Goal: Task Accomplishment & Management: Use online tool/utility

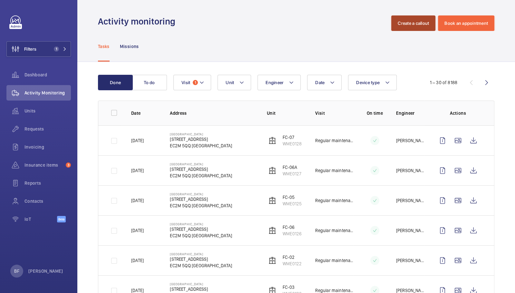
click at [414, 28] on button "Create a callout" at bounding box center [413, 22] width 44 height 15
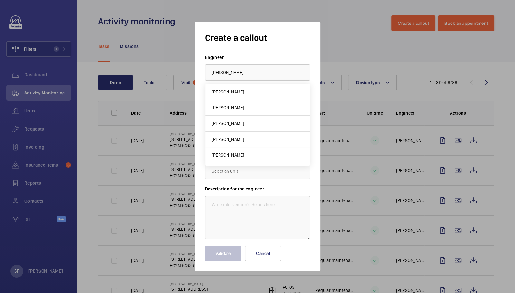
click at [234, 91] on span "[PERSON_NAME]" at bounding box center [228, 92] width 32 height 6
type input "[PERSON_NAME]"
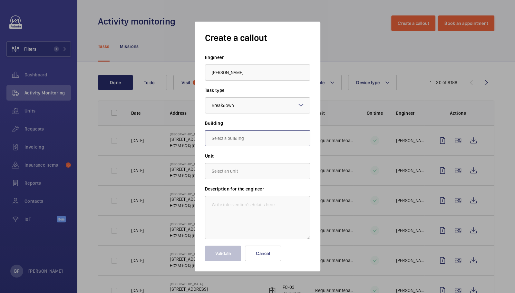
click at [250, 139] on input "text" at bounding box center [257, 138] width 105 height 16
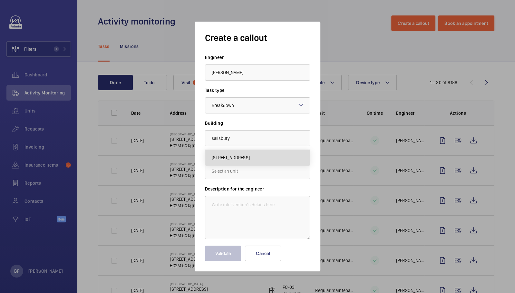
click at [250, 160] on span "29 Finsbury Circus, EC2M 5QQ LONDON" at bounding box center [231, 157] width 38 height 6
type input "29 Finsbury Circus, EC2M 5QQ LONDON"
click at [260, 173] on input "text" at bounding box center [257, 171] width 105 height 16
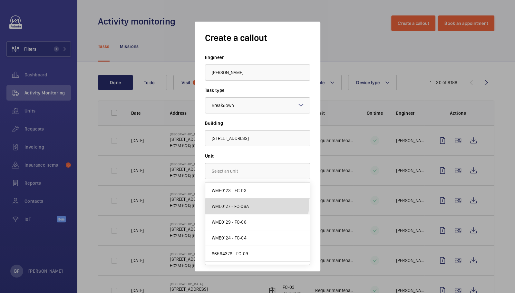
click at [250, 204] on mat-option "WME0127 - FC-06A" at bounding box center [257, 206] width 104 height 16
type input "WME0127 - FC-06A"
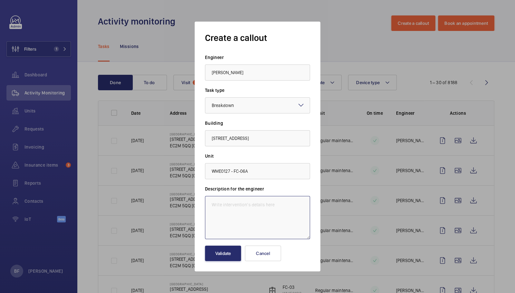
click at [252, 204] on textarea at bounding box center [257, 217] width 105 height 43
paste textarea "Lift 6A - Out of service"
click at [209, 205] on textarea "Lift 6A - Out of service" at bounding box center [257, 217] width 105 height 43
paste textarea "Job #350315"
type textarea "Job #350315 - Lift 6A - Out of service"
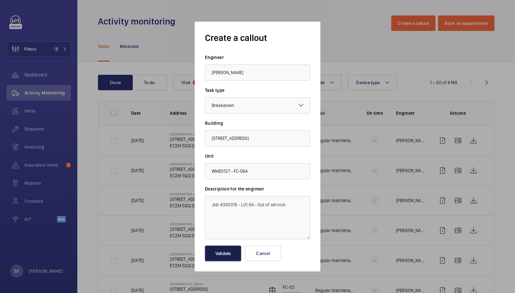
click at [221, 249] on button "Validate" at bounding box center [223, 252] width 36 height 15
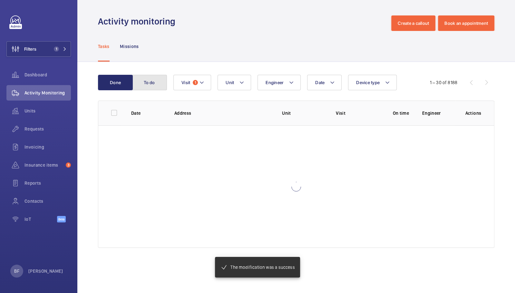
click at [146, 85] on button "To do" at bounding box center [149, 82] width 35 height 15
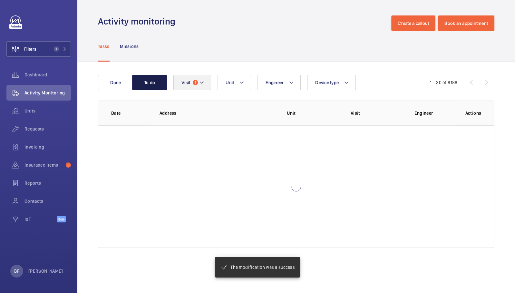
drag, startPoint x: 147, startPoint y: 88, endPoint x: 206, endPoint y: 85, distance: 60.0
click at [147, 88] on button "To do" at bounding box center [149, 82] width 35 height 15
click at [192, 85] on button "Visit 1" at bounding box center [192, 82] width 38 height 15
click at [206, 85] on button "Visit 1" at bounding box center [192, 82] width 38 height 15
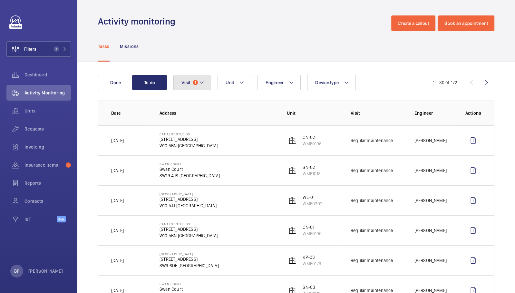
click at [206, 85] on button "Visit 1" at bounding box center [192, 82] width 38 height 15
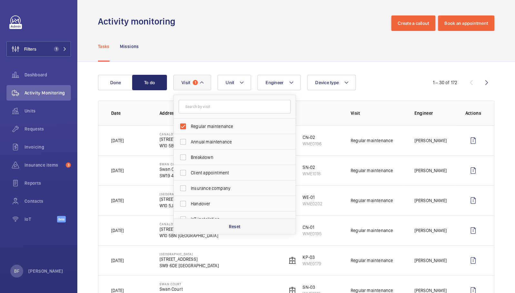
click at [219, 223] on div "Reset" at bounding box center [235, 225] width 122 height 15
checkbox input "false"
click at [315, 16] on div "Activity monitoring Create a callout Book an appointment" at bounding box center [296, 22] width 396 height 15
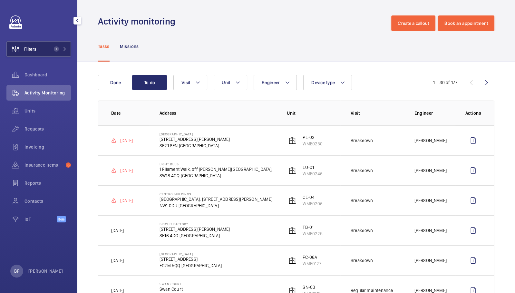
click at [47, 51] on button "Filters 1" at bounding box center [38, 48] width 64 height 15
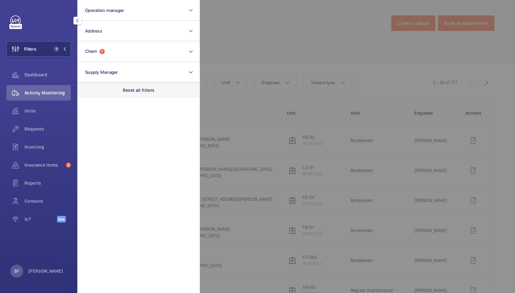
click at [140, 89] on p "Reset all filters" at bounding box center [139, 90] width 32 height 6
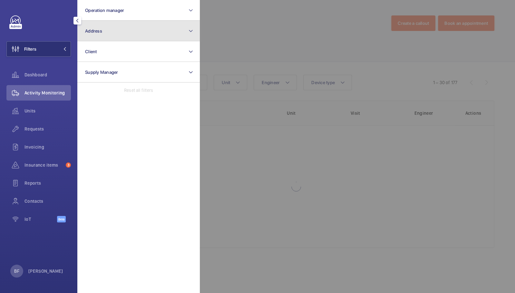
click at [124, 32] on button "Address" at bounding box center [138, 31] width 122 height 21
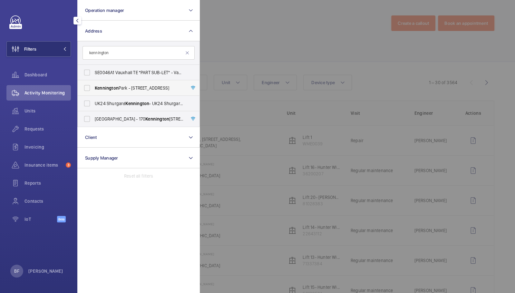
type input "kennington"
click at [139, 89] on span "Kennington Park - 1-3 Brixton Road, LONDON SW9 6DE" at bounding box center [139, 88] width 89 height 6
click at [93, 89] on input "Kennington Park - 1-3 Brixton Road, LONDON SW9 6DE" at bounding box center [87, 87] width 13 height 13
checkbox input "true"
click at [220, 46] on div at bounding box center [457, 146] width 515 height 293
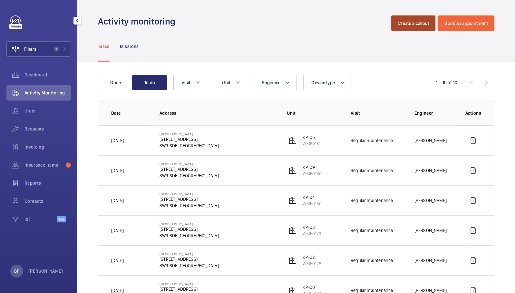
click at [414, 28] on button "Create a callout" at bounding box center [413, 22] width 44 height 15
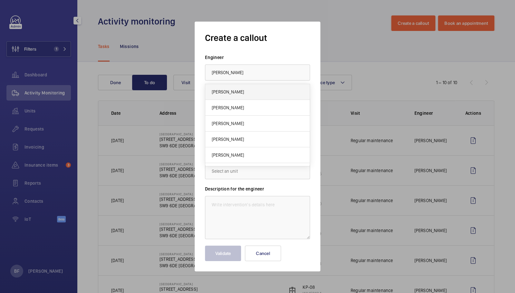
click at [237, 86] on mat-option "[PERSON_NAME]" at bounding box center [257, 92] width 104 height 16
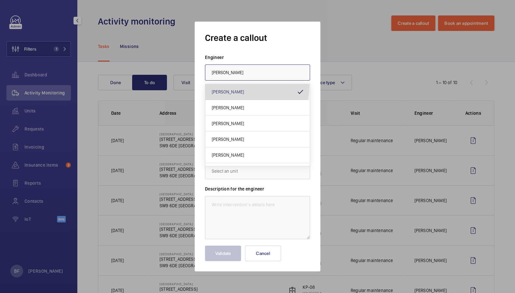
type input "[PERSON_NAME]"
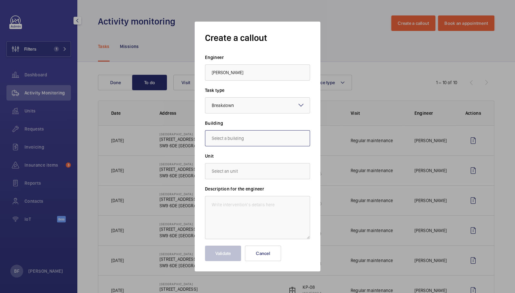
click at [267, 135] on input "text" at bounding box center [257, 138] width 105 height 16
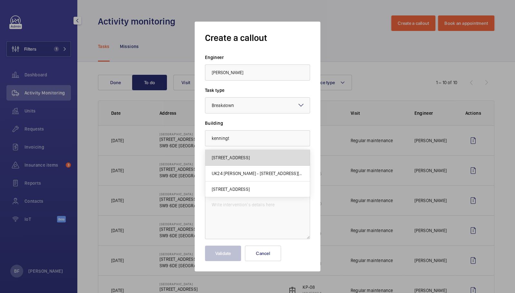
click at [235, 161] on mat-option "1-3 Brixton Road, SW9 6DE LONDON" at bounding box center [257, 158] width 104 height 16
type input "1-3 Brixton Road, SW9 6DE LONDON"
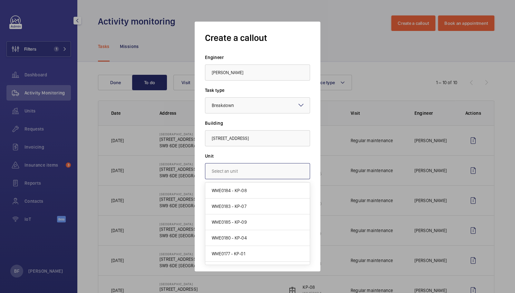
click at [234, 172] on input "text" at bounding box center [257, 171] width 105 height 16
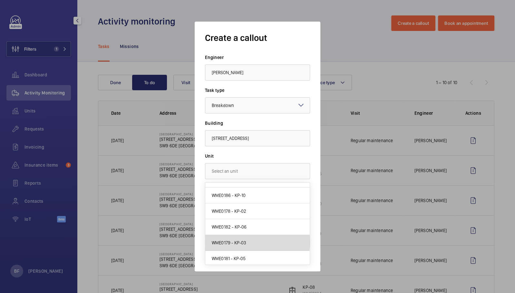
click at [257, 241] on mat-option "WME0179 - KP-03" at bounding box center [257, 243] width 104 height 16
type input "WME0179 - KP-03"
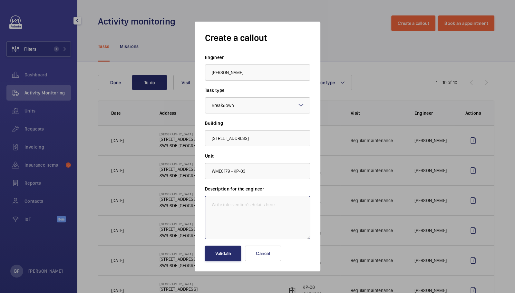
click at [239, 212] on textarea at bounding box center [257, 217] width 105 height 43
paste textarea "Auto Dialer Alarms going off by itself KP-03"
click at [210, 202] on textarea "Auto Dialer Alarms going off by itself KP-03" at bounding box center [257, 217] width 105 height 43
paste textarea "Job #350337"
type textarea "Job #350337 - Auto Dialer Alarms going off by itself KP-03"
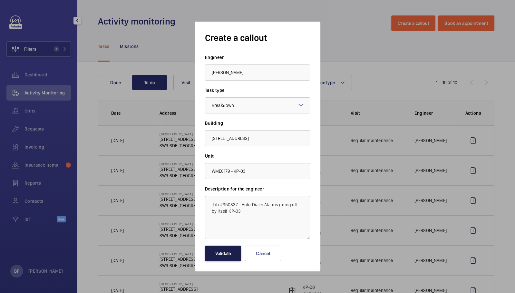
click at [229, 248] on button "Validate" at bounding box center [223, 252] width 36 height 15
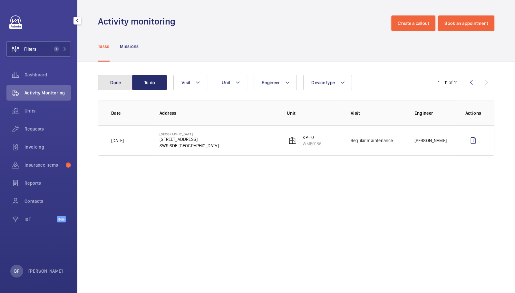
click at [116, 85] on button "Done" at bounding box center [115, 82] width 35 height 15
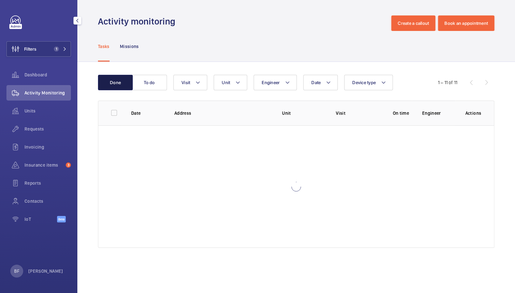
click at [116, 85] on button "Done" at bounding box center [115, 82] width 35 height 15
click at [146, 84] on button "To do" at bounding box center [149, 82] width 35 height 15
click at [145, 84] on button "To do" at bounding box center [149, 82] width 35 height 15
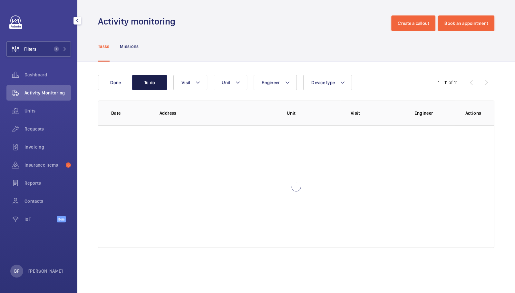
click at [147, 82] on button "To do" at bounding box center [149, 82] width 35 height 15
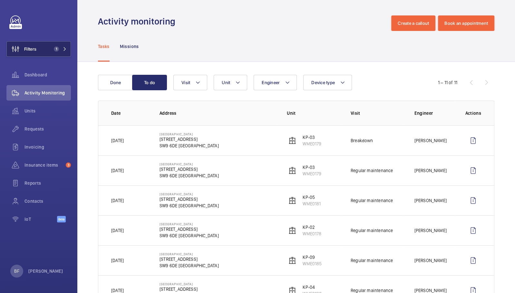
click at [65, 55] on button "Filters 1" at bounding box center [38, 48] width 64 height 15
click at [66, 50] on mat-icon at bounding box center [65, 49] width 4 height 4
click at [59, 51] on span "1" at bounding box center [55, 48] width 8 height 5
click at [48, 47] on button "Filters 1" at bounding box center [38, 48] width 64 height 15
click at [64, 45] on button "Filters 1" at bounding box center [38, 48] width 64 height 15
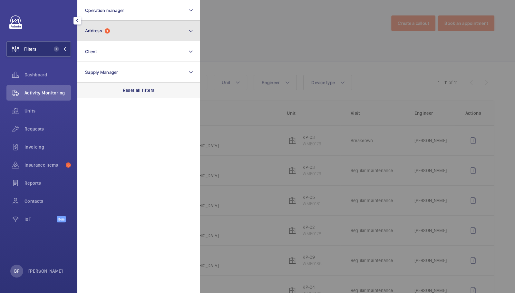
click at [136, 30] on button "Address 1" at bounding box center [138, 31] width 122 height 21
click at [114, 33] on button "Address 1" at bounding box center [138, 31] width 122 height 21
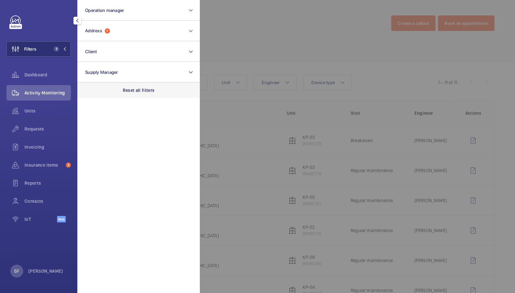
click at [139, 97] on div "Reset all filters" at bounding box center [138, 89] width 122 height 15
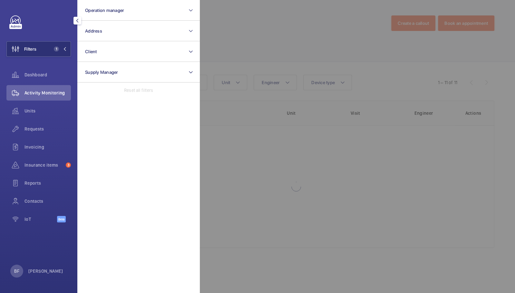
click at [140, 90] on p "Reset all filters" at bounding box center [138, 90] width 29 height 6
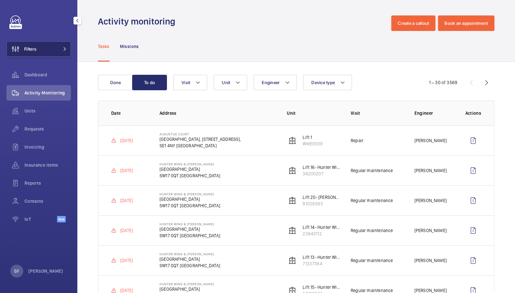
click at [42, 54] on button "Filters" at bounding box center [38, 48] width 64 height 15
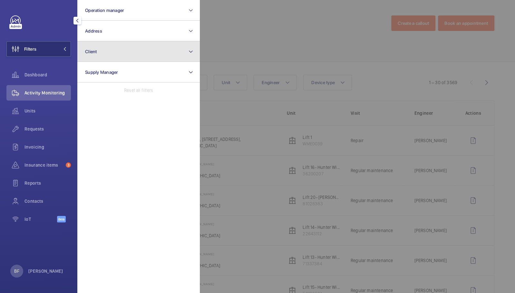
click at [112, 54] on button "Client" at bounding box center [138, 51] width 122 height 21
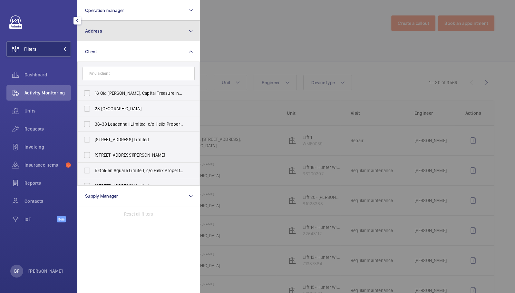
click at [108, 30] on button "Address" at bounding box center [138, 31] width 122 height 21
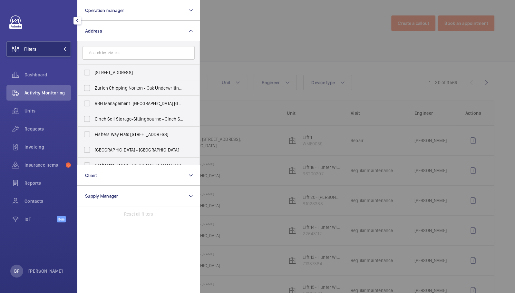
click at [114, 51] on input "text" at bounding box center [138, 53] width 112 height 14
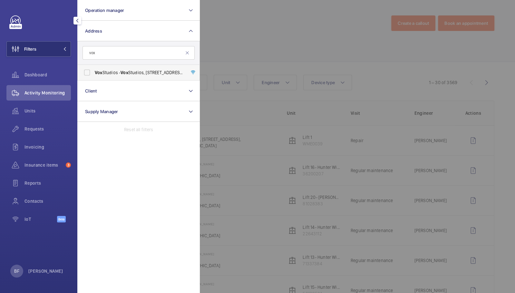
type input "vox"
click at [113, 76] on label "Vox Studios - Vox Studios, 1-45 Durham Street, Vauxhall, LONDON SE11 5JH" at bounding box center [134, 72] width 112 height 15
click at [93, 76] on input "Vox Studios - Vox Studios, 1-45 Durham Street, Vauxhall, LONDON SE11 5JH" at bounding box center [87, 72] width 13 height 13
checkbox input "true"
click at [257, 43] on div at bounding box center [457, 146] width 515 height 293
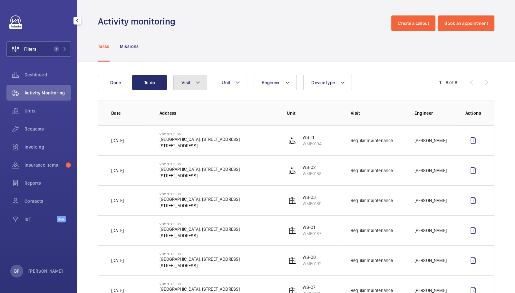
click at [205, 83] on button "Visit" at bounding box center [190, 82] width 34 height 15
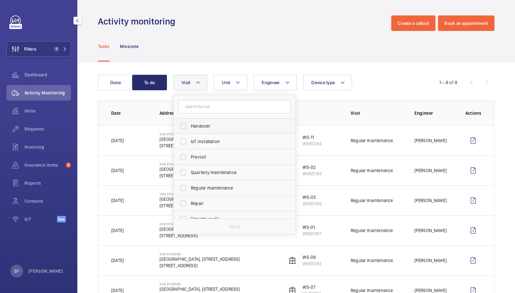
scroll to position [64, 0]
click at [218, 181] on label "Regular maintenance" at bounding box center [230, 185] width 112 height 15
click at [189, 181] on input "Regular maintenance" at bounding box center [182, 186] width 13 height 13
checkbox input "true"
click at [250, 49] on div "Tasks Missions" at bounding box center [296, 46] width 396 height 31
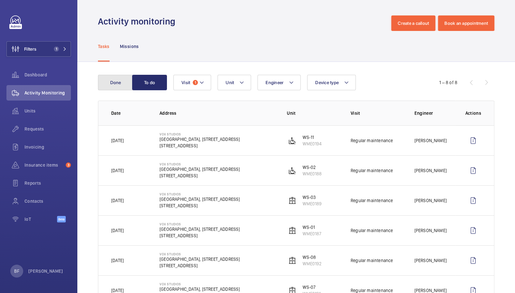
click at [118, 79] on button "Done" at bounding box center [115, 82] width 35 height 15
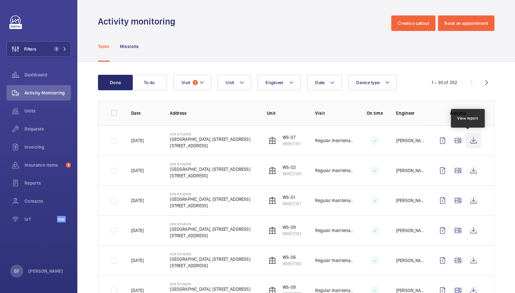
click at [468, 139] on wm-front-icon-button at bounding box center [472, 140] width 15 height 15
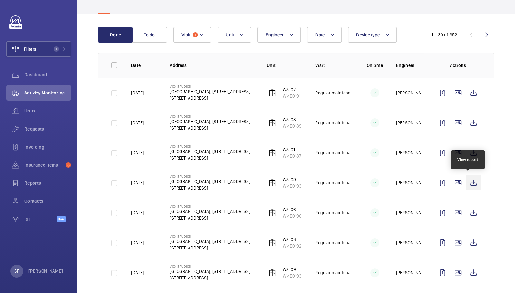
click at [472, 184] on wm-front-icon-button at bounding box center [472, 182] width 15 height 15
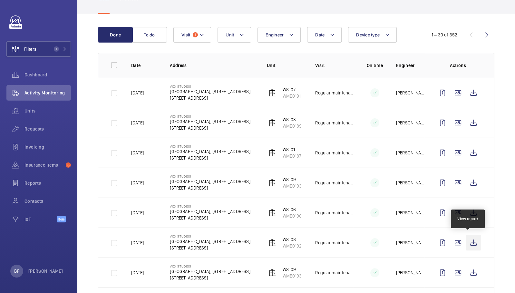
click at [467, 241] on wm-front-icon-button at bounding box center [472, 242] width 15 height 15
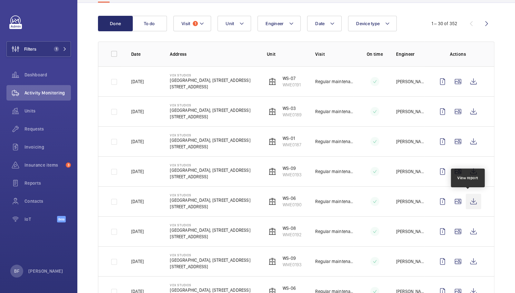
click at [471, 202] on wm-front-icon-button at bounding box center [472, 201] width 15 height 15
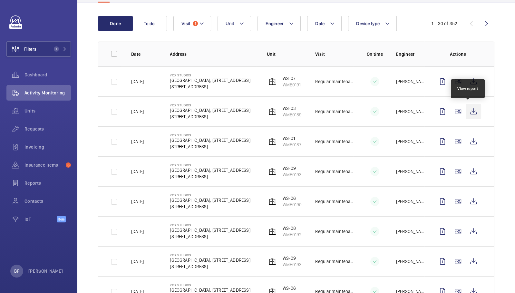
click at [470, 109] on wm-front-icon-button at bounding box center [472, 111] width 15 height 15
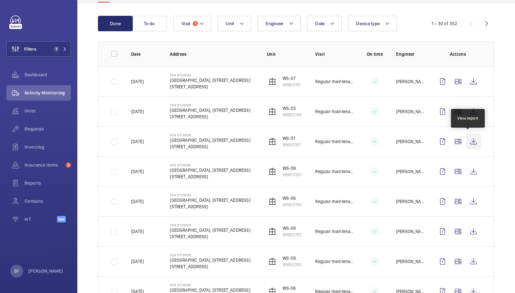
click at [471, 140] on wm-front-icon-button at bounding box center [472, 141] width 15 height 15
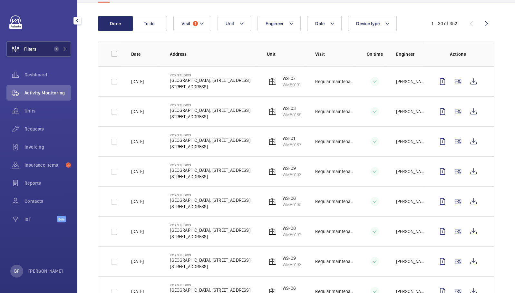
click at [68, 47] on button "Filters 1" at bounding box center [38, 48] width 64 height 15
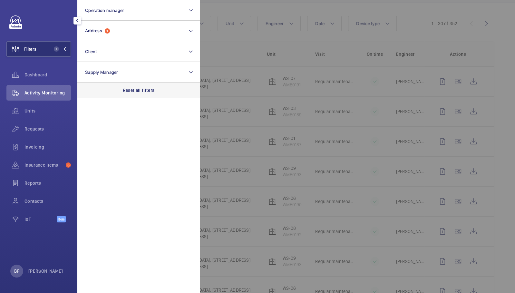
click at [144, 92] on p "Reset all filters" at bounding box center [139, 90] width 32 height 6
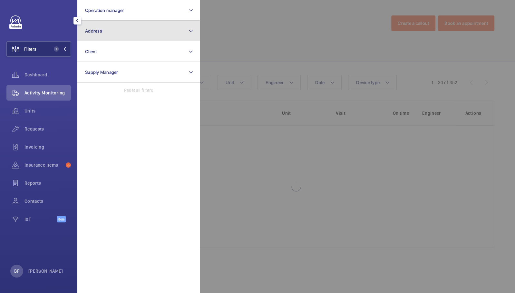
click at [123, 33] on button "Address" at bounding box center [138, 31] width 122 height 21
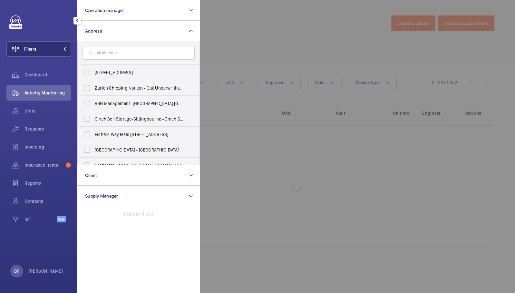
click at [133, 56] on input "text" at bounding box center [138, 53] width 112 height 14
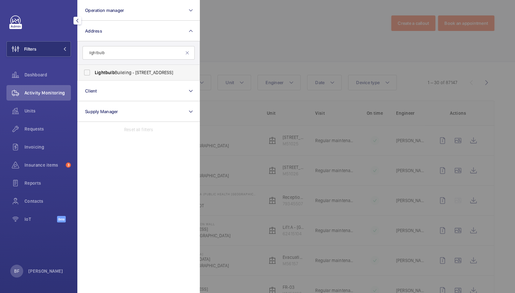
type input "lightbulb"
click at [120, 70] on span "Lightbulb Building - 1 Filament Walk, LONDON SW18 4GQ" at bounding box center [139, 72] width 89 height 6
click at [93, 70] on input "Lightbulb Building - 1 Filament Walk, LONDON SW18 4GQ" at bounding box center [87, 72] width 13 height 13
checkbox input "true"
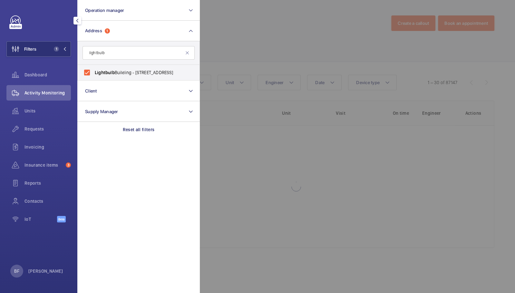
click at [333, 27] on div at bounding box center [457, 146] width 515 height 293
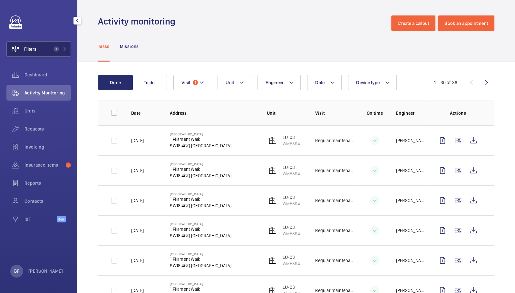
click at [59, 45] on button "Filters 1" at bounding box center [38, 48] width 64 height 15
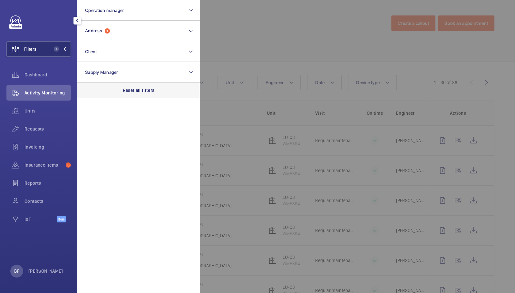
click at [147, 87] on p "Reset all filters" at bounding box center [139, 90] width 32 height 6
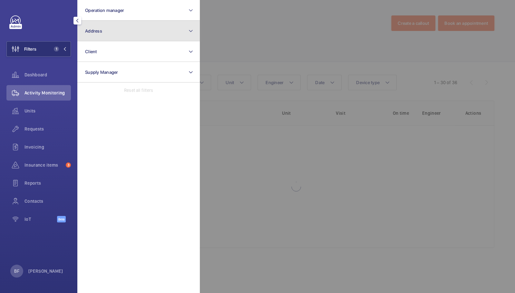
click at [129, 30] on button "Address" at bounding box center [138, 31] width 122 height 21
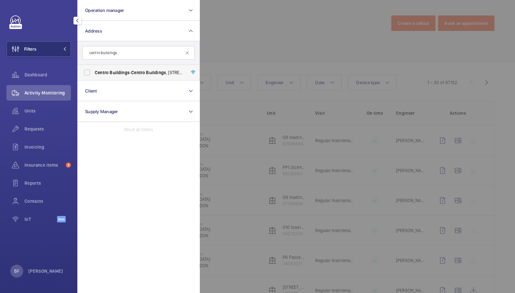
type input "centro buildings"
drag, startPoint x: 110, startPoint y: 71, endPoint x: 148, endPoint y: 62, distance: 39.5
click at [110, 71] on span "Buildings" at bounding box center [119, 72] width 20 height 5
click at [93, 71] on input "Centro Buildings - Centro Buildings , 20-23 Mandela Street, Camden, London, NW1…" at bounding box center [87, 72] width 13 height 13
checkbox input "true"
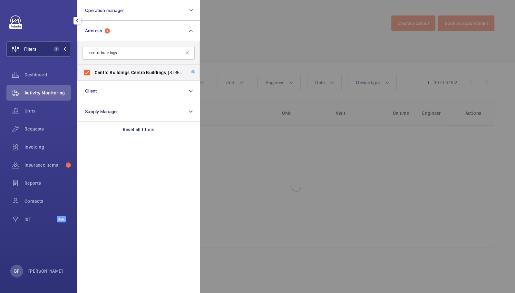
click at [305, 36] on div at bounding box center [457, 146] width 515 height 293
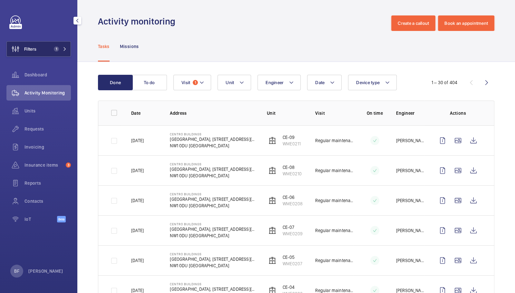
click at [65, 48] on mat-icon at bounding box center [65, 49] width 4 height 4
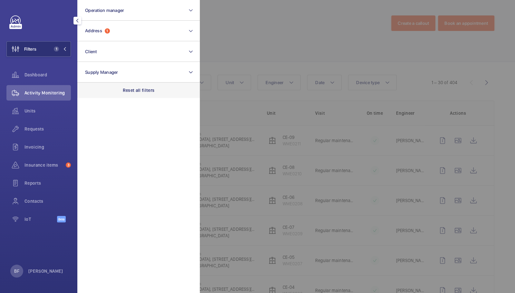
click at [164, 94] on div "Reset all filters" at bounding box center [138, 89] width 122 height 15
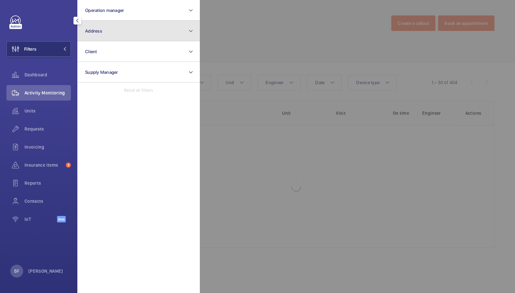
click at [127, 25] on button "Address" at bounding box center [138, 31] width 122 height 21
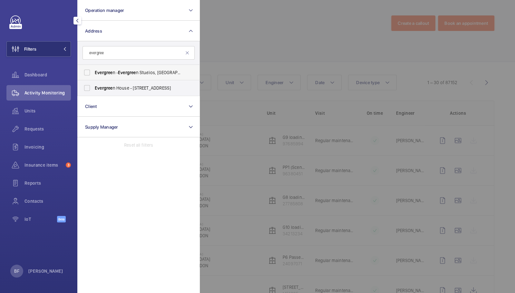
type input "evergree"
click at [132, 71] on span "Evergree" at bounding box center [127, 72] width 18 height 5
click at [93, 71] on input "Evergree n - Evergree n Studios, RICHMOND TW9 1QH" at bounding box center [87, 72] width 13 height 13
checkbox input "true"
click at [230, 50] on div at bounding box center [457, 146] width 515 height 293
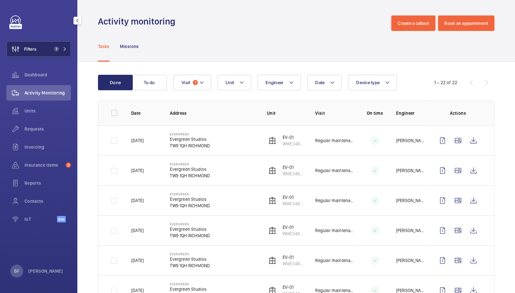
click at [55, 49] on span "1" at bounding box center [56, 48] width 5 height 5
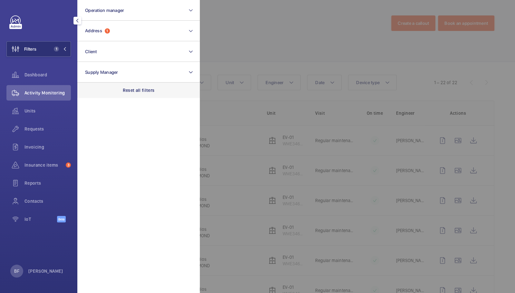
click at [153, 84] on div "Reset all filters" at bounding box center [138, 89] width 122 height 15
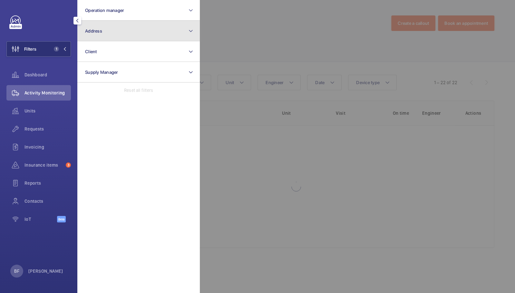
click at [132, 29] on button "Address" at bounding box center [138, 31] width 122 height 21
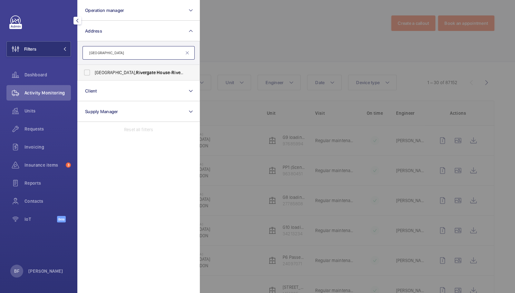
type input "rivergate house"
click at [136, 71] on span "Rivergate" at bounding box center [146, 72] width 20 height 5
click at [93, 71] on input "Newbury, Rivergate House - Rivergate House , NEWBURY RG14 2DA" at bounding box center [87, 72] width 13 height 13
checkbox input "true"
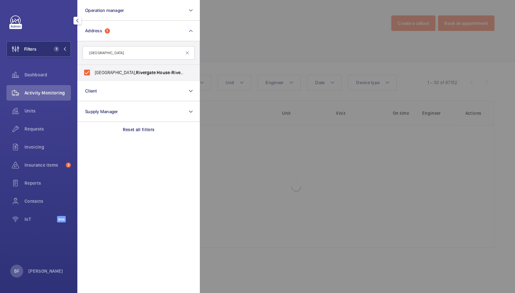
click at [239, 27] on div at bounding box center [457, 146] width 515 height 293
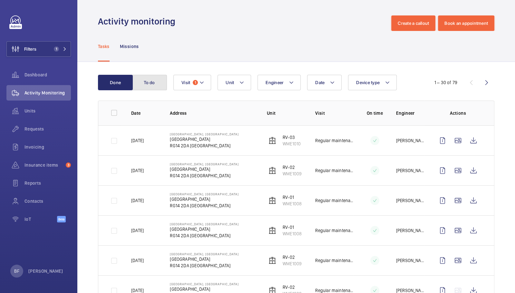
click at [146, 78] on button "To do" at bounding box center [149, 82] width 35 height 15
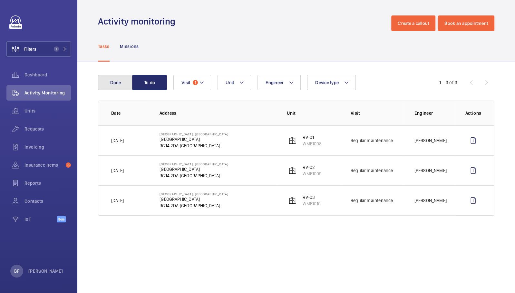
click at [114, 81] on button "Done" at bounding box center [115, 82] width 35 height 15
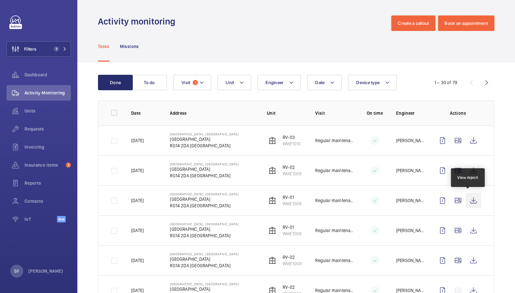
click at [469, 201] on wm-front-icon-button at bounding box center [472, 200] width 15 height 15
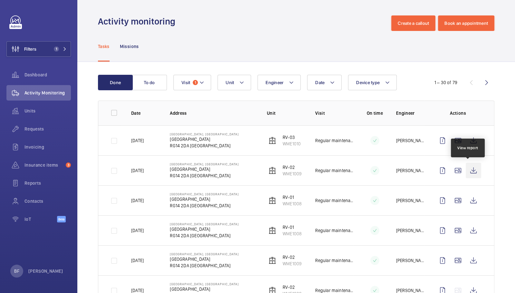
click at [469, 169] on wm-front-icon-button at bounding box center [472, 170] width 15 height 15
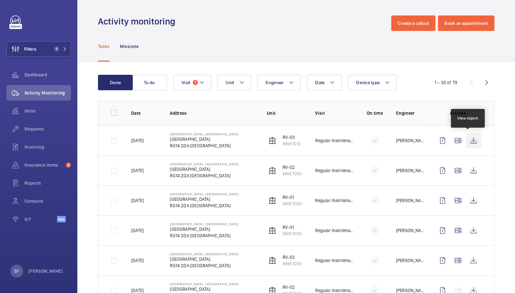
click at [471, 141] on wm-front-icon-button at bounding box center [472, 140] width 15 height 15
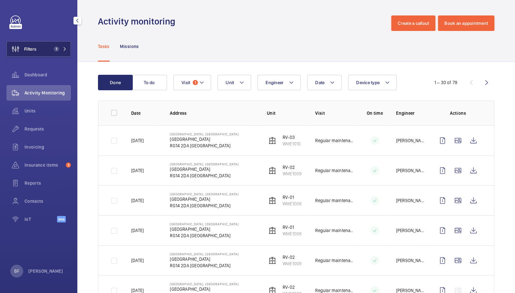
click at [65, 51] on span "1" at bounding box center [58, 48] width 15 height 5
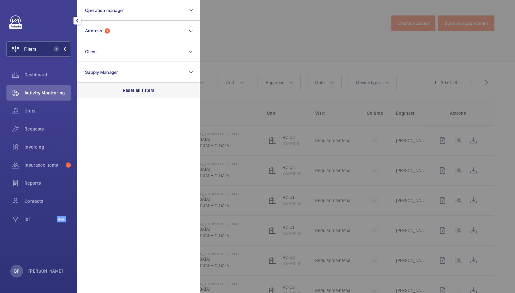
click at [152, 89] on p "Reset all filters" at bounding box center [139, 90] width 32 height 6
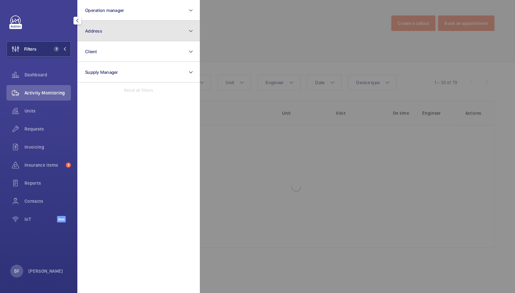
click at [116, 36] on button "Address" at bounding box center [138, 31] width 122 height 21
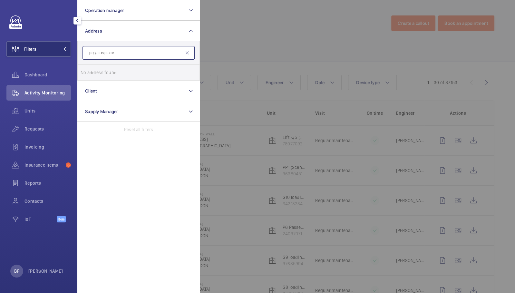
click at [162, 52] on input "pegasus place" at bounding box center [138, 53] width 112 height 14
type input "swan court"
click at [158, 74] on span "Swan Court - Swan Court , LONDON SW19 4JS" at bounding box center [139, 72] width 89 height 6
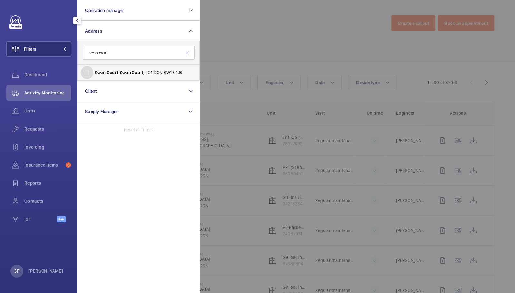
click at [93, 74] on input "Swan Court - Swan Court , LONDON SW19 4JS" at bounding box center [87, 72] width 13 height 13
checkbox input "true"
click at [250, 52] on div at bounding box center [457, 146] width 515 height 293
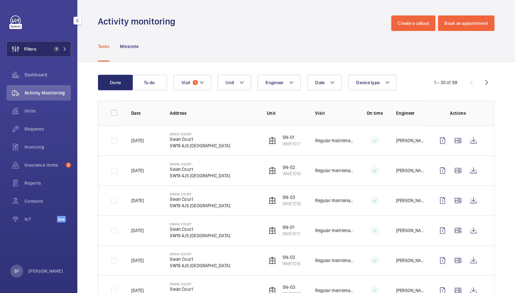
click at [69, 47] on button "Filters 1" at bounding box center [38, 48] width 64 height 15
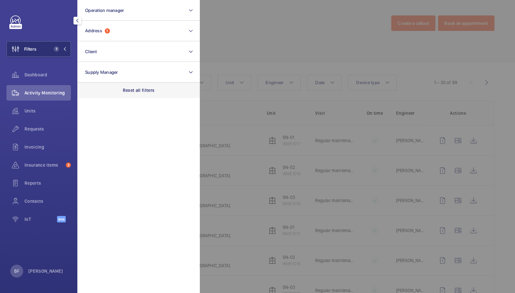
click at [142, 86] on div "Reset all filters" at bounding box center [138, 89] width 122 height 15
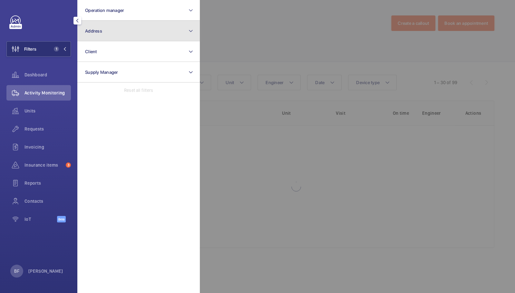
click at [119, 29] on button "Address" at bounding box center [138, 31] width 122 height 21
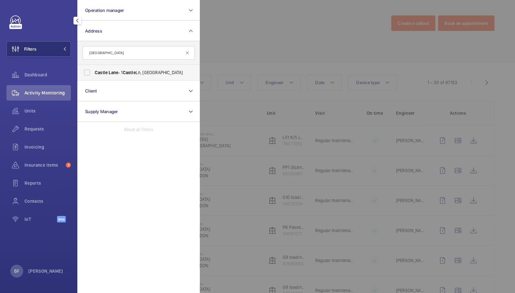
type input "castle lane"
click at [135, 71] on span "Castle" at bounding box center [129, 72] width 13 height 5
click at [93, 71] on input "Castle Lane - 1 Castle Ln, LONDON SW1E 6DR" at bounding box center [87, 72] width 13 height 13
checkbox input "true"
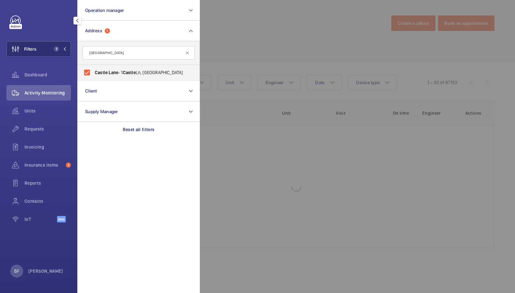
click at [270, 48] on div at bounding box center [457, 146] width 515 height 293
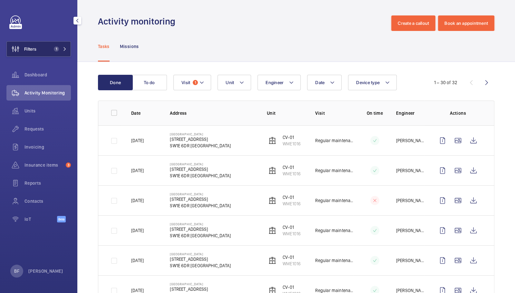
click at [63, 52] on button "Filters 1" at bounding box center [38, 48] width 64 height 15
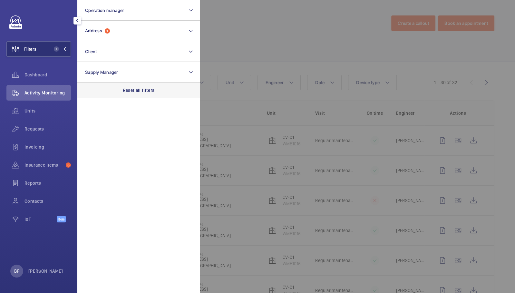
click at [138, 90] on p "Reset all filters" at bounding box center [139, 90] width 32 height 6
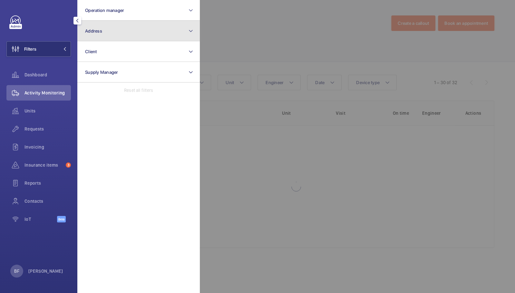
click at [130, 31] on button "Address" at bounding box center [138, 31] width 122 height 21
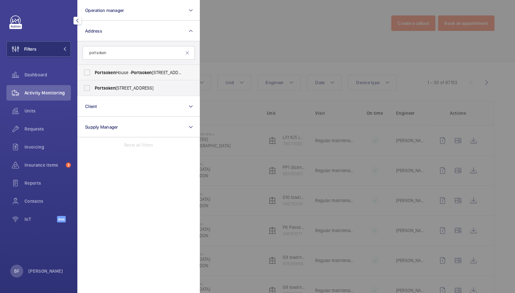
type input "portsoken"
click at [112, 73] on span "Portsoken" at bounding box center [105, 72] width 21 height 5
click at [93, 73] on input "Portsoken House - Portsoken House, LONDON EC3N 1LJ" at bounding box center [87, 72] width 13 height 13
checkbox input "true"
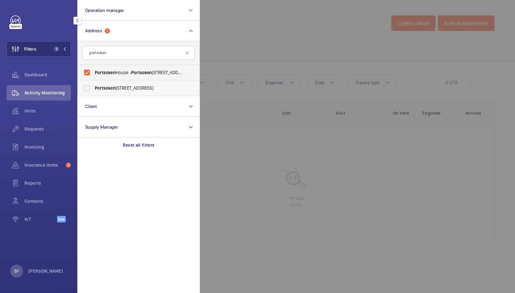
click at [112, 83] on label "Portsoken House - 155 Minories, LONDON EC3N 1LJ" at bounding box center [134, 87] width 112 height 15
click at [93, 83] on input "Portsoken House - 155 Minories, LONDON EC3N 1LJ" at bounding box center [87, 87] width 13 height 13
checkbox input "true"
click at [256, 52] on div at bounding box center [457, 146] width 515 height 293
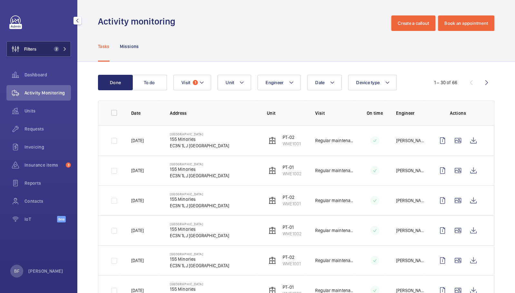
click at [45, 48] on button "Filters 2" at bounding box center [38, 48] width 64 height 15
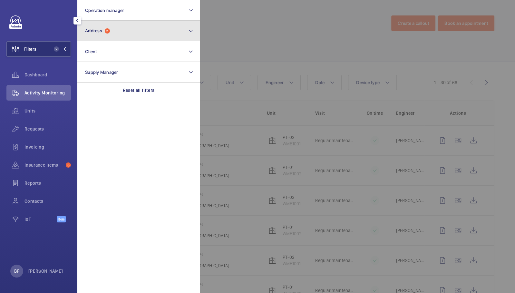
click at [113, 31] on button "Address 2" at bounding box center [138, 31] width 122 height 21
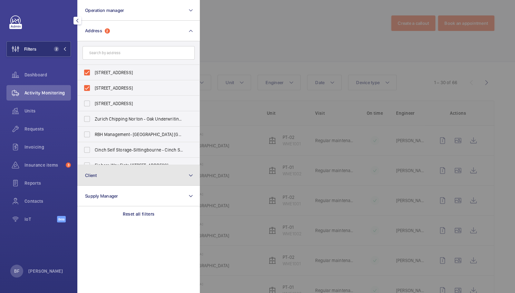
click at [105, 167] on button "Client" at bounding box center [138, 175] width 122 height 21
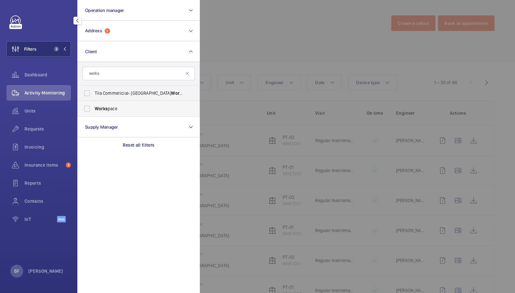
type input "works"
click at [137, 111] on span "Works pace" at bounding box center [139, 108] width 89 height 6
click at [93, 111] on input "Works pace" at bounding box center [87, 108] width 13 height 13
checkbox input "true"
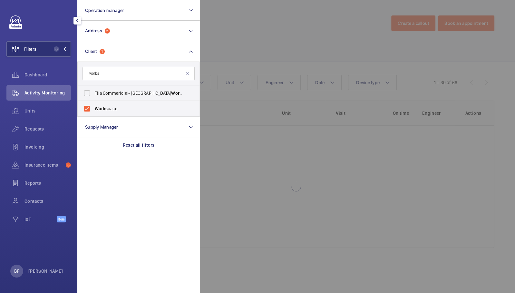
click at [263, 20] on div at bounding box center [457, 146] width 515 height 293
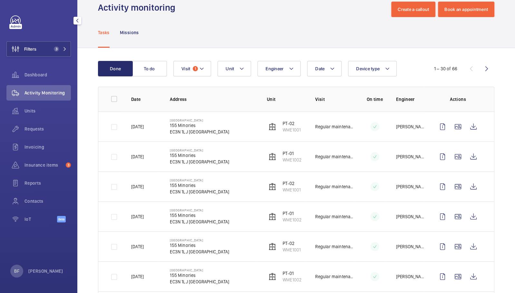
scroll to position [14, 0]
drag, startPoint x: 50, startPoint y: 44, endPoint x: 46, endPoint y: 45, distance: 4.2
click at [50, 44] on button "Filters 3" at bounding box center [38, 48] width 64 height 15
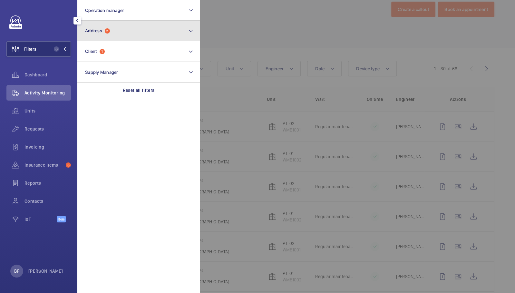
click at [153, 29] on button "Address 2" at bounding box center [138, 31] width 122 height 21
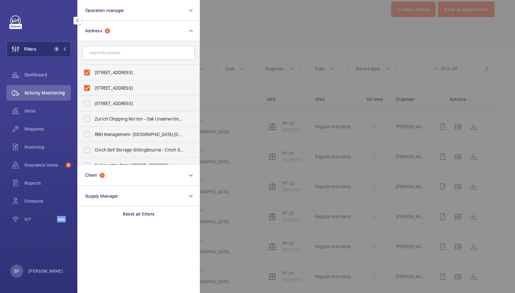
click at [88, 70] on label "Portsoken House - Portsoken House, LONDON EC3N 1LJ" at bounding box center [134, 72] width 112 height 15
click at [88, 70] on input "Portsoken House - Portsoken House, LONDON EC3N 1LJ" at bounding box center [87, 72] width 13 height 13
checkbox input "false"
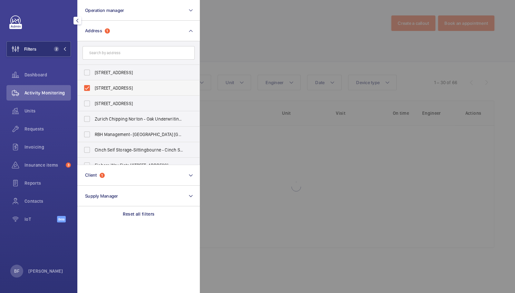
click at [87, 86] on label "Portsoken House - 155 Minories, LONDON EC3N 1LJ" at bounding box center [134, 87] width 112 height 15
click at [87, 86] on input "Portsoken House - 155 Minories, LONDON EC3N 1LJ" at bounding box center [87, 87] width 13 height 13
checkbox input "false"
click at [116, 51] on input "text" at bounding box center [138, 53] width 112 height 14
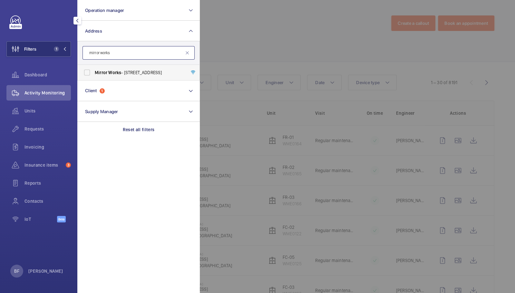
type input "mirror works"
click at [116, 73] on span "Works" at bounding box center [114, 72] width 13 height 5
click at [93, 73] on input "Mirror Works - 12 Marshgate Ln, LONDON E15 2EU" at bounding box center [87, 72] width 13 height 13
checkbox input "true"
click at [222, 45] on div at bounding box center [457, 146] width 515 height 293
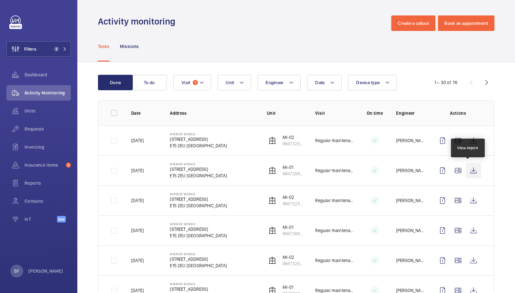
click at [470, 169] on wm-front-icon-button at bounding box center [472, 170] width 15 height 15
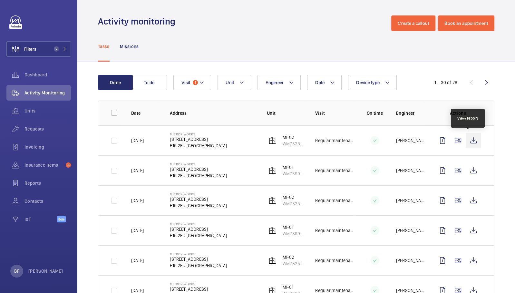
click at [470, 139] on wm-front-icon-button at bounding box center [472, 140] width 15 height 15
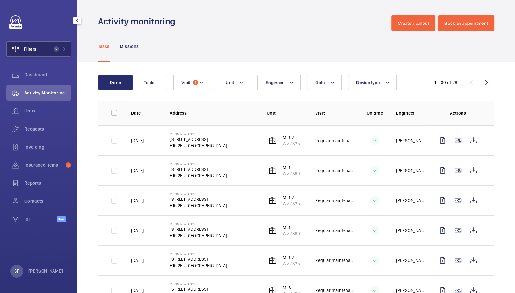
click at [57, 49] on span "2" at bounding box center [56, 48] width 5 height 5
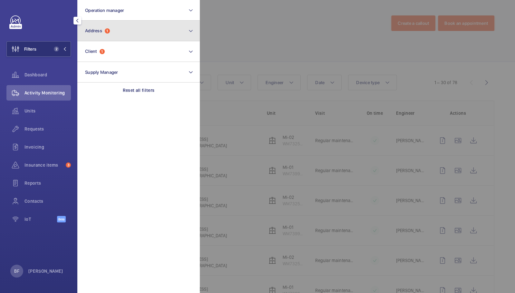
click at [129, 31] on button "Address 1" at bounding box center [138, 31] width 122 height 21
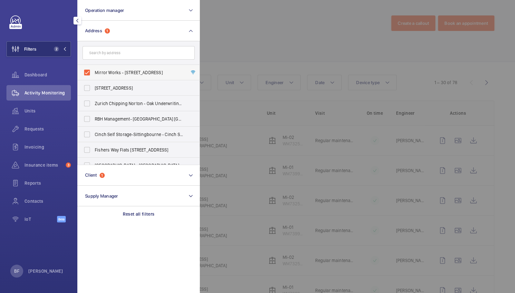
click at [104, 72] on span "Mirror Works - 12 Marshgate Ln, LONDON E15 2EU" at bounding box center [139, 72] width 89 height 6
click at [93, 72] on input "Mirror Works - 12 Marshgate Ln, LONDON E15 2EU" at bounding box center [87, 72] width 13 height 13
checkbox input "false"
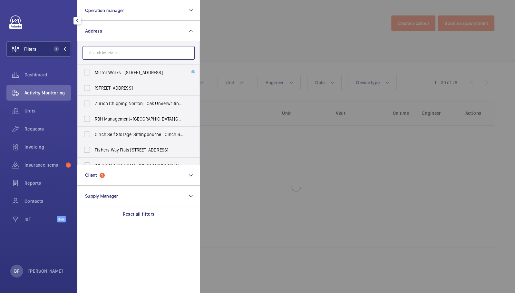
click at [130, 53] on input "text" at bounding box center [138, 53] width 112 height 14
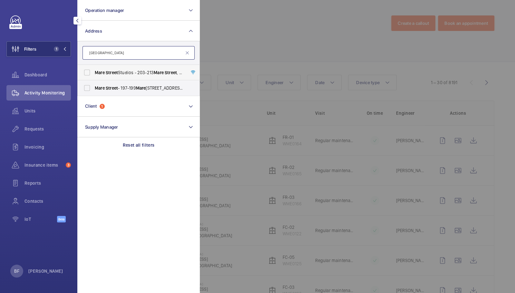
type input "mare street"
click at [146, 74] on span "Mare Street Studios - 203-213 Mare Street , LONDON E8 3QE" at bounding box center [139, 72] width 89 height 6
click at [93, 74] on input "Mare Street Studios - 203-213 Mare Street , LONDON E8 3QE" at bounding box center [87, 72] width 13 height 13
checkbox input "true"
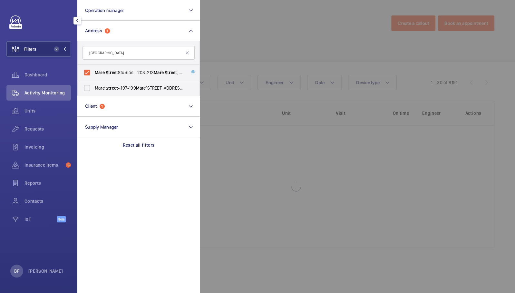
drag, startPoint x: 294, startPoint y: 23, endPoint x: 297, endPoint y: 21, distance: 3.5
click at [294, 23] on div at bounding box center [457, 146] width 515 height 293
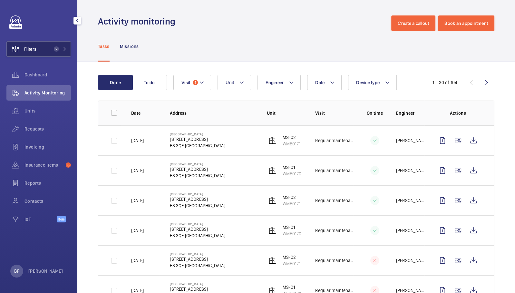
click at [64, 49] on mat-icon at bounding box center [65, 49] width 4 height 4
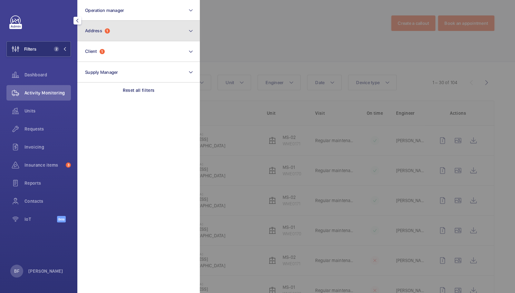
click at [126, 34] on button "Address 1" at bounding box center [138, 31] width 122 height 21
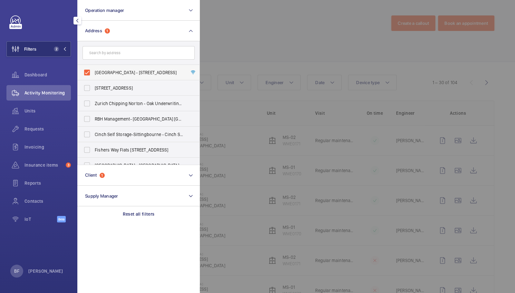
click at [106, 73] on span "Mare Street Studios - 203-213 Mare Street, LONDON E8 3QE" at bounding box center [139, 72] width 89 height 6
click at [93, 73] on input "Mare Street Studios - 203-213 Mare Street, LONDON E8 3QE" at bounding box center [87, 72] width 13 height 13
checkbox input "false"
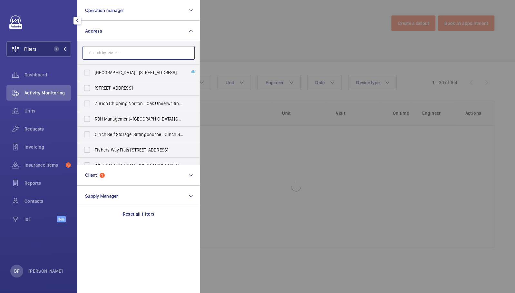
click at [110, 52] on input "text" at bounding box center [138, 53] width 112 height 14
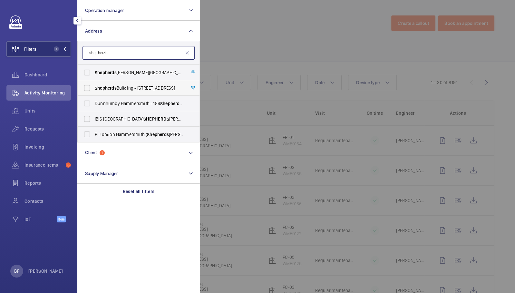
type input "shepherds"
click at [117, 86] on span "Shepherds Building - Charecroft Way, LONDON W14 0EE" at bounding box center [139, 88] width 89 height 6
click at [93, 86] on input "Shepherds Building - Charecroft Way, LONDON W14 0EE" at bounding box center [87, 87] width 13 height 13
checkbox input "true"
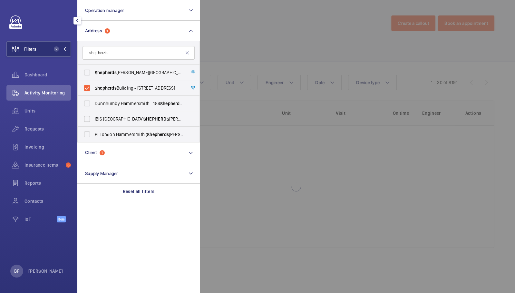
click at [259, 49] on div at bounding box center [457, 146] width 515 height 293
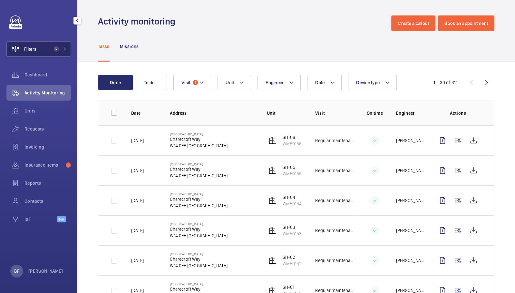
click at [63, 51] on mat-icon at bounding box center [65, 49] width 4 height 4
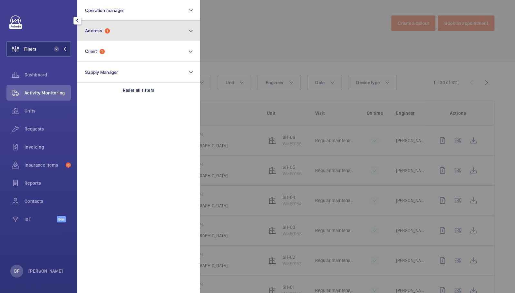
click at [137, 36] on button "Address 1" at bounding box center [138, 31] width 122 height 21
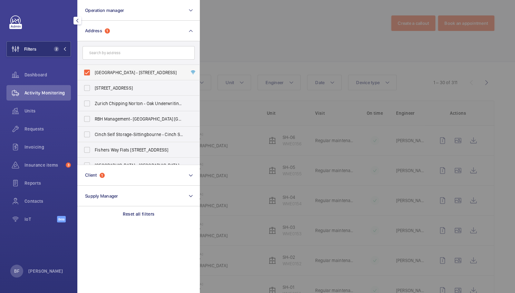
click at [109, 71] on span "Shepherds Building - Charecroft Way, LONDON W14 0EE" at bounding box center [139, 72] width 89 height 6
click at [93, 71] on input "Shepherds Building - Charecroft Way, LONDON W14 0EE" at bounding box center [87, 72] width 13 height 13
checkbox input "false"
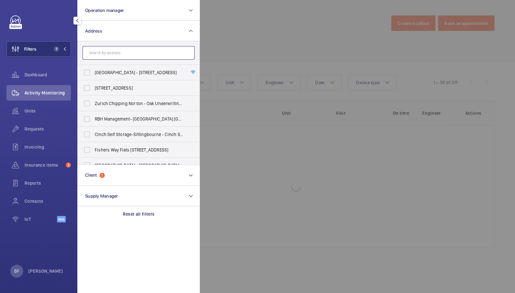
click at [113, 56] on input "text" at bounding box center [138, 53] width 112 height 14
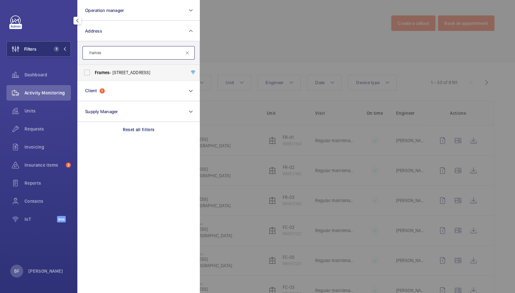
type input "frames"
click at [113, 73] on span "Frames - 1 Phipp Street, LONDON EC2A 4PS" at bounding box center [139, 72] width 89 height 6
click at [93, 73] on input "Frames - 1 Phipp Street, LONDON EC2A 4PS" at bounding box center [87, 72] width 13 height 13
checkbox input "true"
click at [268, 41] on div at bounding box center [457, 146] width 515 height 293
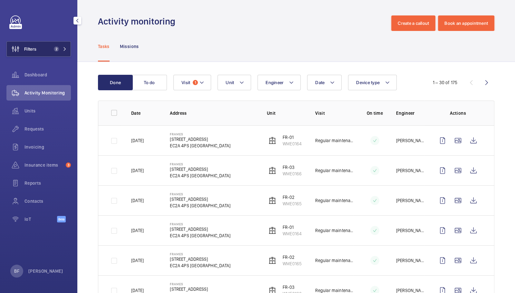
click at [66, 50] on mat-icon at bounding box center [65, 49] width 4 height 4
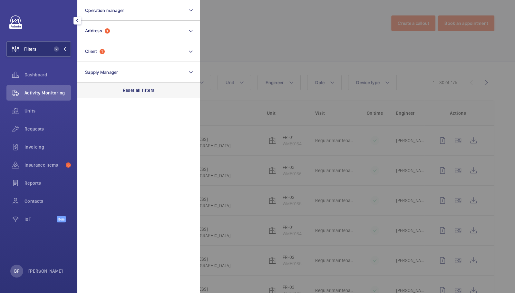
click at [134, 89] on p "Reset all filters" at bounding box center [139, 90] width 32 height 6
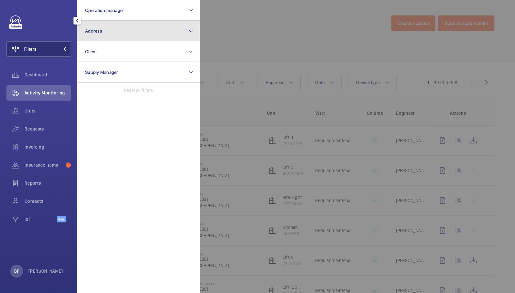
click at [117, 41] on button "Address" at bounding box center [138, 31] width 122 height 21
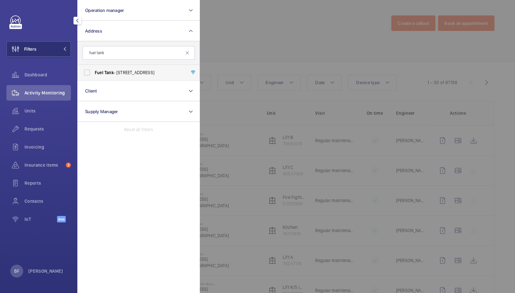
type input "fuel tank"
click at [119, 77] on label "Fuel Tank - 8-12 Creekside, Deptford, LONDON SE8 3DX" at bounding box center [134, 72] width 112 height 15
click at [93, 77] on input "Fuel Tank - 8-12 Creekside, Deptford, LONDON SE8 3DX" at bounding box center [87, 72] width 13 height 13
checkbox input "true"
click at [295, 32] on div at bounding box center [457, 146] width 515 height 293
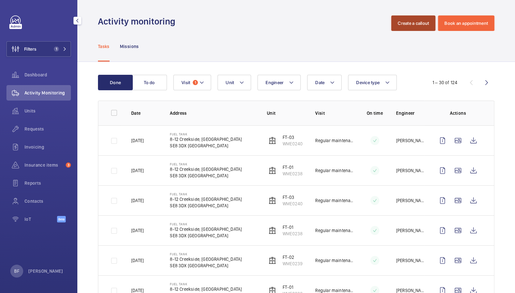
click at [412, 22] on button "Create a callout" at bounding box center [413, 22] width 44 height 15
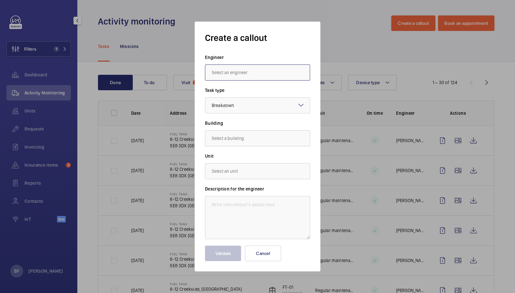
click at [251, 72] on input "text" at bounding box center [257, 72] width 105 height 16
click at [243, 104] on mat-option "[PERSON_NAME]" at bounding box center [257, 108] width 104 height 16
type input "[PERSON_NAME]"
click at [244, 104] on div "× Breakdown" at bounding box center [231, 105] width 38 height 6
click at [316, 95] on div "Create a callout Engineer Deniz Hussein Task type Select a task type × Breakdow…" at bounding box center [258, 147] width 126 height 250
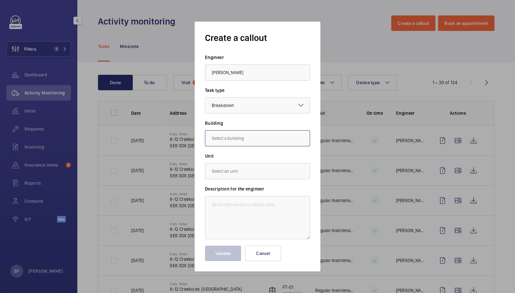
click at [277, 141] on input "text" at bounding box center [257, 138] width 105 height 16
click at [229, 159] on span "8-12 Creekside, Deptford, SE8 3DX LONDON" at bounding box center [231, 157] width 38 height 6
type input "8-12 Creekside, Deptford, SE8 3DX LONDON"
click at [242, 172] on input "text" at bounding box center [257, 171] width 105 height 16
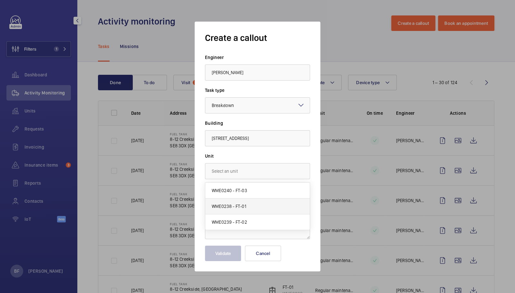
click at [248, 206] on mat-option "WME0238 - FT-01" at bounding box center [257, 206] width 104 height 16
type input "WME0238 - FT-01"
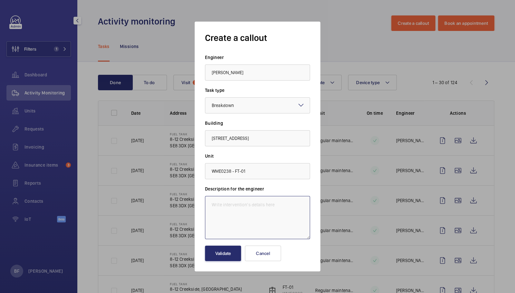
click at [227, 204] on textarea at bounding box center [257, 217] width 105 height 43
click at [222, 206] on textarea at bounding box center [257, 217] width 105 height 43
paste textarea "Summary Watch LOLER FT 01-Defects which could cause a danger to persons-Other e…"
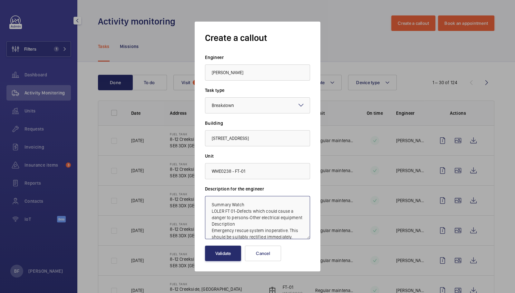
scroll to position [20, 0]
drag, startPoint x: 239, startPoint y: 203, endPoint x: 213, endPoint y: 203, distance: 25.8
click at [213, 203] on textarea "Summary Watch LOLER FT 01-Defects which could cause a danger to persons-Other e…" at bounding box center [257, 217] width 105 height 43
click at [214, 203] on textarea "Summary Watch LOLER FT 01-Defects which could cause a danger to persons-Other e…" at bounding box center [257, 217] width 105 height 43
click at [233, 204] on textarea "Summary Watch LOLER FT 01-Defects which could cause a danger to persons-Other e…" at bounding box center [257, 217] width 105 height 43
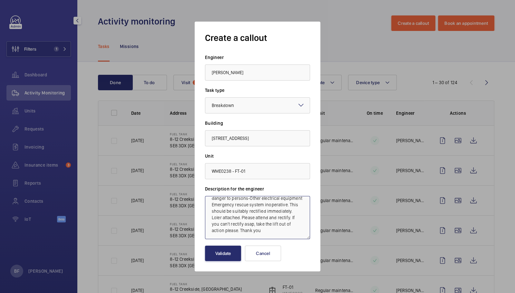
scroll to position [18, 0]
drag, startPoint x: 231, startPoint y: 219, endPoint x: 292, endPoint y: 212, distance: 61.4
click at [292, 212] on textarea "Summary Watch LOLER FT 01-Defects which could cause a danger to persons-Other e…" at bounding box center [257, 217] width 105 height 43
click at [248, 233] on textarea "Summary Watch LOLER FT 01-Defects which could cause a danger to persons-Other e…" at bounding box center [257, 217] width 105 height 43
drag, startPoint x: 226, startPoint y: 233, endPoint x: 286, endPoint y: 226, distance: 59.9
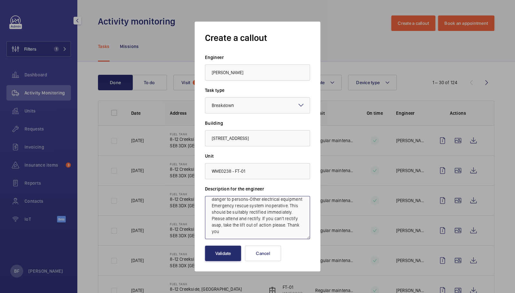
click at [286, 226] on textarea "Summary Watch LOLER FT 01-Defects which could cause a danger to persons-Other e…" at bounding box center [257, 217] width 105 height 43
click at [237, 199] on textarea "Summary Watch LOLER FT 01-Defects which could cause a danger to persons-Other e…" at bounding box center [257, 217] width 105 height 43
click at [235, 200] on textarea "Summary Watch LOLER FT 01- Defects which could cause a danger to persons-Other …" at bounding box center [257, 217] width 105 height 43
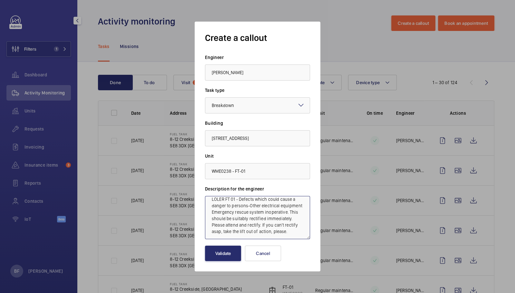
click at [210, 199] on textarea "Summary Watch LOLER FT 01 - Defects which could cause a danger to persons-Other…" at bounding box center [257, 217] width 105 height 43
paste textarea "Job #350355"
type textarea "Summary Watch Job #350355 - LOLER FT 01 - Defects which could cause a danger to…"
click at [224, 252] on button "Validate" at bounding box center [223, 252] width 36 height 15
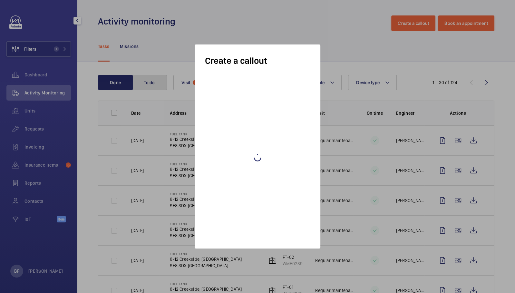
click at [152, 80] on button "To do" at bounding box center [149, 82] width 35 height 15
click at [153, 82] on button "To do" at bounding box center [149, 82] width 35 height 15
click at [154, 86] on button "To do" at bounding box center [149, 82] width 35 height 15
click at [153, 85] on button "To do" at bounding box center [149, 82] width 35 height 15
click at [151, 84] on button "To do" at bounding box center [149, 82] width 35 height 15
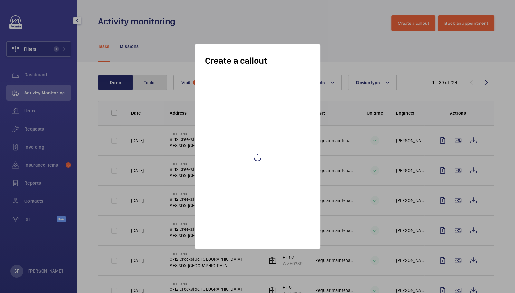
click at [151, 83] on button "To do" at bounding box center [149, 82] width 35 height 15
click at [150, 81] on button "To do" at bounding box center [149, 82] width 35 height 15
click at [146, 85] on button "To do" at bounding box center [149, 82] width 35 height 15
click at [145, 82] on button "To do" at bounding box center [149, 82] width 35 height 15
click at [153, 82] on button "To do" at bounding box center [149, 82] width 35 height 15
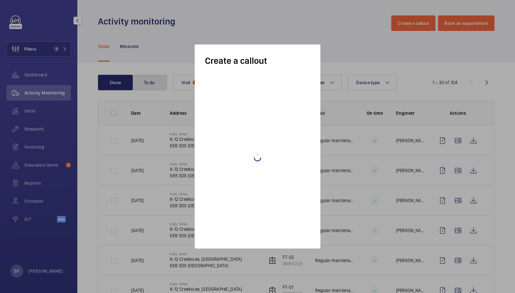
click at [153, 82] on button "To do" at bounding box center [149, 82] width 35 height 15
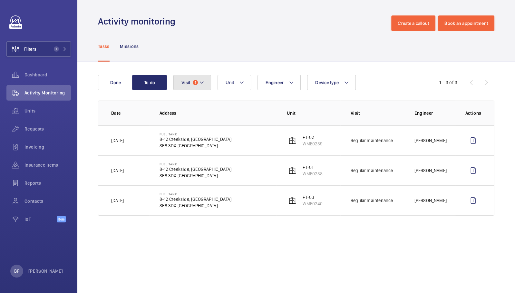
click at [205, 84] on button "Visit 1" at bounding box center [192, 82] width 38 height 15
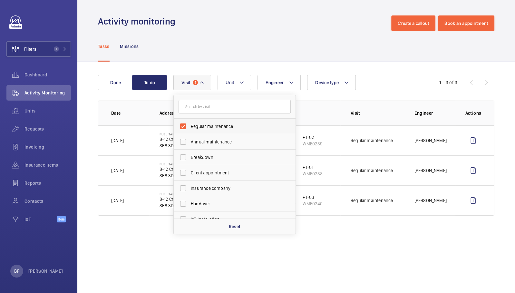
click at [207, 128] on span "Regular maintenance" at bounding box center [235, 126] width 89 height 6
click at [189, 128] on input "Regular maintenance" at bounding box center [182, 126] width 13 height 13
checkbox input "false"
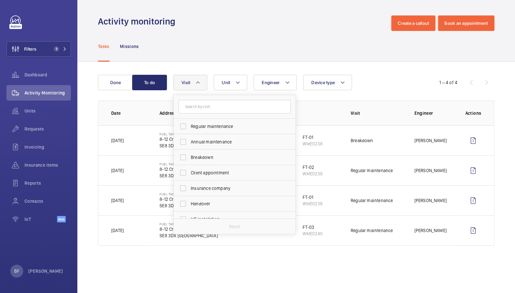
click at [184, 47] on div "Tasks Missions" at bounding box center [296, 46] width 396 height 31
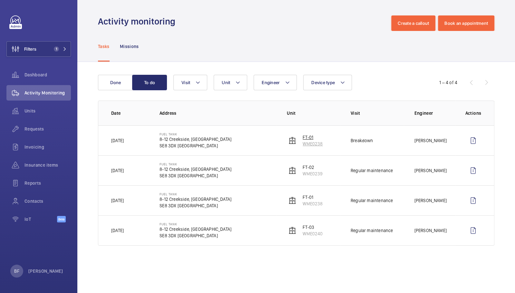
click at [309, 138] on p "FT-01" at bounding box center [312, 137] width 20 height 6
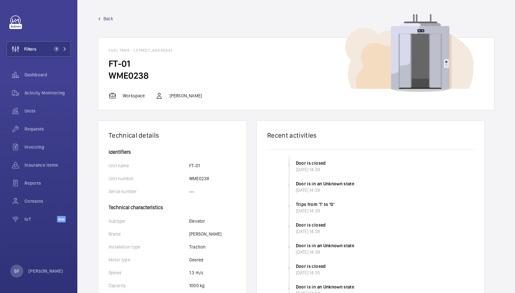
click at [106, 18] on span "Back" at bounding box center [108, 18] width 10 height 6
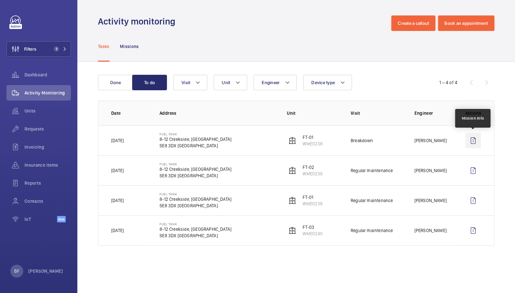
click at [474, 139] on wm-front-icon-button at bounding box center [472, 140] width 15 height 15
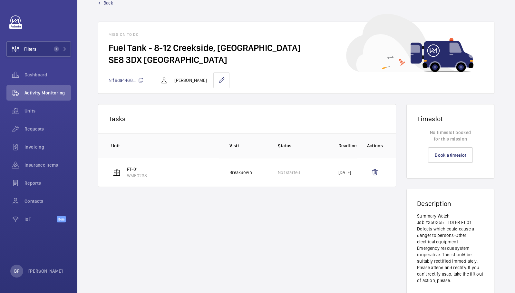
scroll to position [31, 0]
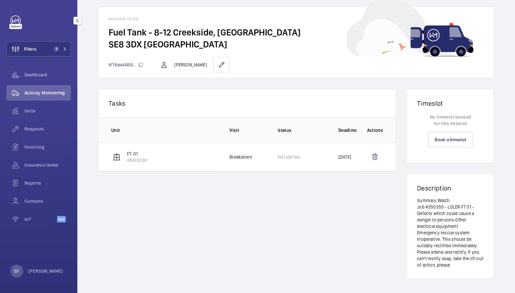
click at [76, 22] on mat-icon "button" at bounding box center [77, 20] width 8 height 5
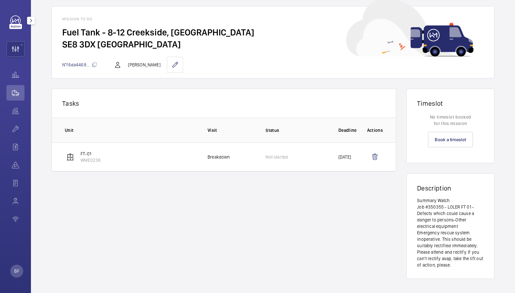
click at [28, 21] on mat-icon "button" at bounding box center [31, 20] width 8 height 5
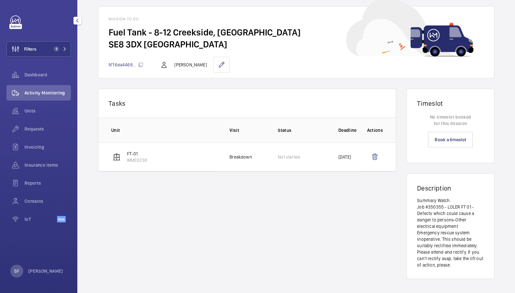
click at [40, 95] on span "Activity Monitoring" at bounding box center [47, 93] width 46 height 6
click at [44, 94] on span "Activity Monitoring" at bounding box center [47, 93] width 46 height 6
click at [61, 52] on button "Filters 1" at bounding box center [38, 48] width 64 height 15
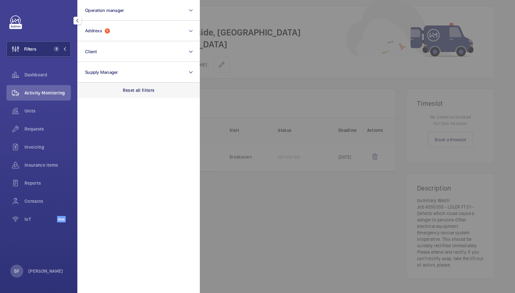
click at [143, 82] on div "Reset all filters" at bounding box center [138, 89] width 122 height 15
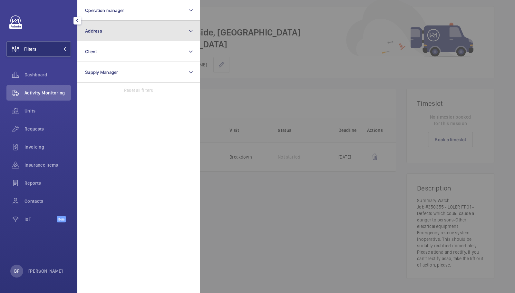
click at [181, 36] on button "Address" at bounding box center [138, 31] width 122 height 21
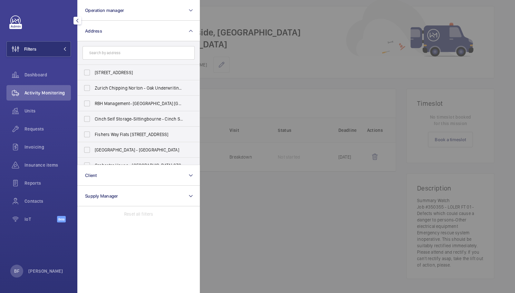
click at [157, 55] on input "text" at bounding box center [138, 53] width 112 height 14
click at [116, 50] on input "text" at bounding box center [138, 53] width 112 height 14
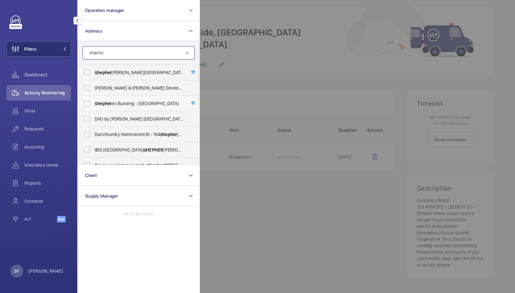
type input "shepher"
click at [137, 100] on span "Shepher ds Building - Charecroft Way, LONDON W14 0EE" at bounding box center [139, 103] width 89 height 6
click at [93, 100] on input "Shepher ds Building - Charecroft Way, LONDON W14 0EE" at bounding box center [87, 103] width 13 height 13
checkbox input "true"
click at [283, 54] on div at bounding box center [457, 146] width 515 height 293
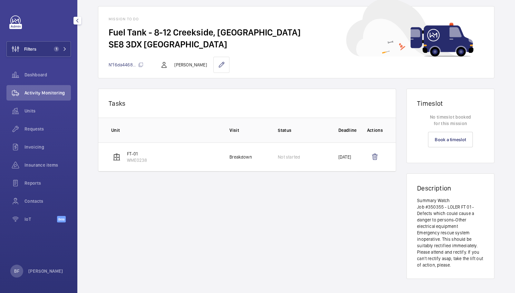
click at [48, 96] on div "Activity Monitoring" at bounding box center [38, 92] width 64 height 15
click at [38, 93] on span "Activity Monitoring" at bounding box center [47, 93] width 46 height 6
click at [39, 107] on div "Units" at bounding box center [38, 110] width 64 height 15
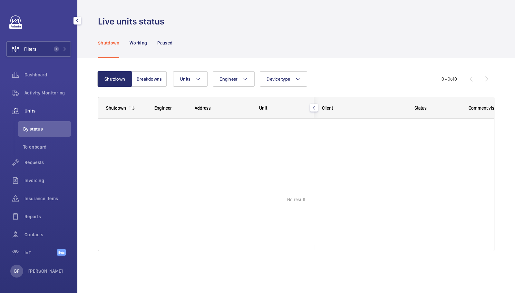
click at [32, 113] on span "Units" at bounding box center [47, 111] width 46 height 6
click at [44, 89] on div "Activity Monitoring" at bounding box center [38, 92] width 64 height 15
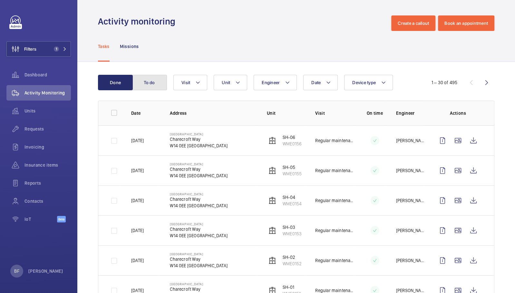
click at [156, 83] on button "To do" at bounding box center [149, 82] width 35 height 15
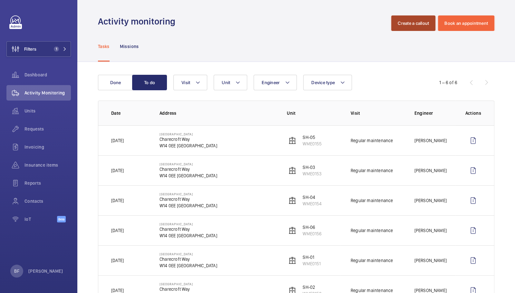
click at [416, 21] on button "Create a callout" at bounding box center [413, 22] width 44 height 15
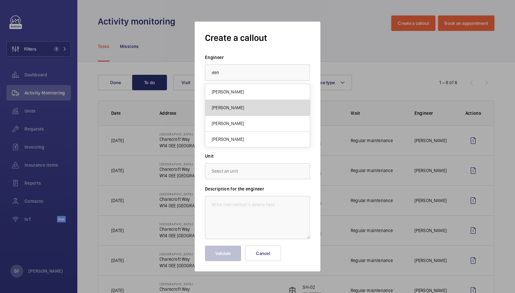
click at [257, 102] on mat-option "[PERSON_NAME]" at bounding box center [257, 108] width 104 height 16
type input "[PERSON_NAME]"
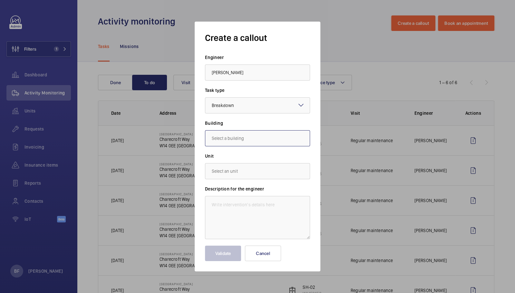
click at [268, 140] on input "text" at bounding box center [257, 138] width 105 height 16
click at [234, 157] on span "Charecroft Way, W14 0EE LONDON" at bounding box center [231, 157] width 38 height 6
type input "Charecroft Way, W14 0EE LONDON"
click at [233, 172] on input "text" at bounding box center [257, 171] width 105 height 16
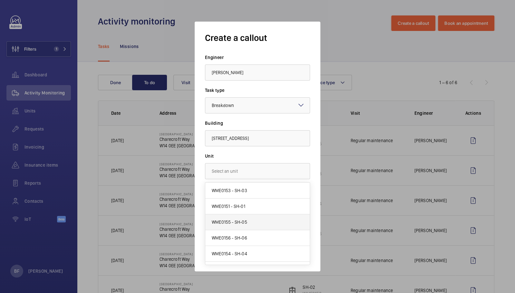
click at [231, 222] on span "WME0155 - SH-05" at bounding box center [229, 222] width 35 height 6
type input "WME0155 - SH-05"
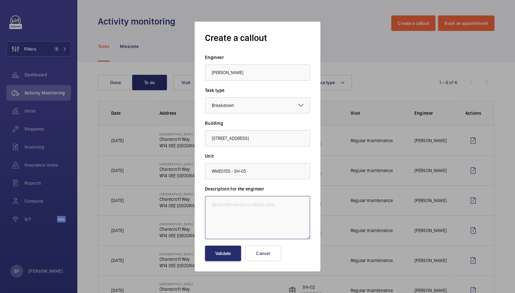
click at [231, 207] on textarea at bounding box center [257, 217] width 105 height 43
paste textarea "SH05 out of service"
click at [259, 207] on textarea "SH05 is out of service" at bounding box center [257, 217] width 105 height 43
click at [207, 206] on textarea "SH05 is out of service." at bounding box center [257, 217] width 105 height 43
paste textarea "Job #350361"
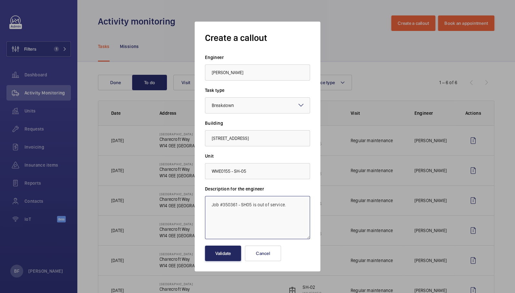
type textarea "Job #350361 - SH05 is out of service."
click at [213, 253] on button "Validate" at bounding box center [223, 252] width 36 height 15
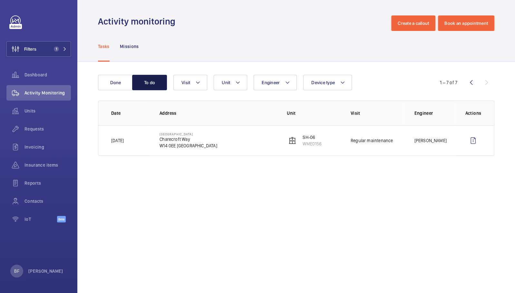
click at [151, 80] on button "To do" at bounding box center [149, 82] width 35 height 15
click at [122, 82] on button "Done" at bounding box center [115, 82] width 35 height 15
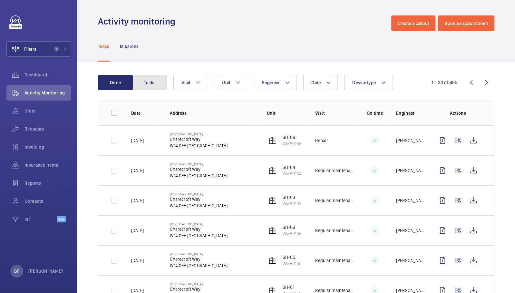
click at [144, 86] on button "To do" at bounding box center [149, 82] width 35 height 15
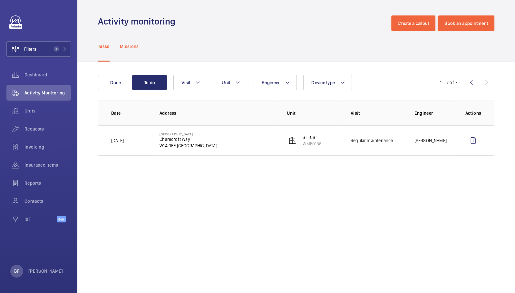
click at [138, 46] on p "Missions" at bounding box center [129, 46] width 19 height 6
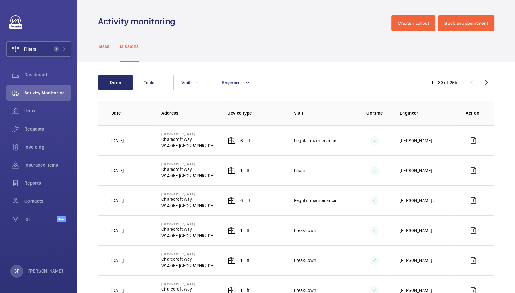
click at [107, 47] on p "Tasks" at bounding box center [104, 46] width 12 height 6
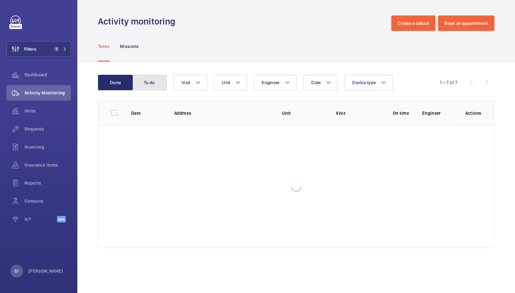
click at [159, 82] on button "To do" at bounding box center [149, 82] width 35 height 15
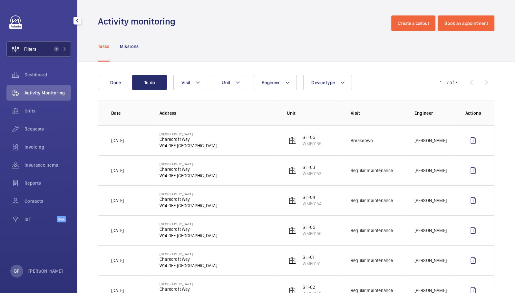
click at [67, 51] on button "Filters 1" at bounding box center [38, 48] width 64 height 15
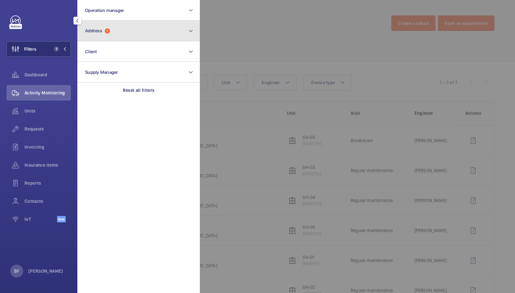
click at [116, 36] on button "Address 1" at bounding box center [138, 31] width 122 height 21
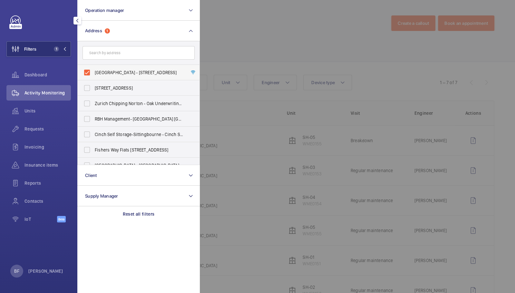
click at [113, 71] on span "[GEOGRAPHIC_DATA] - [STREET_ADDRESS]" at bounding box center [139, 72] width 89 height 6
click at [93, 71] on input "[GEOGRAPHIC_DATA] - [STREET_ADDRESS]" at bounding box center [87, 72] width 13 height 13
checkbox input "false"
click at [122, 45] on form at bounding box center [139, 53] width 122 height 24
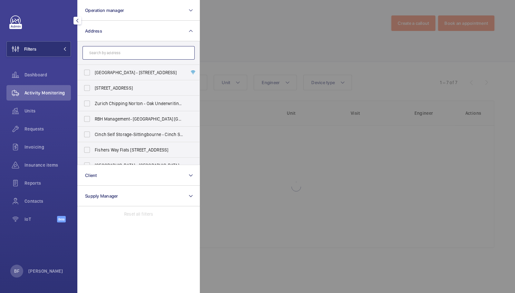
click at [122, 53] on input "text" at bounding box center [138, 53] width 112 height 14
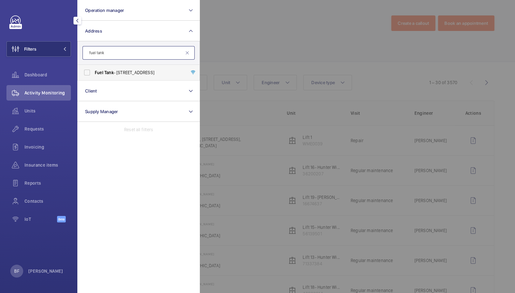
type input "fuel tank"
click at [124, 76] on label "Fuel Tank - [STREET_ADDRESS]" at bounding box center [134, 72] width 112 height 15
click at [93, 76] on input "Fuel Tank - [STREET_ADDRESS]" at bounding box center [87, 72] width 13 height 13
checkbox input "true"
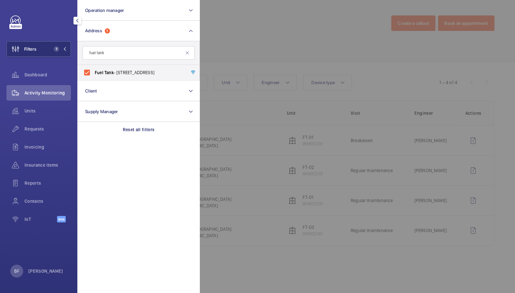
click at [242, 39] on div at bounding box center [457, 146] width 515 height 293
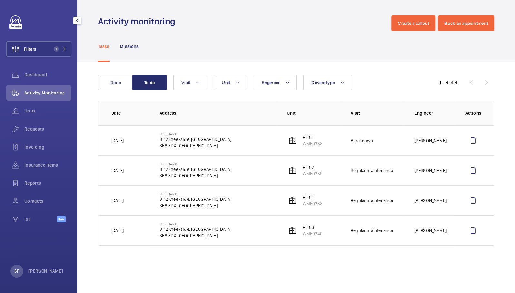
click at [31, 96] on div "Activity Monitoring" at bounding box center [38, 92] width 64 height 15
click at [49, 108] on span "Units" at bounding box center [47, 111] width 46 height 6
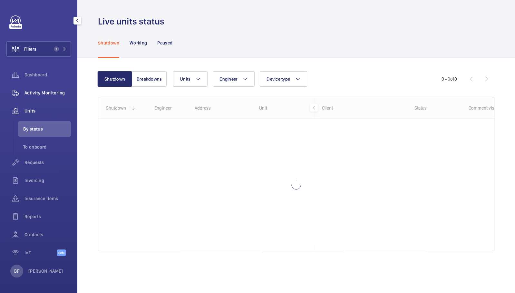
click at [47, 97] on div "Activity Monitoring" at bounding box center [38, 92] width 64 height 15
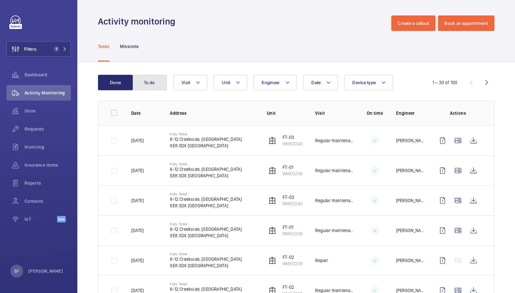
click at [156, 85] on button "To do" at bounding box center [149, 82] width 35 height 15
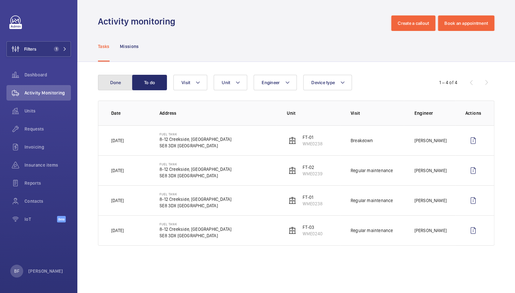
click at [119, 82] on button "Done" at bounding box center [115, 82] width 35 height 15
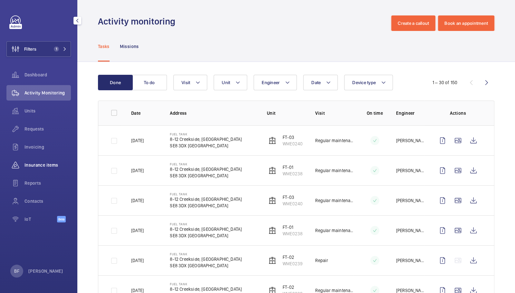
click at [37, 164] on span "Insurance items" at bounding box center [47, 165] width 46 height 6
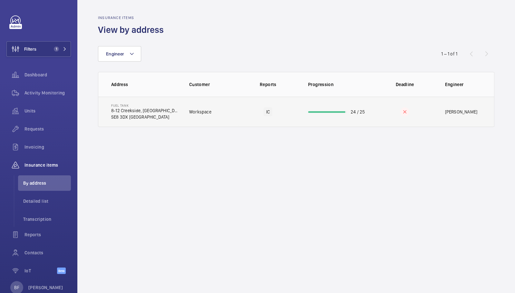
click at [133, 110] on p "8-12 Creekside, [GEOGRAPHIC_DATA]" at bounding box center [145, 110] width 68 height 6
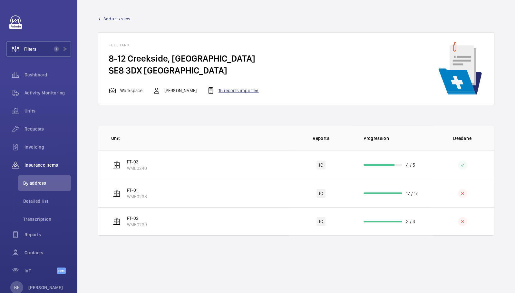
click at [230, 94] on div "15 reports imported" at bounding box center [233, 91] width 52 height 8
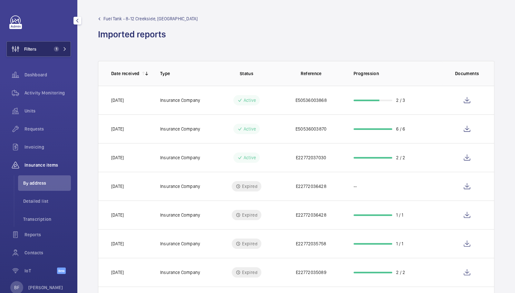
click at [54, 48] on span "1" at bounding box center [56, 48] width 5 height 5
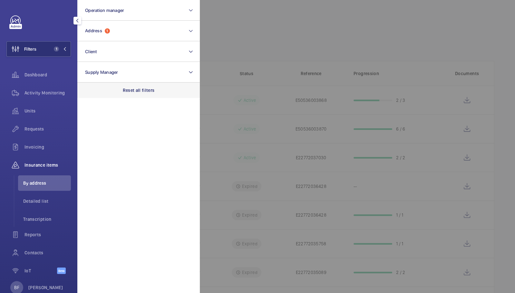
click at [140, 89] on p "Reset all filters" at bounding box center [139, 90] width 32 height 6
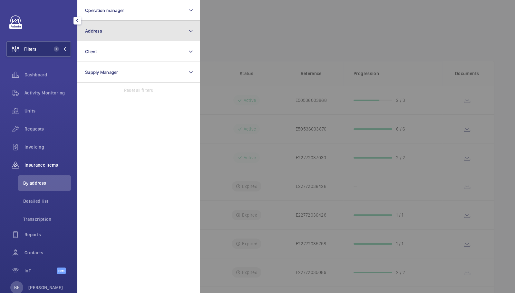
click at [109, 38] on button "Address" at bounding box center [138, 31] width 122 height 21
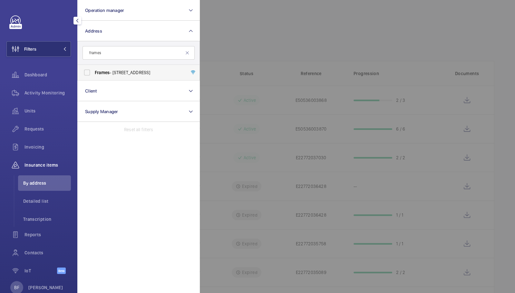
type input "frames"
click at [111, 71] on span "Frames - [STREET_ADDRESS]" at bounding box center [139, 72] width 89 height 6
click at [93, 71] on input "Frames - [STREET_ADDRESS]" at bounding box center [87, 72] width 13 height 13
checkbox input "true"
click at [347, 37] on div at bounding box center [457, 146] width 515 height 293
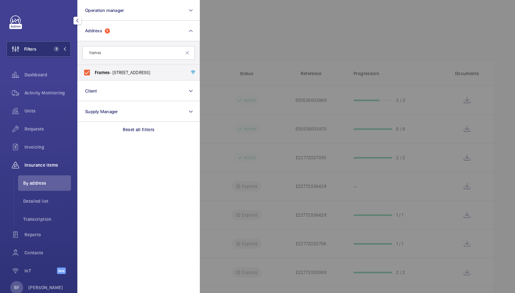
click at [347, 37] on div "Fuel Tank - 8-12 Creekside, Deptford Imported reports" at bounding box center [296, 27] width 396 height 25
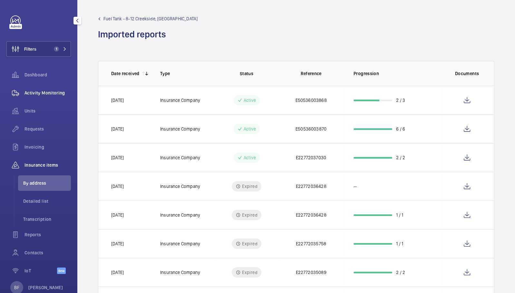
click at [33, 90] on span "Activity Monitoring" at bounding box center [47, 93] width 46 height 6
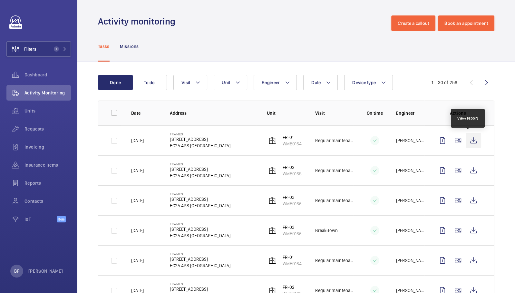
click at [471, 142] on wm-front-icon-button at bounding box center [472, 140] width 15 height 15
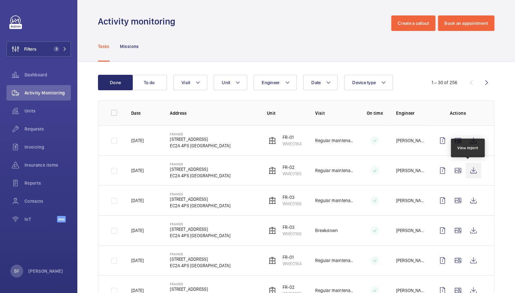
click at [467, 167] on wm-front-icon-button at bounding box center [472, 170] width 15 height 15
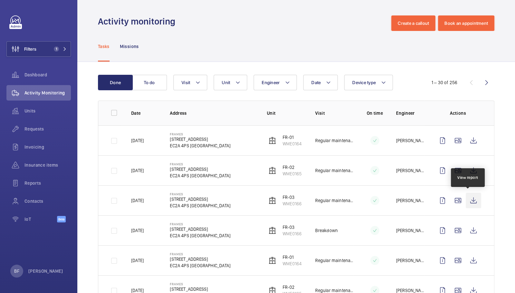
click at [471, 199] on wm-front-icon-button at bounding box center [472, 200] width 15 height 15
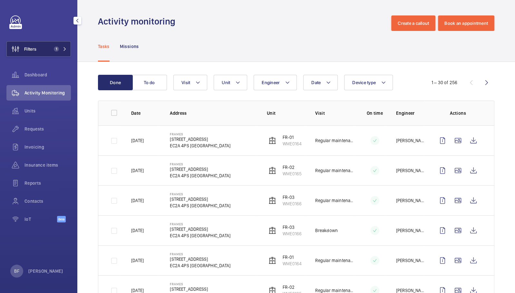
click at [70, 52] on button "Filters 1" at bounding box center [38, 48] width 64 height 15
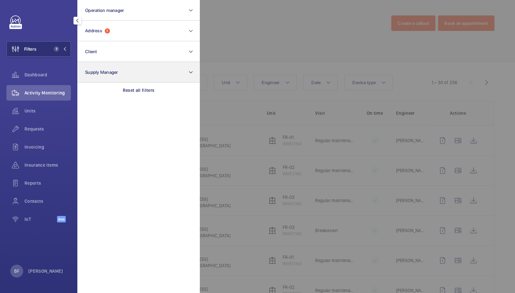
click at [144, 93] on div "Reset all filters" at bounding box center [138, 89] width 122 height 15
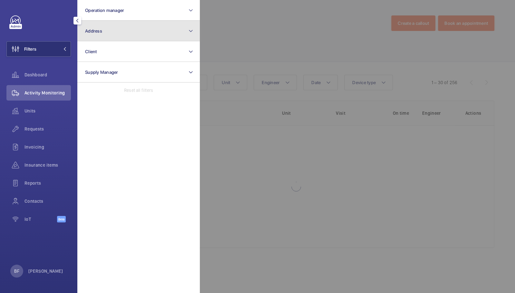
click at [115, 36] on button "Address" at bounding box center [138, 31] width 122 height 21
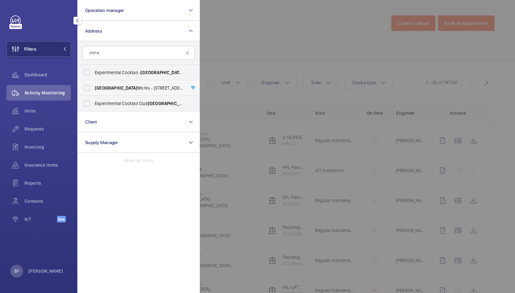
type input "china"
click at [121, 86] on span "China Works - [STREET_ADDRESS]" at bounding box center [139, 88] width 89 height 6
click at [93, 86] on input "China Works - [STREET_ADDRESS]" at bounding box center [87, 87] width 13 height 13
checkbox input "true"
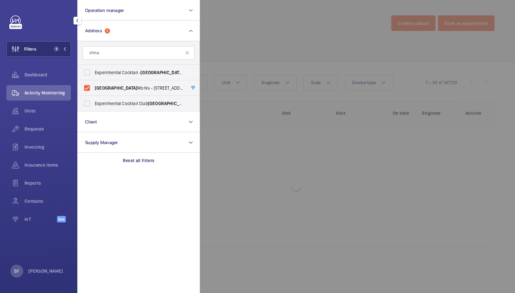
click at [274, 36] on div at bounding box center [457, 146] width 515 height 293
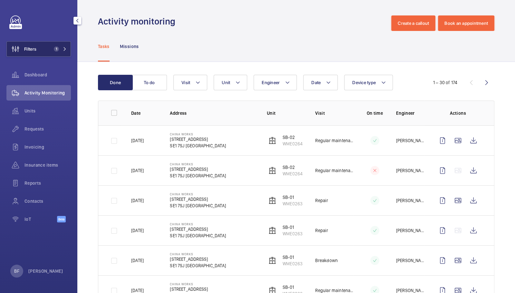
click at [48, 48] on button "Filters 1" at bounding box center [38, 48] width 64 height 15
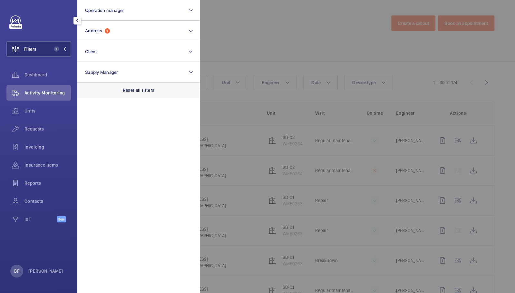
click at [134, 84] on div "Reset all filters" at bounding box center [138, 89] width 122 height 15
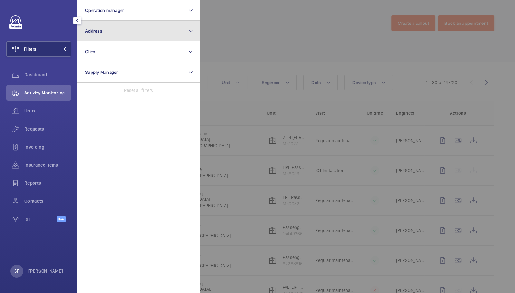
click at [133, 32] on button "Address" at bounding box center [138, 31] width 122 height 21
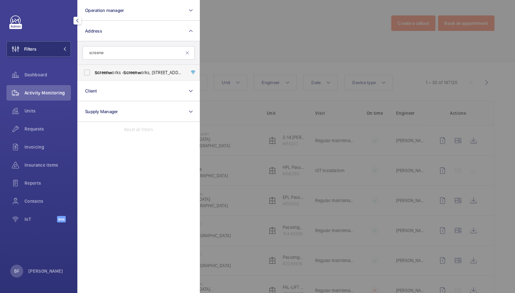
type input "screenw"
click at [135, 74] on span "Screenw" at bounding box center [131, 72] width 17 height 5
click at [93, 74] on input "Screenw orks - Screenw orks, 22/24 Highbury Grove, Highbury, London, N5 2EF LON…" at bounding box center [87, 72] width 13 height 13
checkbox input "true"
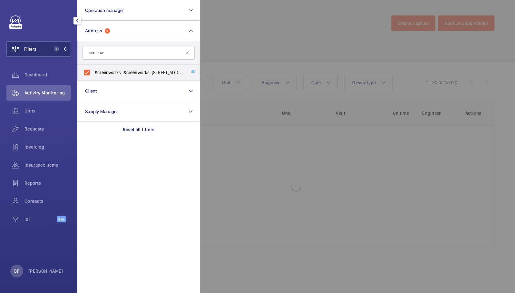
click at [299, 46] on div at bounding box center [457, 146] width 515 height 293
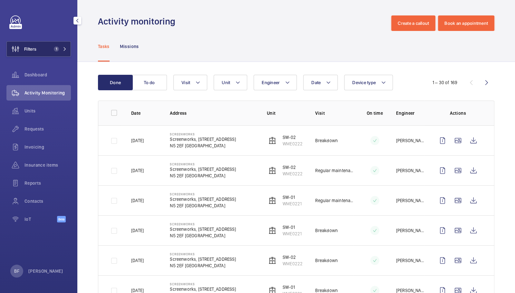
click at [63, 48] on mat-icon at bounding box center [65, 49] width 4 height 4
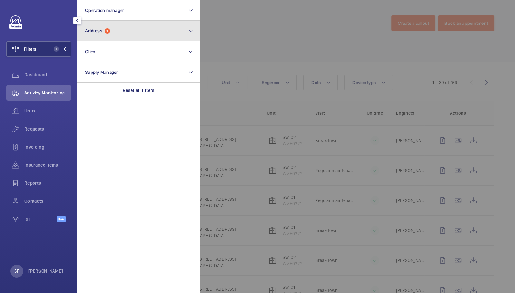
click at [114, 27] on button "Address 1" at bounding box center [138, 31] width 122 height 21
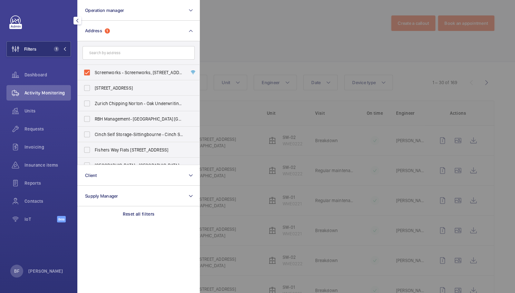
click at [121, 73] on span "Screenworks - Screenworks, 22/24 Highbury Grove, Highbury, London, N5 2EF LONDO…" at bounding box center [139, 72] width 89 height 6
click at [93, 73] on input "Screenworks - Screenworks, 22/24 Highbury Grove, Highbury, London, N5 2EF LONDO…" at bounding box center [87, 72] width 13 height 13
checkbox input "false"
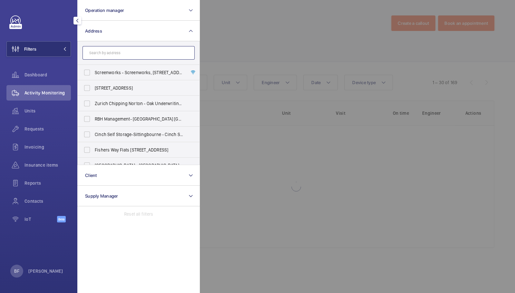
click at [133, 46] on input "text" at bounding box center [138, 53] width 112 height 14
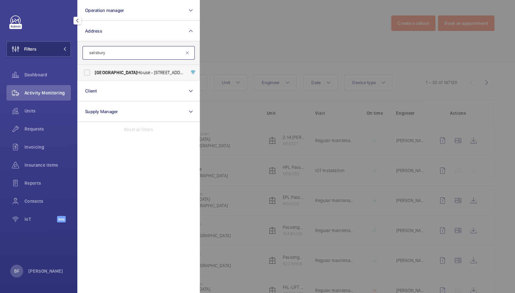
type input "salisbury"
click at [134, 68] on label "Salisbury House - 29 Finsbury Circus, LONDON EC2M 5QQ" at bounding box center [134, 72] width 112 height 15
click at [93, 68] on input "Salisbury House - 29 Finsbury Circus, LONDON EC2M 5QQ" at bounding box center [87, 72] width 13 height 13
checkbox input "true"
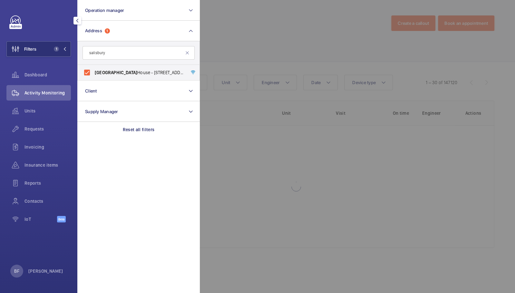
click at [254, 50] on div at bounding box center [457, 146] width 515 height 293
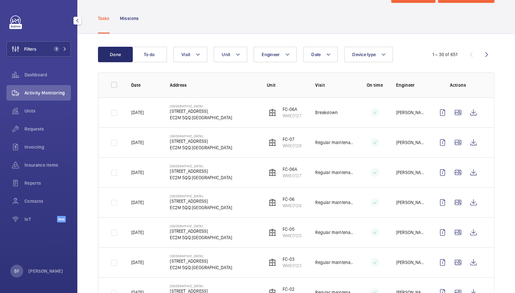
scroll to position [36, 0]
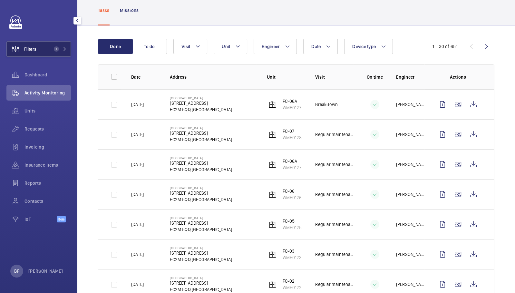
click at [50, 50] on button "Filters 1" at bounding box center [38, 48] width 64 height 15
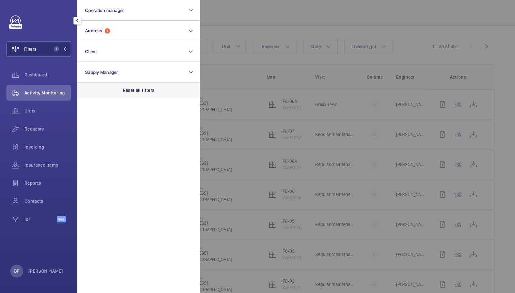
click at [142, 92] on p "Reset all filters" at bounding box center [139, 90] width 32 height 6
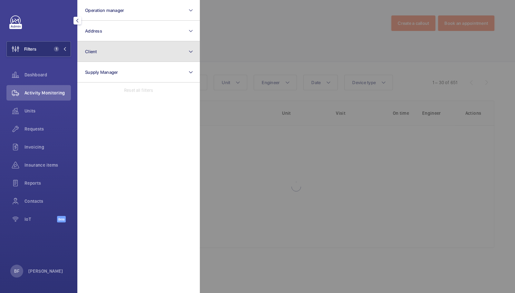
click at [119, 53] on button "Client" at bounding box center [138, 51] width 122 height 21
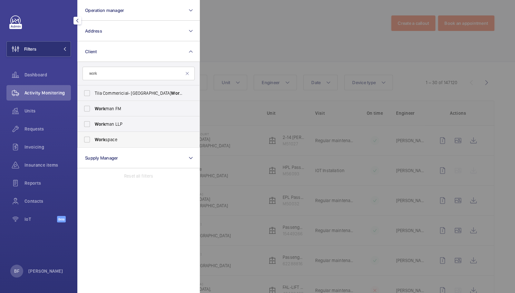
type input "work"
click at [113, 141] on span "Work space" at bounding box center [139, 139] width 89 height 6
click at [93, 141] on input "Work space" at bounding box center [87, 139] width 13 height 13
checkbox input "true"
click at [284, 43] on div at bounding box center [457, 146] width 515 height 293
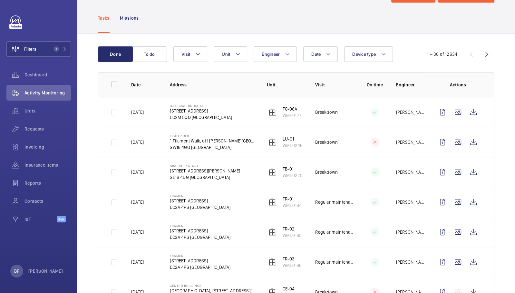
scroll to position [43, 0]
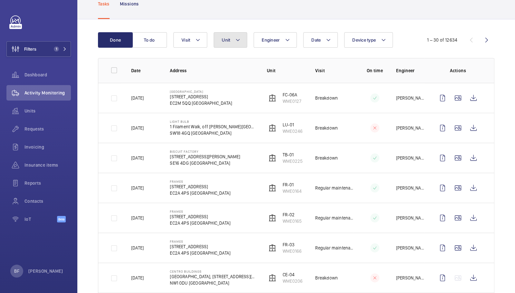
click at [227, 43] on button "Unit" at bounding box center [230, 39] width 33 height 15
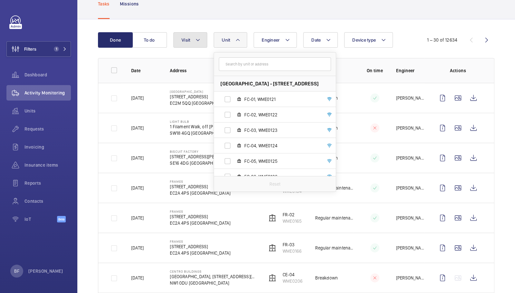
click at [192, 41] on button "Visit" at bounding box center [190, 39] width 34 height 15
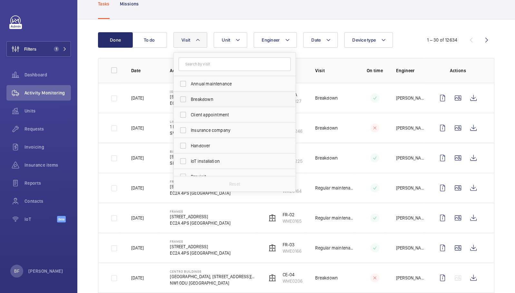
click at [209, 100] on span "Breakdown" at bounding box center [235, 99] width 89 height 6
click at [189, 100] on input "Breakdown" at bounding box center [182, 99] width 13 height 13
checkbox input "true"
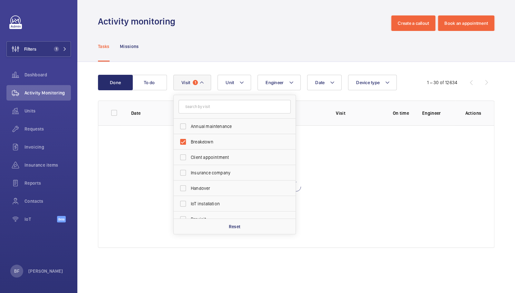
click at [208, 33] on div "Tasks Missions" at bounding box center [296, 46] width 396 height 31
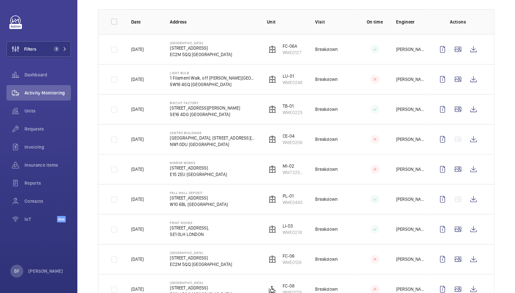
scroll to position [80, 0]
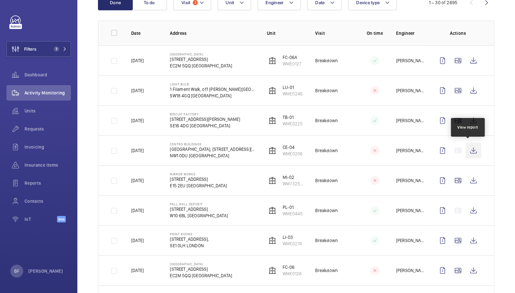
click at [470, 150] on wm-front-icon-button at bounding box center [472, 150] width 15 height 15
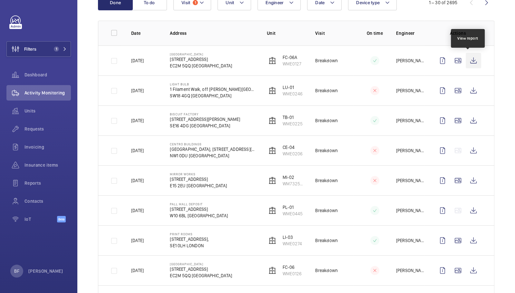
click at [470, 62] on wm-front-icon-button at bounding box center [472, 60] width 15 height 15
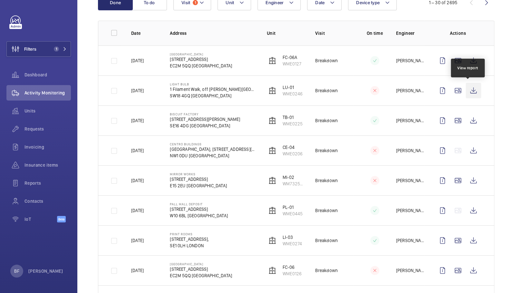
click at [470, 90] on wm-front-icon-button at bounding box center [472, 90] width 15 height 15
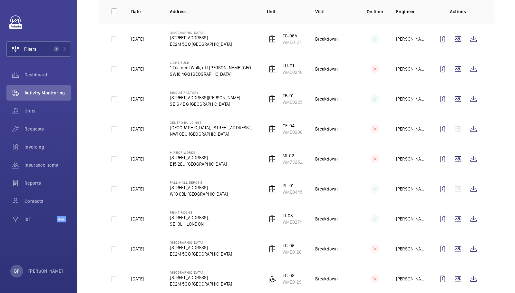
scroll to position [111, 0]
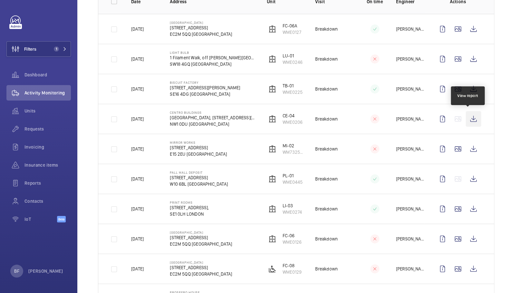
click at [470, 119] on wm-front-icon-button at bounding box center [472, 118] width 15 height 15
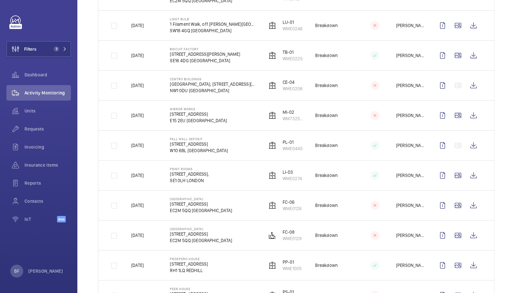
scroll to position [160, 0]
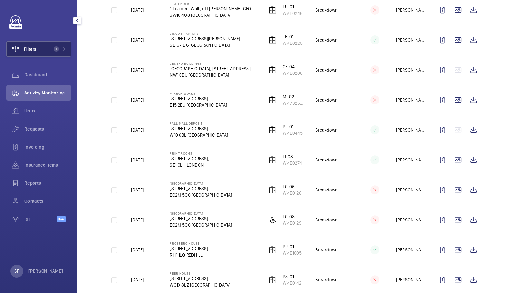
click at [54, 50] on span "1" at bounding box center [56, 48] width 5 height 5
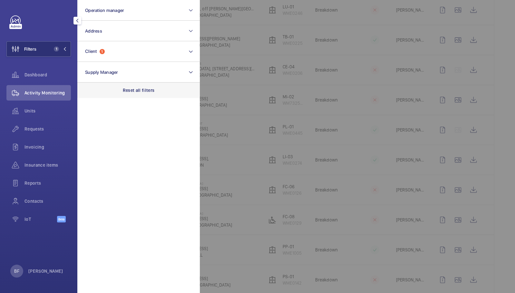
drag, startPoint x: 128, startPoint y: 89, endPoint x: 126, endPoint y: 86, distance: 3.9
click at [128, 89] on p "Reset all filters" at bounding box center [139, 90] width 32 height 6
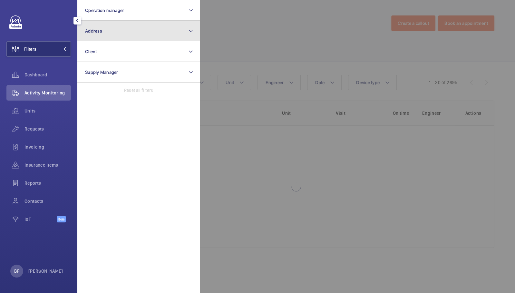
click at [114, 36] on button "Address" at bounding box center [138, 31] width 122 height 21
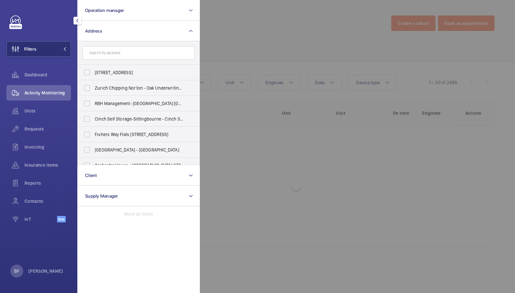
drag, startPoint x: 111, startPoint y: 51, endPoint x: 105, endPoint y: 51, distance: 6.1
click at [111, 51] on input "text" at bounding box center [138, 53] width 112 height 14
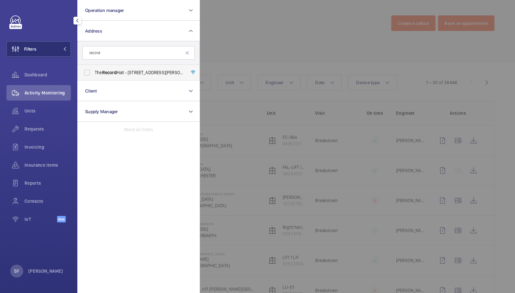
type input "record"
click at [127, 73] on span "The Record Hall - 16-16A Baldwin's Gardens, LONDON EC1N 7RJ" at bounding box center [139, 72] width 89 height 6
click at [93, 73] on input "The Record Hall - 16-16A Baldwin's Gardens, LONDON EC1N 7RJ" at bounding box center [87, 72] width 13 height 13
checkbox input "true"
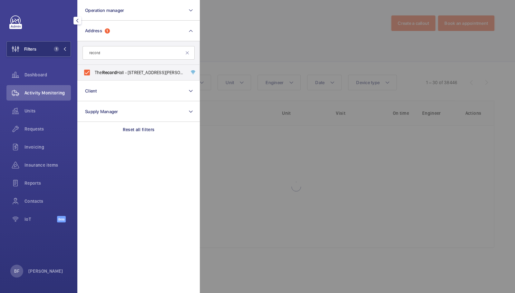
click at [272, 43] on div at bounding box center [457, 146] width 515 height 293
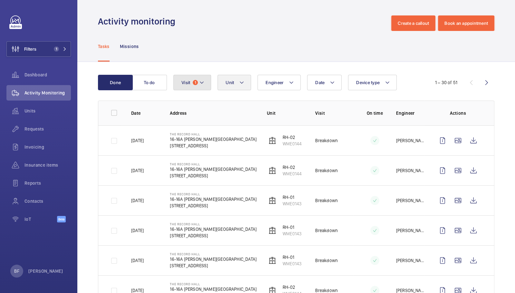
drag, startPoint x: 200, startPoint y: 81, endPoint x: 218, endPoint y: 87, distance: 18.6
click at [200, 81] on mat-icon at bounding box center [201, 83] width 5 height 8
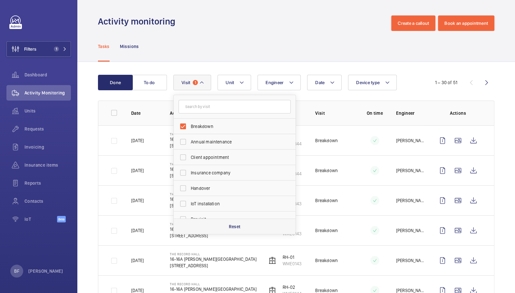
drag, startPoint x: 257, startPoint y: 227, endPoint x: 254, endPoint y: 224, distance: 4.4
click at [257, 227] on div "Reset" at bounding box center [235, 225] width 122 height 15
checkbox input "false"
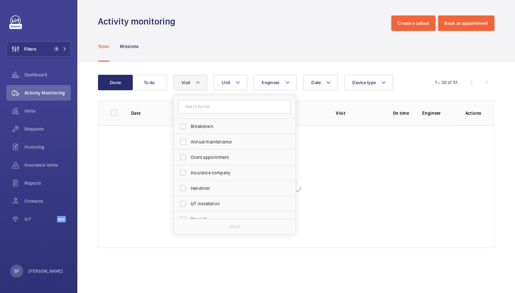
click at [190, 22] on div "Activity monitoring Create a callout Book an appointment" at bounding box center [296, 22] width 396 height 15
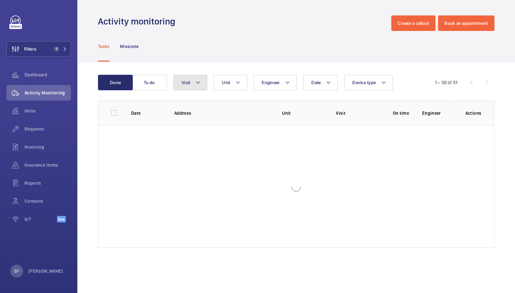
click at [182, 79] on button "Visit" at bounding box center [190, 82] width 34 height 15
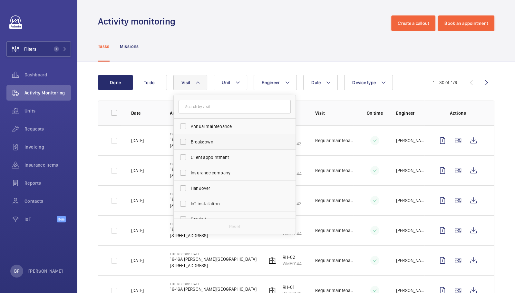
click at [214, 146] on label "Breakdown" at bounding box center [230, 141] width 112 height 15
click at [189, 146] on input "Breakdown" at bounding box center [182, 141] width 13 height 13
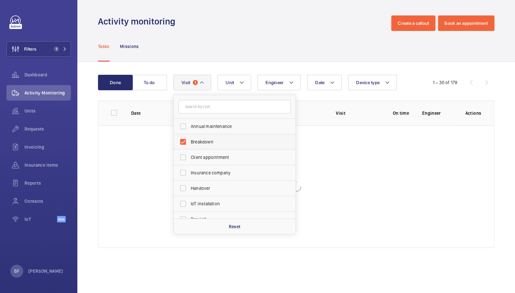
click at [211, 138] on span "Breakdown" at bounding box center [235, 141] width 89 height 6
click at [189, 138] on input "Breakdown" at bounding box center [182, 141] width 13 height 13
checkbox input "false"
click at [224, 188] on span "Regular maintenance" at bounding box center [235, 190] width 89 height 6
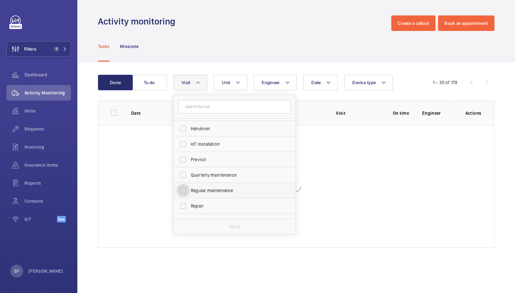
click at [189, 188] on input "Regular maintenance" at bounding box center [182, 190] width 13 height 13
checkbox input "true"
drag, startPoint x: 217, startPoint y: 42, endPoint x: 228, endPoint y: 43, distance: 11.1
click at [217, 42] on div "Tasks Missions" at bounding box center [296, 46] width 396 height 31
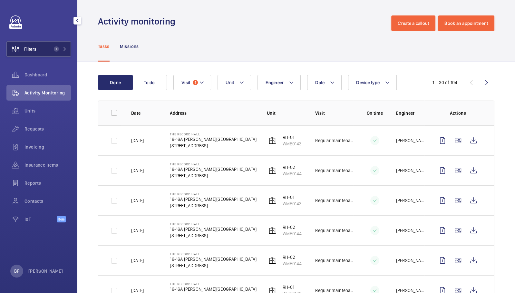
click at [58, 45] on button "Filters 1" at bounding box center [38, 48] width 64 height 15
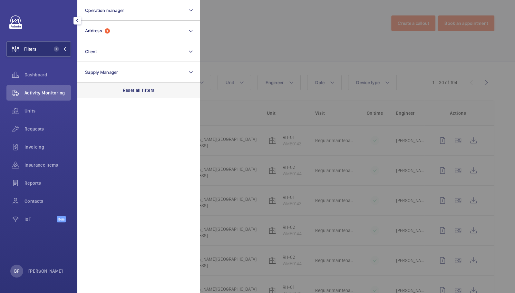
click at [136, 93] on div "Reset all filters" at bounding box center [138, 89] width 122 height 15
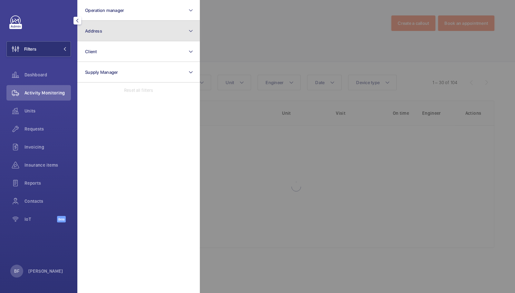
click at [130, 29] on button "Address" at bounding box center [138, 31] width 122 height 21
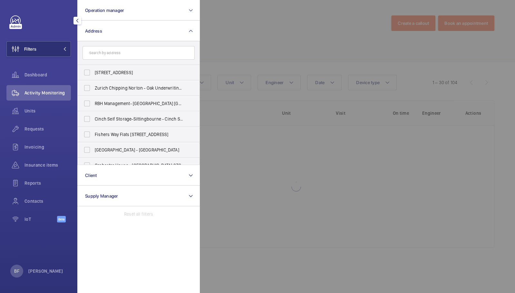
click at [143, 50] on input "text" at bounding box center [138, 53] width 112 height 14
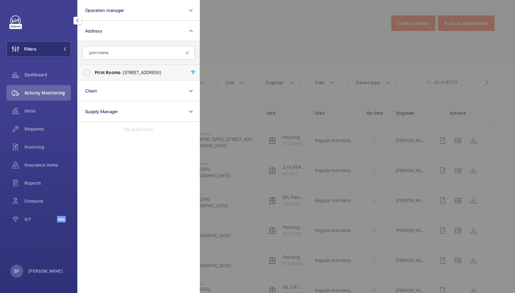
type input "print rooms"
click at [138, 72] on span "Print Rooms - 164/180 Union Street,, LONDON SE1 0LH" at bounding box center [139, 72] width 89 height 6
click at [93, 72] on input "Print Rooms - 164/180 Union Street,, LONDON SE1 0LH" at bounding box center [87, 72] width 13 height 13
checkbox input "true"
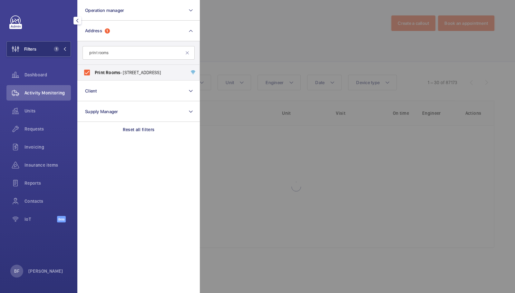
click at [267, 48] on div at bounding box center [457, 146] width 515 height 293
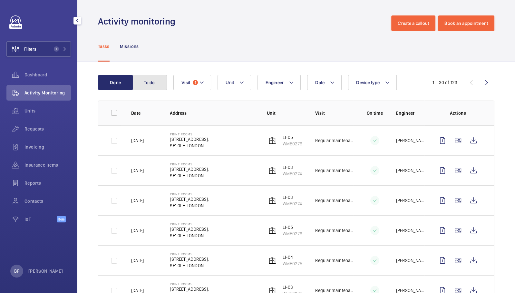
click at [147, 87] on button "To do" at bounding box center [149, 82] width 35 height 15
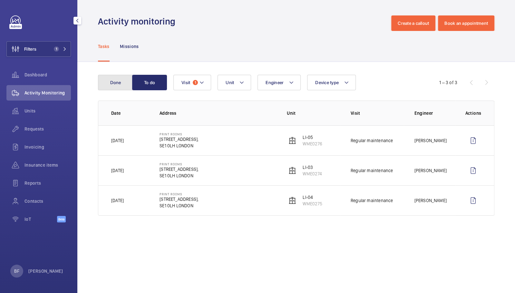
click at [112, 85] on button "Done" at bounding box center [115, 82] width 35 height 15
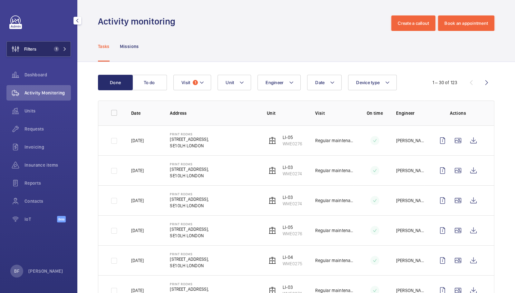
click at [68, 51] on button "Filters 1" at bounding box center [38, 48] width 64 height 15
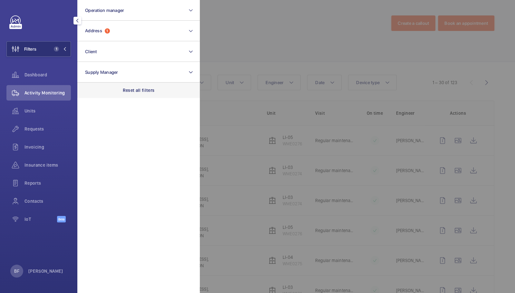
click at [141, 83] on div "Reset all filters" at bounding box center [138, 89] width 122 height 15
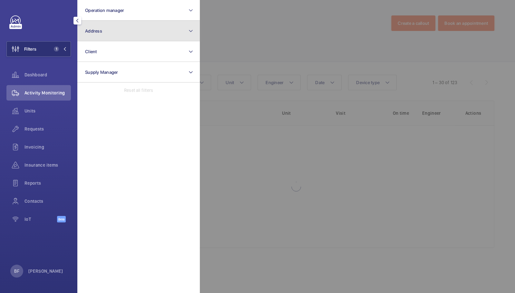
click at [145, 30] on button "Address" at bounding box center [138, 31] width 122 height 21
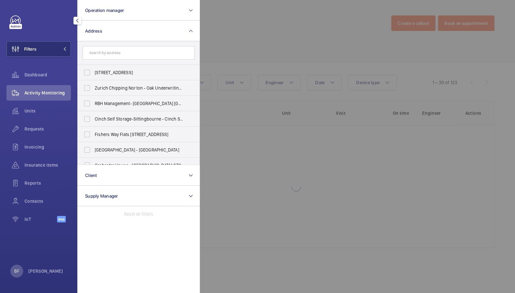
click at [168, 51] on input "text" at bounding box center [138, 53] width 112 height 14
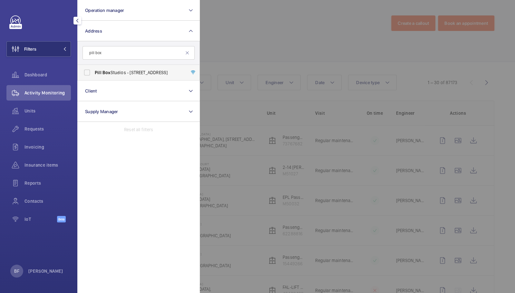
type input "pill box"
click at [156, 78] on label "Pill Box Studios - 115 Coventry Road, Bethnal Green, LONDON E2 6GG" at bounding box center [134, 72] width 112 height 15
click at [93, 78] on input "Pill Box Studios - 115 Coventry Road, Bethnal Green, LONDON E2 6GG" at bounding box center [87, 72] width 13 height 13
checkbox input "true"
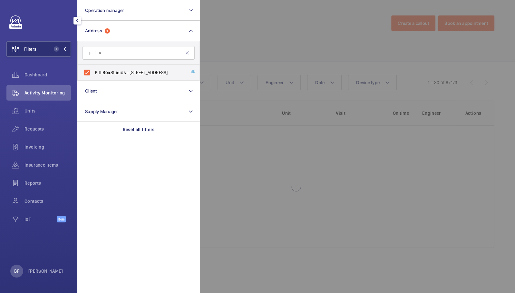
click at [235, 45] on div at bounding box center [457, 146] width 515 height 293
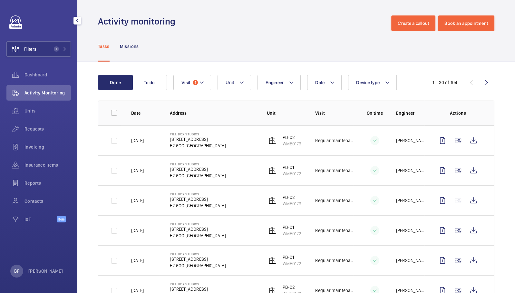
drag, startPoint x: 54, startPoint y: 49, endPoint x: 72, endPoint y: 51, distance: 17.8
click at [54, 49] on span "1" at bounding box center [56, 48] width 5 height 5
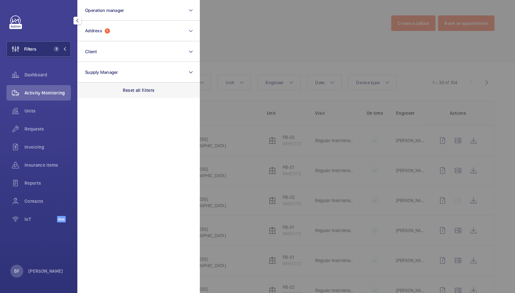
click at [133, 86] on div "Reset all filters" at bounding box center [138, 89] width 122 height 15
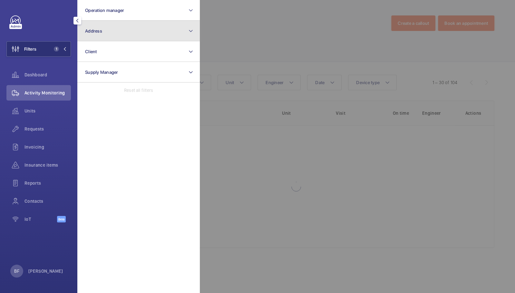
click at [133, 31] on button "Address" at bounding box center [138, 31] width 122 height 21
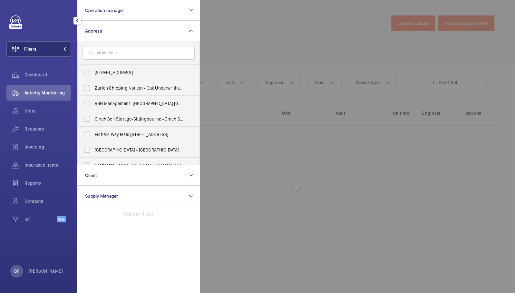
click at [147, 51] on input "text" at bounding box center [138, 53] width 112 height 14
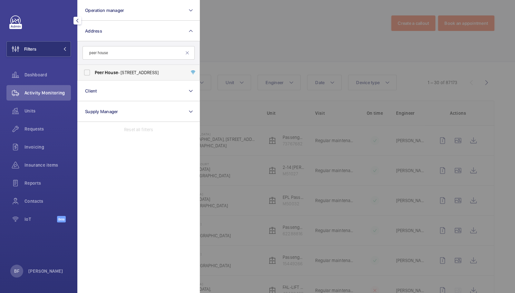
type input "peer house"
click at [132, 73] on span "Peer House - 8-14 Verulam Street, LONDON WC1X 8LZ" at bounding box center [139, 72] width 89 height 6
click at [93, 73] on input "Peer House - 8-14 Verulam Street, LONDON WC1X 8LZ" at bounding box center [87, 72] width 13 height 13
checkbox input "true"
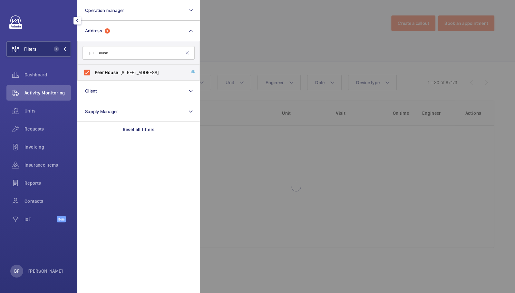
click at [254, 50] on div at bounding box center [457, 146] width 515 height 293
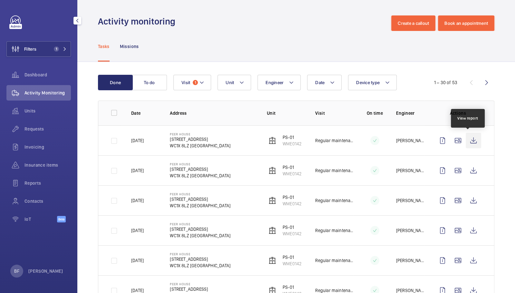
click at [465, 140] on wm-front-icon-button at bounding box center [472, 140] width 15 height 15
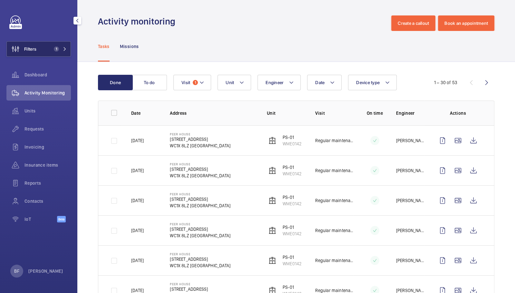
click at [68, 46] on button "Filters 1" at bounding box center [38, 48] width 64 height 15
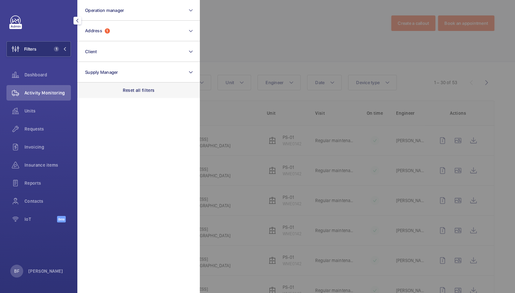
click at [136, 94] on div "Reset all filters" at bounding box center [138, 89] width 122 height 15
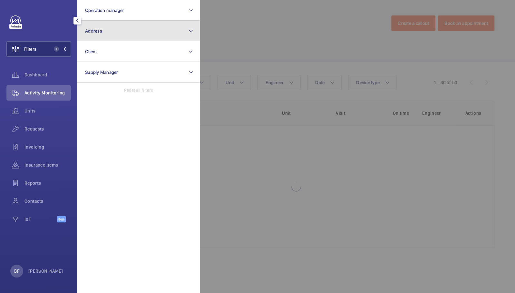
click at [127, 37] on button "Address" at bounding box center [138, 31] width 122 height 21
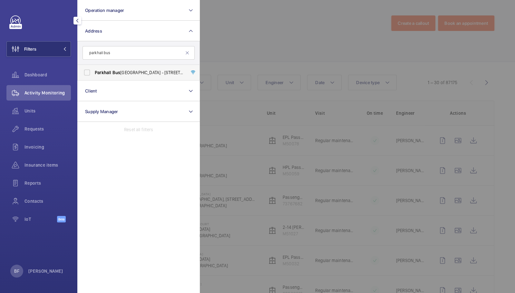
type input "parkhall bus"
click at [141, 75] on label "Parkhall Bus iness Centre - 40 Martell Road, Dulwich, LONDON SE21 8EN" at bounding box center [134, 72] width 112 height 15
click at [93, 75] on input "Parkhall Bus iness Centre - 40 Martell Road, Dulwich, LONDON SE21 8EN" at bounding box center [87, 72] width 13 height 13
checkbox input "true"
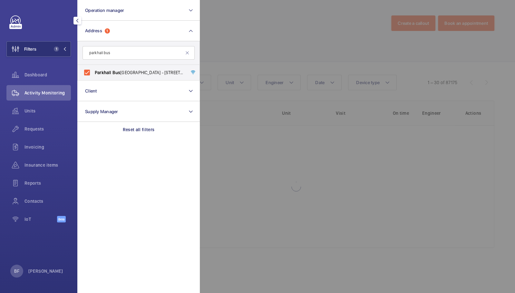
click at [226, 55] on div at bounding box center [457, 146] width 515 height 293
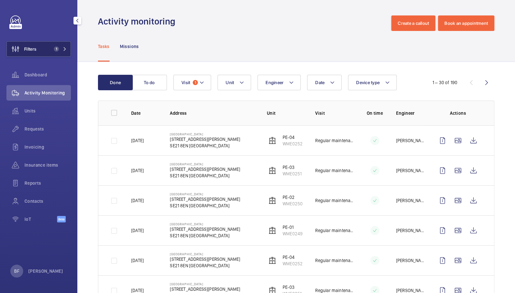
drag, startPoint x: 50, startPoint y: 43, endPoint x: 54, endPoint y: 46, distance: 4.8
click at [51, 43] on button "Filters 1" at bounding box center [38, 48] width 64 height 15
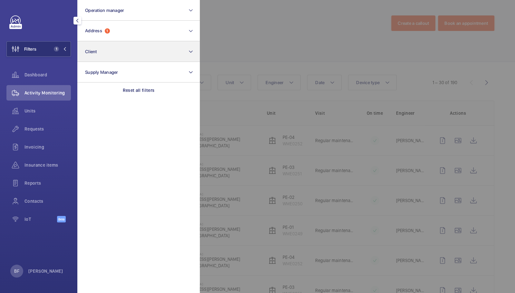
drag, startPoint x: 132, startPoint y: 90, endPoint x: 129, endPoint y: 45, distance: 44.9
click at [132, 90] on p "Reset all filters" at bounding box center [139, 90] width 32 height 6
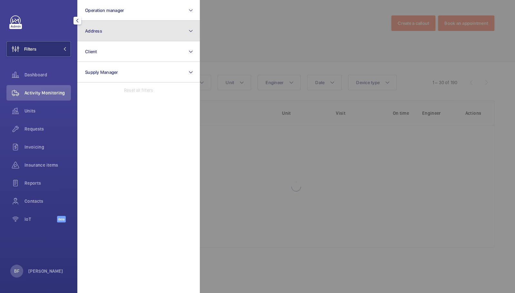
click at [129, 31] on button "Address" at bounding box center [138, 31] width 122 height 21
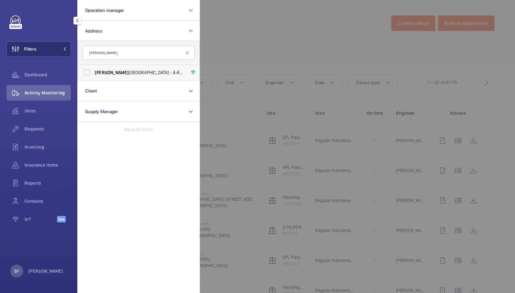
type input "morie"
click at [120, 71] on span "Morie Street Business Centre - 4-6 Morie Street, Wandsworth, LONDON SW18 1SL" at bounding box center [139, 72] width 89 height 6
click at [93, 71] on input "Morie Street Business Centre - 4-6 Morie Street, Wandsworth, LONDON SW18 1SL" at bounding box center [87, 72] width 13 height 13
checkbox input "true"
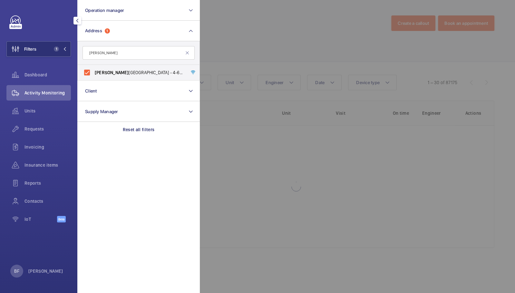
click at [252, 59] on div at bounding box center [457, 146] width 515 height 293
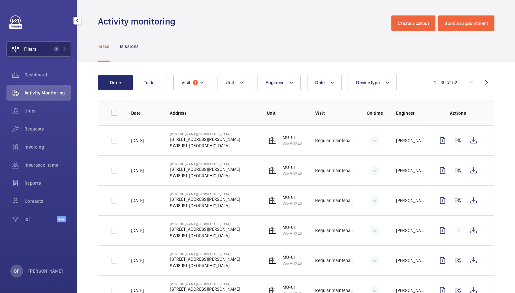
click at [59, 43] on button "Filters 1" at bounding box center [38, 48] width 64 height 15
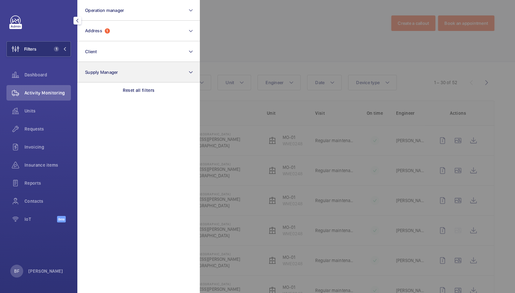
click at [122, 90] on div "Reset all filters" at bounding box center [138, 89] width 122 height 15
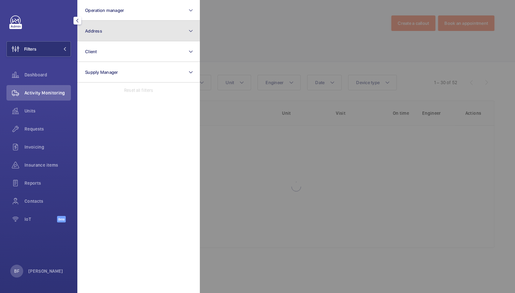
click at [129, 29] on button "Address" at bounding box center [138, 31] width 122 height 21
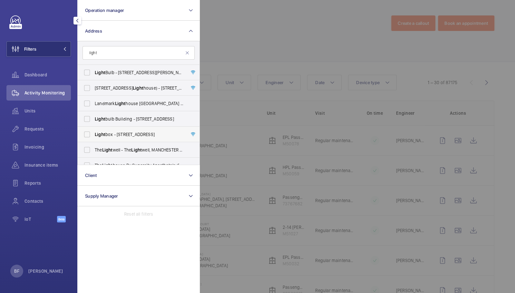
type input "light"
click at [123, 132] on span "Light box - 111 Power Road, Chiswick., LONDON W4 5PY" at bounding box center [139, 134] width 89 height 6
click at [93, 132] on input "Light box - 111 Power Road, Chiswick., LONDON W4 5PY" at bounding box center [87, 134] width 13 height 13
checkbox input "true"
click at [317, 13] on div at bounding box center [457, 146] width 515 height 293
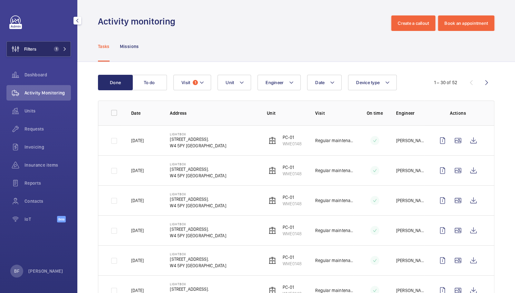
click at [47, 48] on button "Filters 1" at bounding box center [38, 48] width 64 height 15
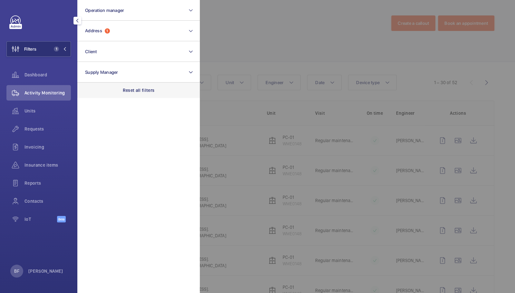
click at [135, 90] on p "Reset all filters" at bounding box center [139, 90] width 32 height 6
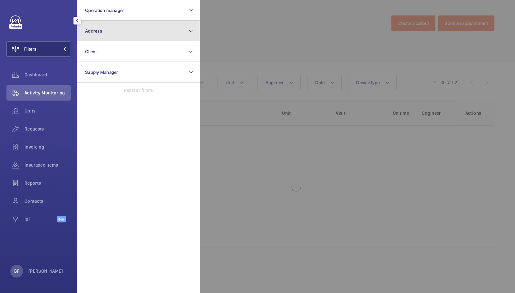
click at [129, 30] on button "Address" at bounding box center [138, 31] width 122 height 21
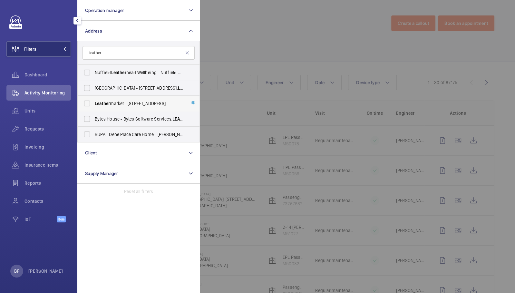
type input "leather"
click at [122, 105] on span "Leather market - 11/13 Weston Street,, LONDON SE1 3ER" at bounding box center [139, 103] width 89 height 6
click at [93, 105] on input "Leather market - 11/13 Weston Street,, LONDON SE1 3ER" at bounding box center [87, 103] width 13 height 13
checkbox input "true"
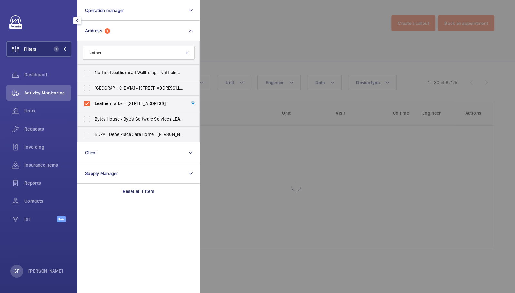
click at [289, 27] on div at bounding box center [457, 146] width 515 height 293
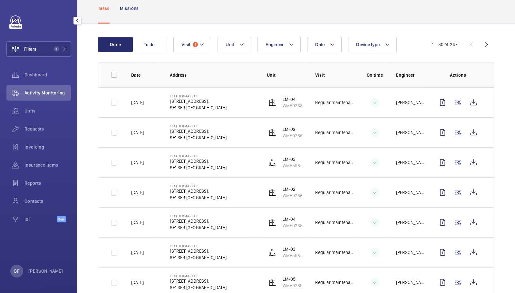
scroll to position [39, 0]
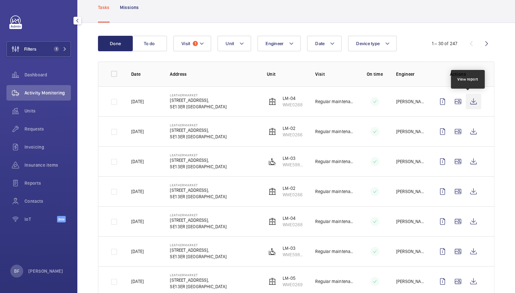
click at [467, 100] on wm-front-icon-button at bounding box center [472, 101] width 15 height 15
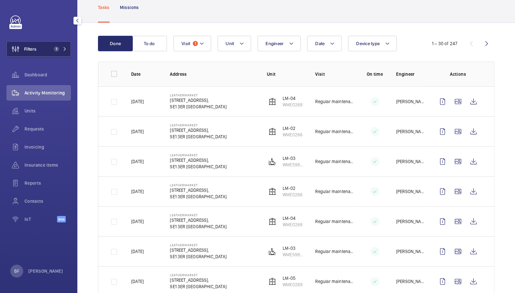
click at [46, 50] on button "Filters 1" at bounding box center [38, 48] width 64 height 15
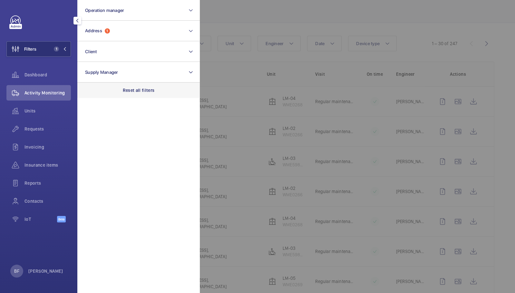
click at [126, 91] on p "Reset all filters" at bounding box center [139, 90] width 32 height 6
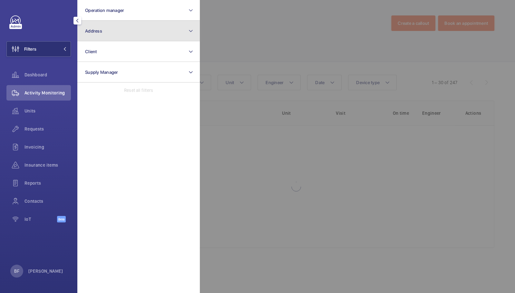
click at [114, 34] on button "Address" at bounding box center [138, 31] width 122 height 21
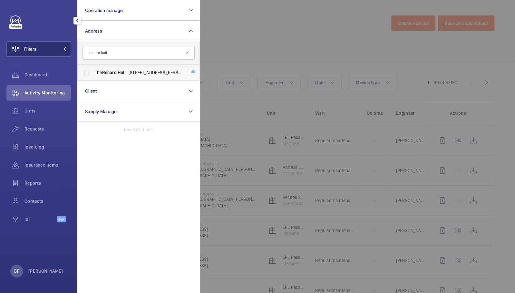
type input "record hall"
click at [131, 75] on span "The Record Hall - 16-16A Baldwin's Gardens, LONDON EC1N 7RJ" at bounding box center [139, 72] width 89 height 6
click at [93, 75] on input "The Record Hall - 16-16A Baldwin's Gardens, LONDON EC1N 7RJ" at bounding box center [87, 72] width 13 height 13
checkbox input "true"
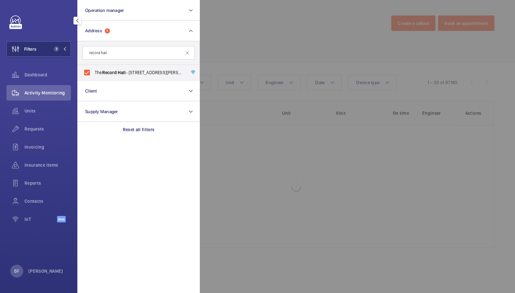
click at [248, 52] on div at bounding box center [457, 146] width 515 height 293
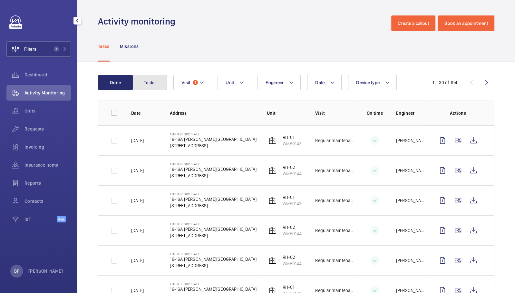
click at [139, 81] on button "To do" at bounding box center [149, 82] width 35 height 15
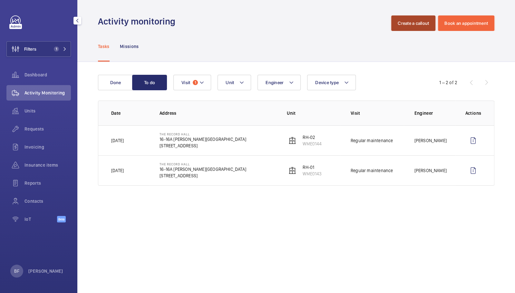
click at [413, 21] on button "Create a callout" at bounding box center [413, 22] width 44 height 15
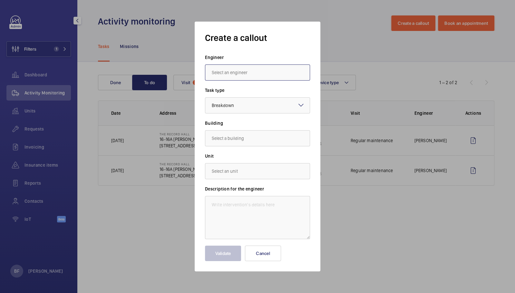
click at [236, 72] on input "text" at bounding box center [257, 72] width 105 height 16
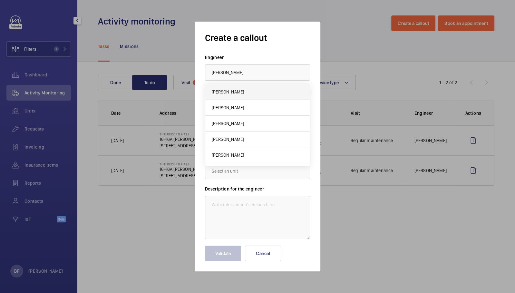
click at [242, 99] on mat-option "[PERSON_NAME]" at bounding box center [257, 92] width 104 height 16
type input "[PERSON_NAME]"
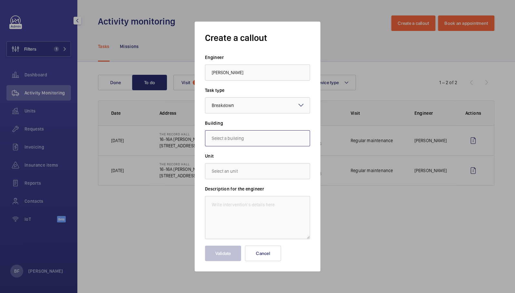
click at [245, 138] on input "text" at bounding box center [257, 138] width 105 height 16
click at [254, 158] on span "16-16A Baldwin's Gardens, EC1N 7RJ LONDON" at bounding box center [247, 157] width 70 height 6
type input "16-16A Baldwin's Gardens, EC1N 7RJ LONDON"
click at [237, 207] on textarea at bounding box center [257, 217] width 105 height 43
paste textarea "shutting on people and move moving/reopening. Buttons inside also do not seem t…"
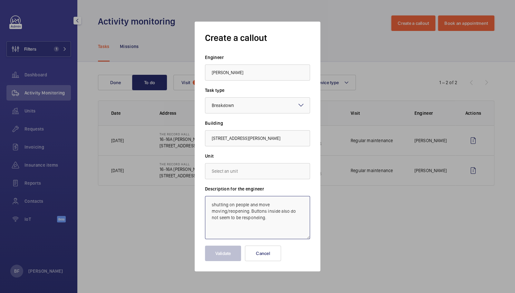
click at [210, 213] on textarea "shutting on people and move moving/reopening. Buttons inside also do not seem t…" at bounding box center [257, 217] width 105 height 43
type textarea "shutting on people and moving/reopening. Buttons inside also do not seem to be …"
click at [250, 140] on input "16-16A Baldwin's Gardens, EC1N 7RJ LONDON" at bounding box center [257, 138] width 105 height 16
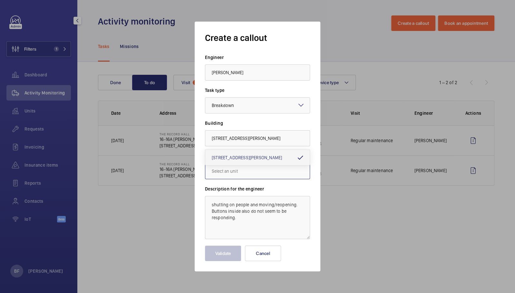
click at [231, 170] on input "text" at bounding box center [257, 171] width 105 height 16
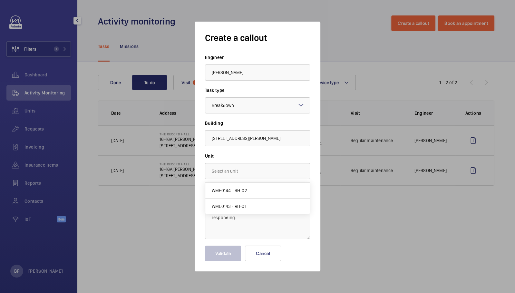
click at [233, 205] on span "WME0143 - RH-01" at bounding box center [229, 206] width 34 height 6
type input "WME0143 - RH-01"
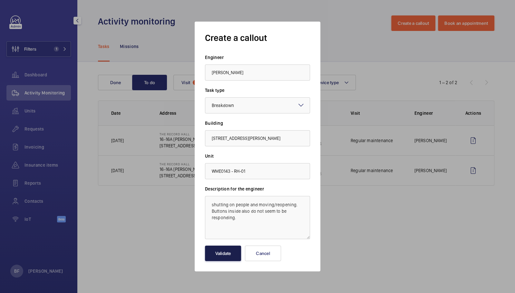
click at [222, 254] on button "Validate" at bounding box center [223, 252] width 36 height 15
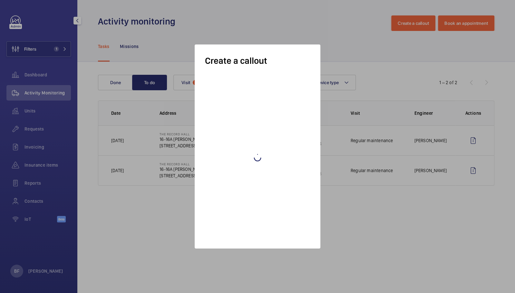
click at [43, 92] on span "Activity Monitoring" at bounding box center [47, 93] width 46 height 6
click at [42, 98] on div "Activity Monitoring" at bounding box center [38, 92] width 64 height 15
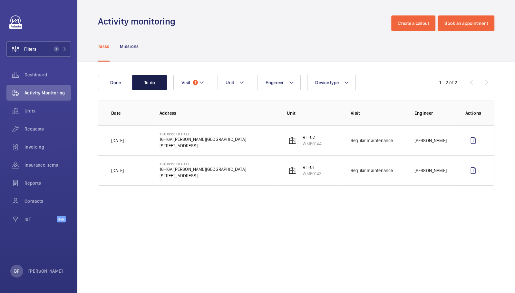
click at [149, 85] on button "To do" at bounding box center [149, 82] width 35 height 15
click at [202, 88] on button "Visit 1" at bounding box center [192, 82] width 38 height 15
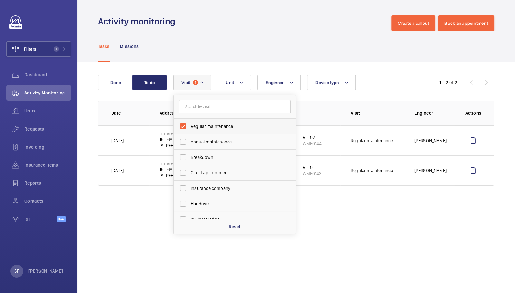
click at [213, 123] on span "Regular maintenance" at bounding box center [235, 126] width 89 height 6
click at [189, 123] on input "Regular maintenance" at bounding box center [182, 126] width 13 height 13
checkbox input "false"
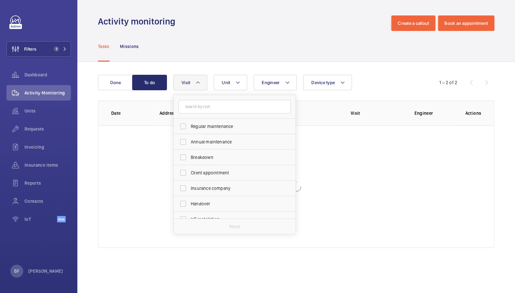
click at [230, 43] on div "Tasks Missions" at bounding box center [296, 46] width 396 height 31
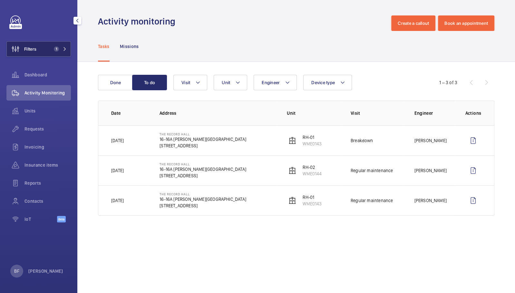
click at [63, 50] on mat-icon at bounding box center [65, 49] width 4 height 4
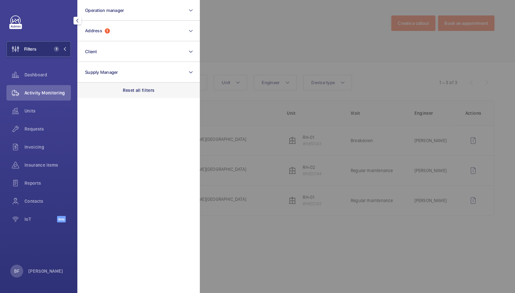
click at [148, 89] on p "Reset all filters" at bounding box center [139, 90] width 32 height 6
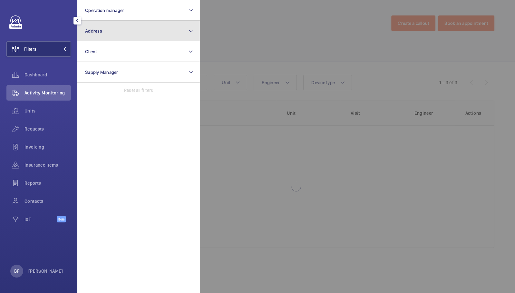
click at [121, 34] on button "Address" at bounding box center [138, 31] width 122 height 21
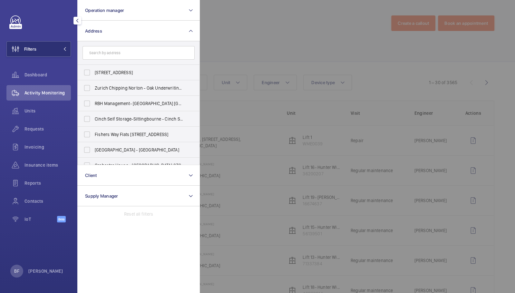
click at [124, 51] on input "text" at bounding box center [138, 53] width 112 height 14
type input "Wall Lift is out of order again"
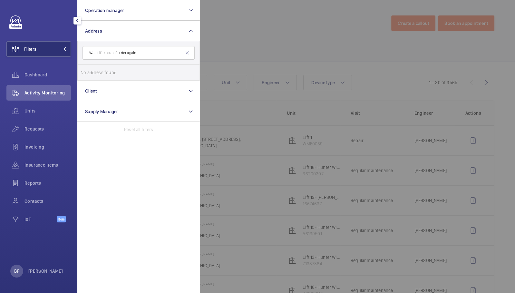
click at [122, 56] on input "Wall Lift is out of order again" at bounding box center [138, 53] width 112 height 14
type input "light bulb"
click at [112, 79] on label "Light Bulb - [STREET_ADDRESS][PERSON_NAME]" at bounding box center [134, 72] width 112 height 15
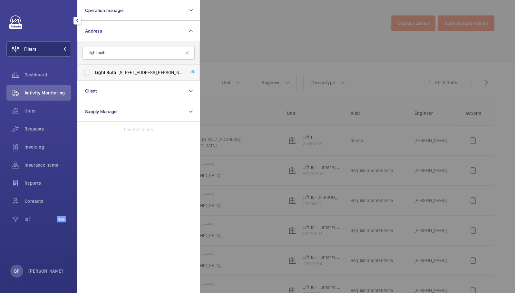
click at [93, 79] on input "Light Bulb - [STREET_ADDRESS][PERSON_NAME]" at bounding box center [87, 72] width 13 height 13
checkbox input "true"
click at [239, 78] on div at bounding box center [457, 146] width 515 height 293
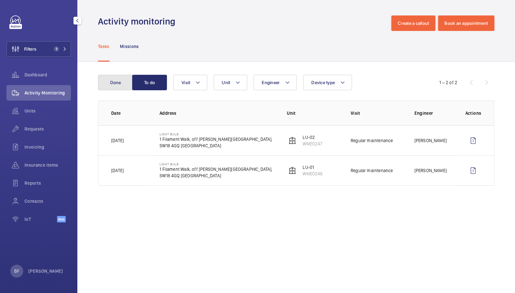
click at [112, 85] on button "Done" at bounding box center [115, 82] width 35 height 15
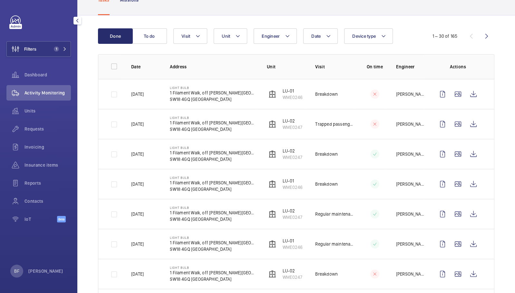
scroll to position [47, 0]
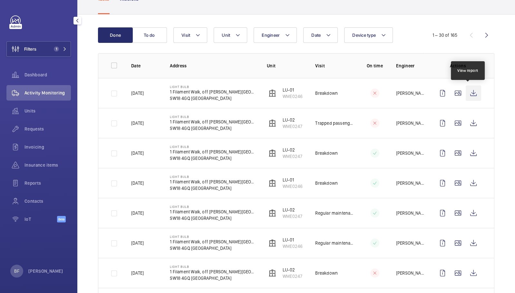
click at [468, 92] on wm-front-icon-button at bounding box center [472, 92] width 15 height 15
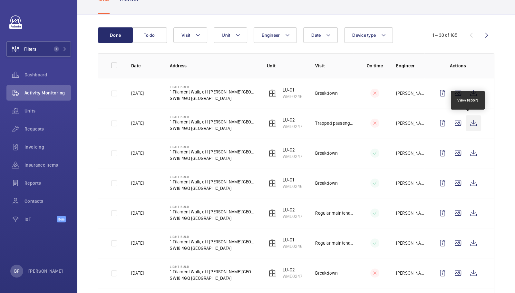
click at [466, 119] on wm-front-icon-button at bounding box center [472, 122] width 15 height 15
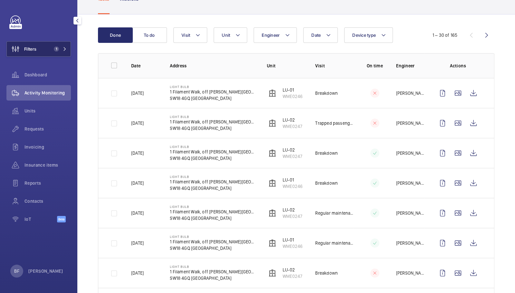
click at [49, 46] on button "Filters 1" at bounding box center [38, 48] width 64 height 15
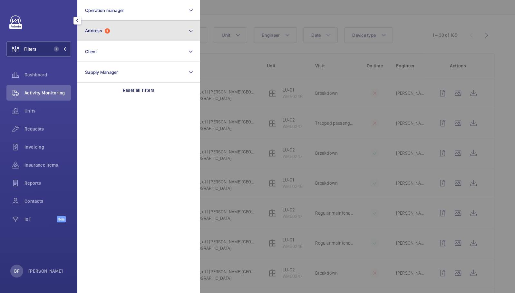
click at [150, 33] on button "Address 1" at bounding box center [138, 31] width 122 height 21
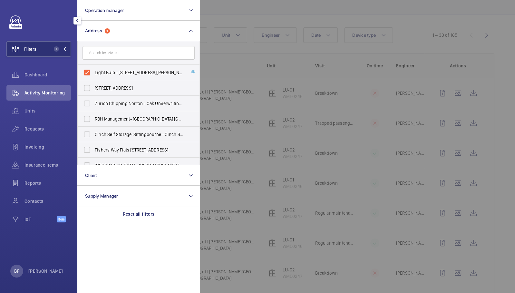
click at [262, 52] on div at bounding box center [457, 146] width 515 height 293
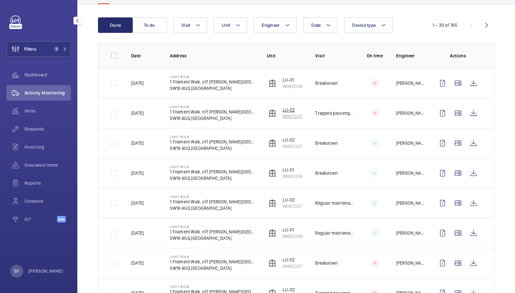
scroll to position [58, 0]
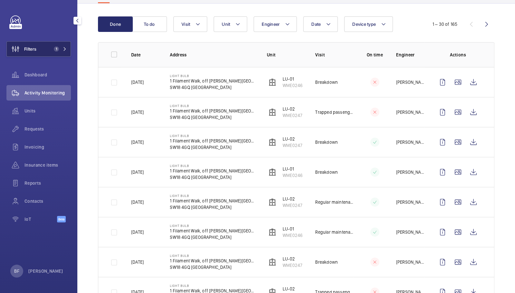
click at [63, 51] on span "1" at bounding box center [58, 48] width 15 height 5
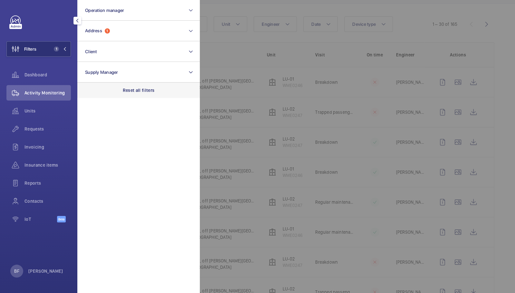
click at [144, 88] on p "Reset all filters" at bounding box center [139, 90] width 32 height 6
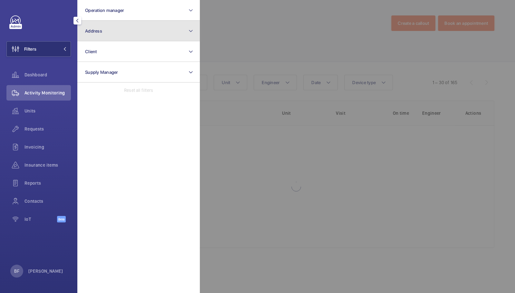
click at [138, 33] on button "Address" at bounding box center [138, 31] width 122 height 21
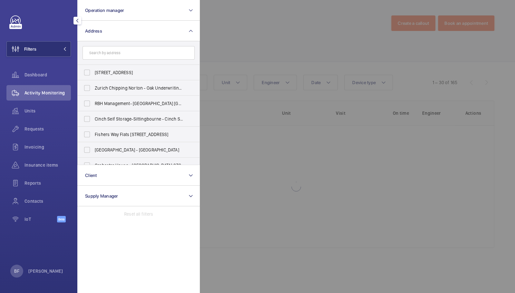
click at [150, 56] on input "text" at bounding box center [138, 53] width 112 height 14
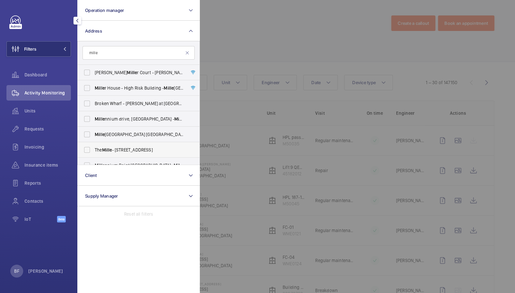
type input "mille"
click at [142, 149] on span "The Mille - [STREET_ADDRESS]" at bounding box center [139, 150] width 89 height 6
click at [93, 149] on input "The Mille - [STREET_ADDRESS]" at bounding box center [87, 149] width 13 height 13
checkbox input "true"
click at [232, 41] on div at bounding box center [457, 146] width 515 height 293
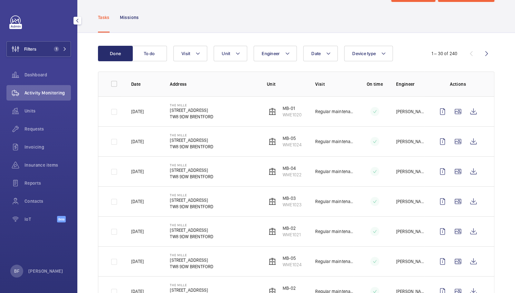
scroll to position [31, 0]
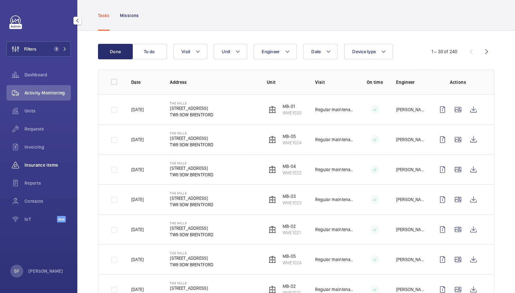
click at [49, 166] on span "Insurance items" at bounding box center [47, 165] width 46 height 6
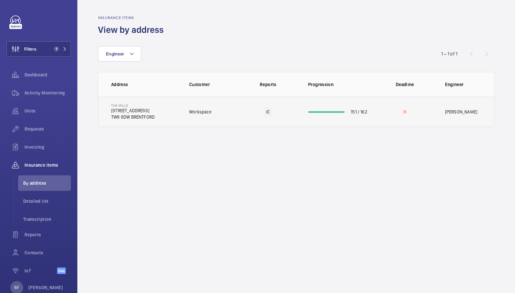
click at [154, 108] on p "[STREET_ADDRESS]" at bounding box center [132, 110] width 43 height 6
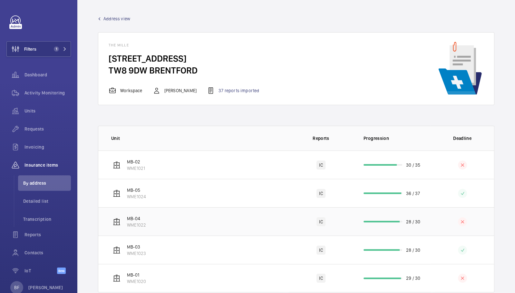
scroll to position [14, 0]
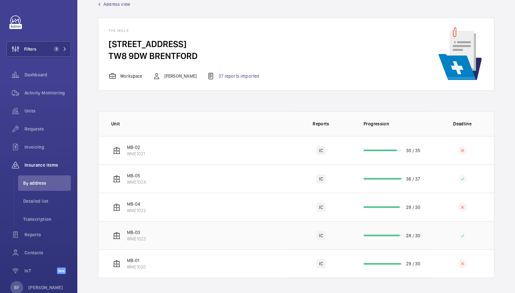
click at [221, 233] on td "MB-03 WME1023" at bounding box center [193, 235] width 190 height 28
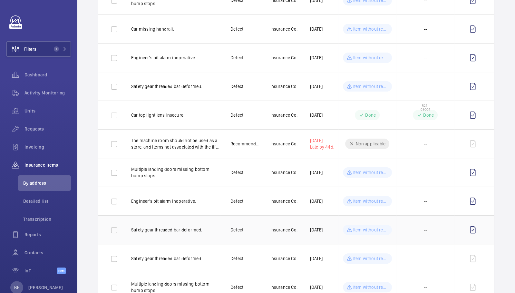
scroll to position [117, 0]
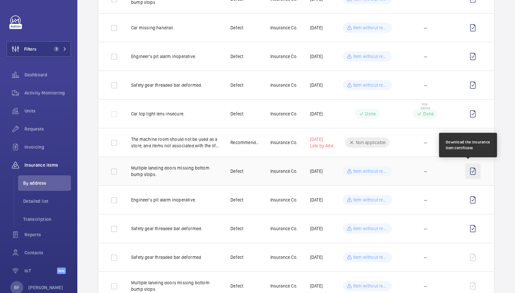
click at [468, 171] on wm-front-icon-button at bounding box center [472, 170] width 15 height 15
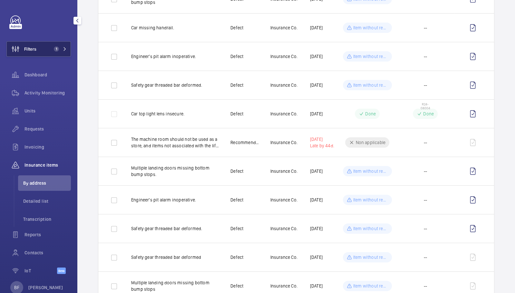
click at [57, 53] on button "Filters 1" at bounding box center [38, 48] width 64 height 15
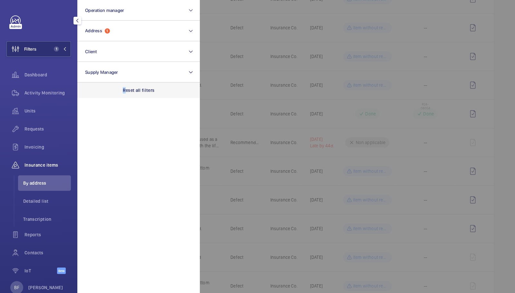
click at [125, 87] on p "Reset all filters" at bounding box center [139, 90] width 32 height 6
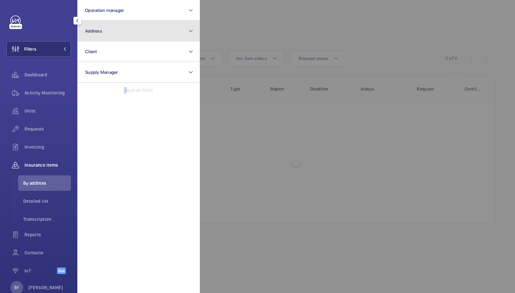
click at [114, 32] on button "Address" at bounding box center [138, 31] width 122 height 21
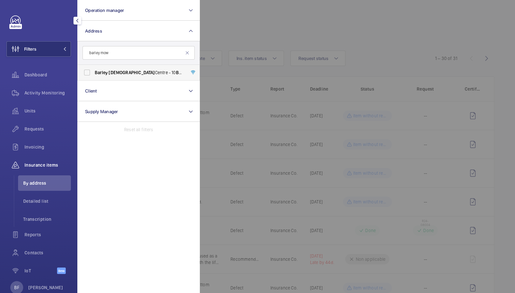
type input "barley mow"
click at [130, 75] on label "[GEOGRAPHIC_DATA] - [STREET_ADDRESS]" at bounding box center [134, 72] width 112 height 15
click at [93, 75] on input "[GEOGRAPHIC_DATA] - [STREET_ADDRESS]" at bounding box center [87, 72] width 13 height 13
checkbox input "true"
click at [228, 44] on div at bounding box center [457, 146] width 515 height 293
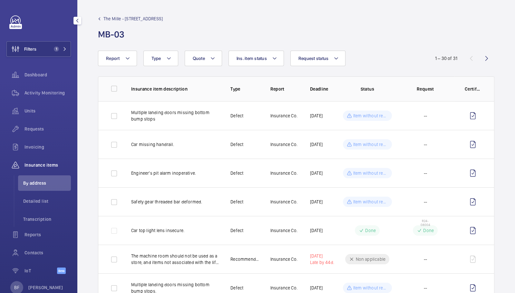
click at [103, 19] on link "The Mille - [STREET_ADDRESS]" at bounding box center [130, 18] width 65 height 6
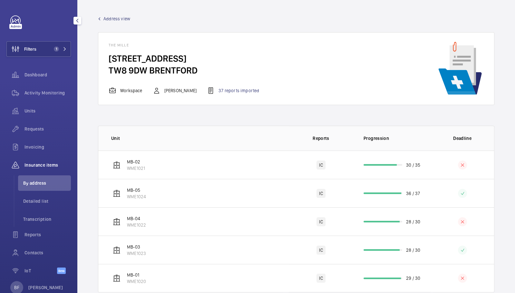
click at [103, 19] on link "Address view" at bounding box center [114, 18] width 32 height 6
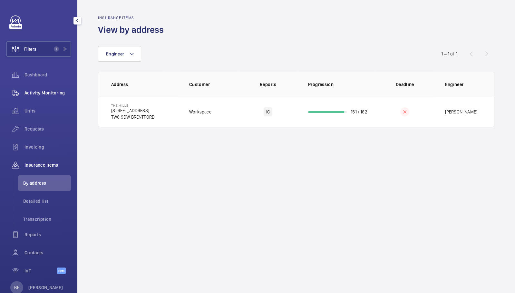
click at [38, 93] on span "Activity Monitoring" at bounding box center [47, 93] width 46 height 6
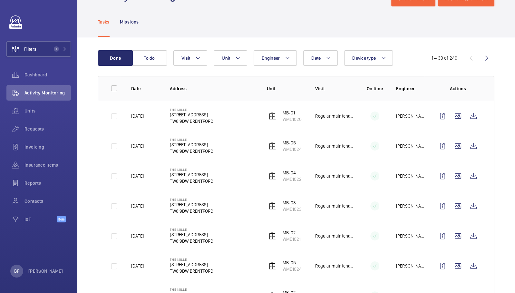
scroll to position [25, 0]
click at [57, 51] on span "1" at bounding box center [56, 48] width 5 height 5
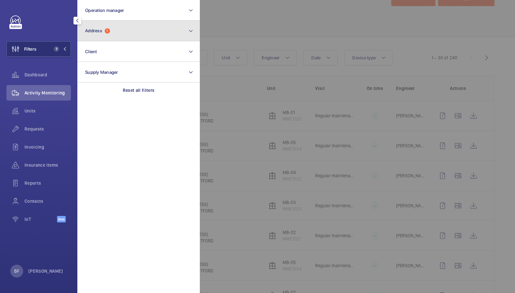
click at [126, 36] on button "Address 1" at bounding box center [138, 31] width 122 height 21
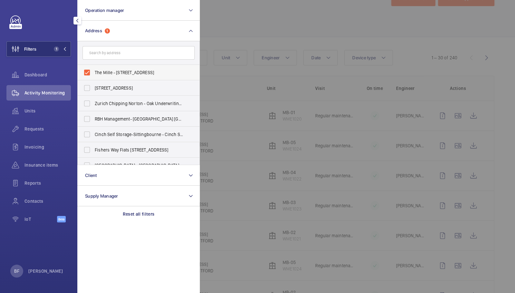
click at [123, 73] on span "The Mille - [STREET_ADDRESS]" at bounding box center [139, 72] width 89 height 6
click at [93, 73] on input "The Mille - [STREET_ADDRESS]" at bounding box center [87, 72] width 13 height 13
checkbox input "false"
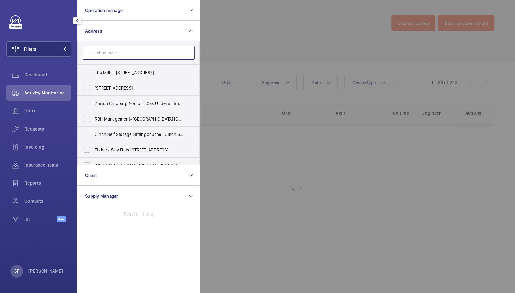
click at [122, 53] on input "text" at bounding box center [138, 53] width 112 height 14
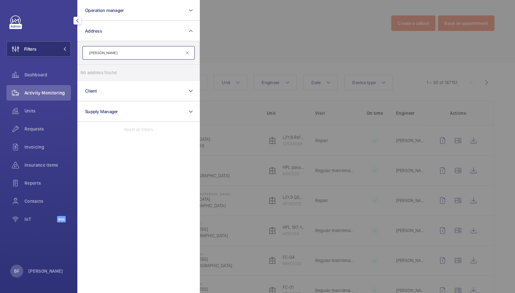
click at [95, 54] on input "[PERSON_NAME]" at bounding box center [138, 53] width 112 height 14
click at [115, 53] on input "the barley" at bounding box center [138, 53] width 112 height 14
click at [95, 53] on input "the barley" at bounding box center [138, 53] width 112 height 14
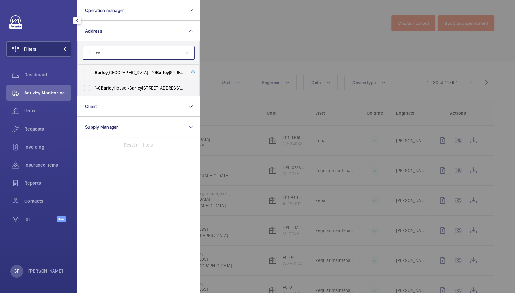
type input "barley"
click at [156, 72] on span "Barley" at bounding box center [162, 72] width 13 height 5
click at [93, 72] on input "[GEOGRAPHIC_DATA] - [STREET_ADDRESS]" at bounding box center [87, 72] width 13 height 13
checkbox input "true"
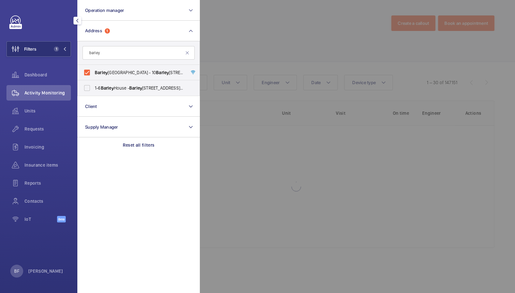
click at [249, 40] on div at bounding box center [457, 146] width 515 height 293
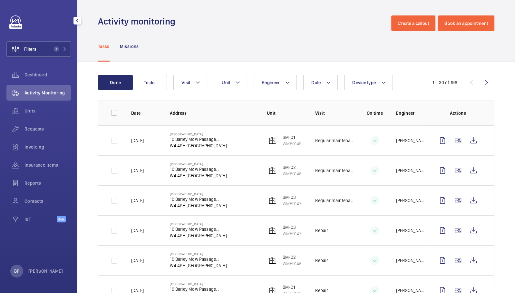
click at [364, 11] on wm-front-admin-header "Activity monitoring Create a callout Book an appointment" at bounding box center [295, 15] width 437 height 31
click at [431, 50] on div "Tasks Missions" at bounding box center [296, 46] width 396 height 31
click at [59, 54] on button "Filters 1" at bounding box center [38, 48] width 64 height 15
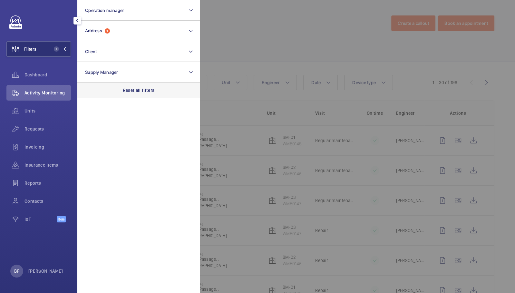
click at [156, 92] on div "Reset all filters" at bounding box center [138, 89] width 122 height 15
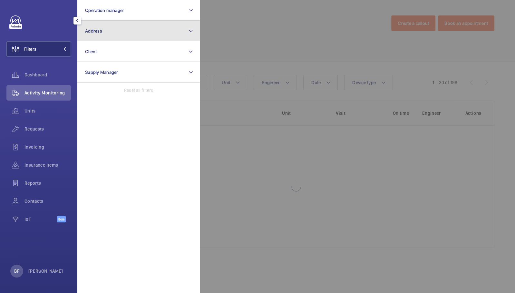
click at [128, 30] on button "Address" at bounding box center [138, 31] width 122 height 21
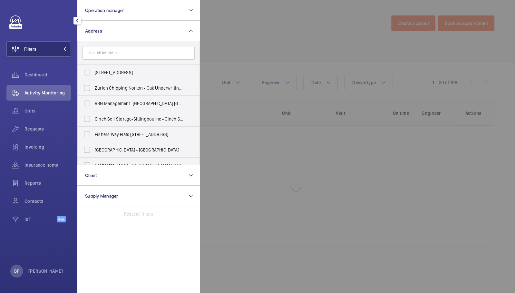
click at [125, 56] on input "text" at bounding box center [138, 53] width 112 height 14
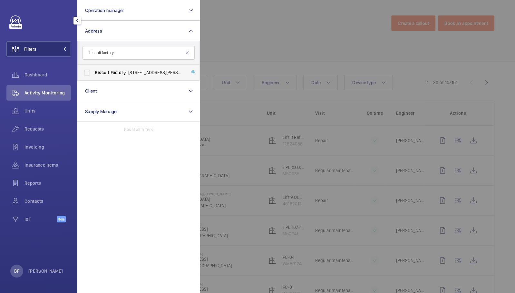
type input "biscuit factory"
click at [128, 72] on span "Biscuit Factory - [STREET_ADDRESS][PERSON_NAME]" at bounding box center [139, 72] width 89 height 6
click at [93, 72] on input "Biscuit Factory - [STREET_ADDRESS][PERSON_NAME]" at bounding box center [87, 72] width 13 height 13
checkbox input "true"
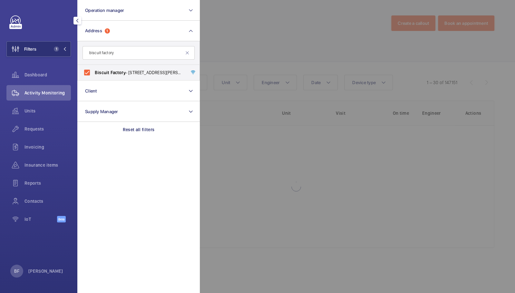
click at [265, 58] on div at bounding box center [457, 146] width 515 height 293
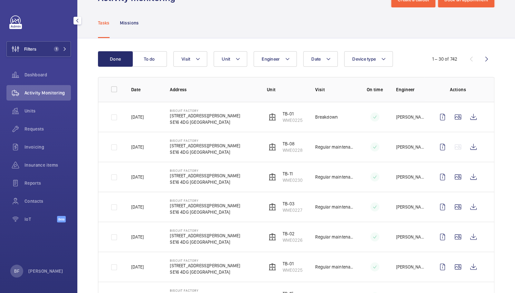
scroll to position [22, 0]
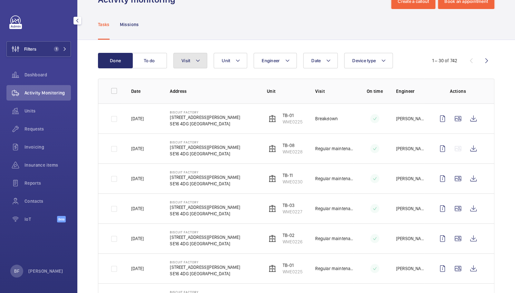
click at [200, 60] on mat-icon at bounding box center [197, 61] width 5 height 8
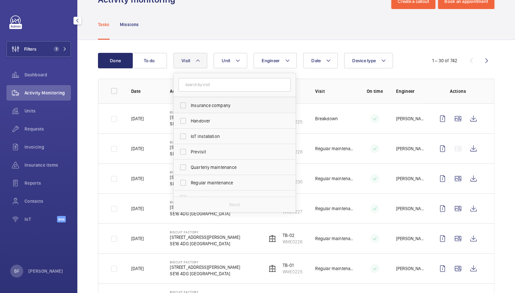
scroll to position [47, 0]
click at [211, 184] on label "Regular maintenance" at bounding box center [230, 180] width 112 height 15
click at [189, 184] on input "Regular maintenance" at bounding box center [182, 181] width 13 height 13
checkbox input "true"
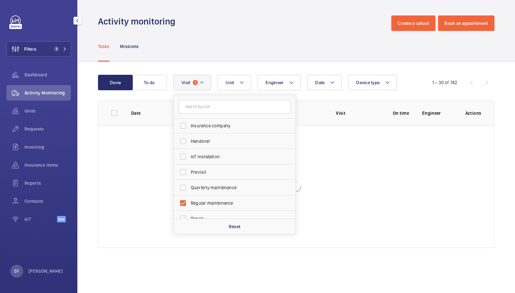
click at [239, 55] on div "Tasks Missions" at bounding box center [296, 46] width 396 height 31
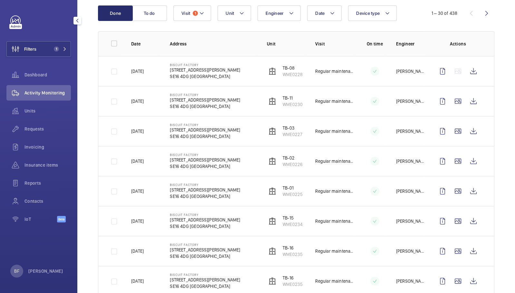
scroll to position [62, 0]
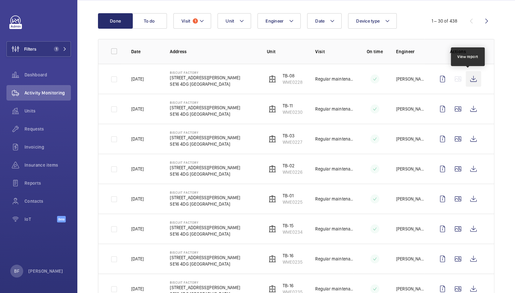
click at [467, 79] on wm-front-icon-button at bounding box center [472, 78] width 15 height 15
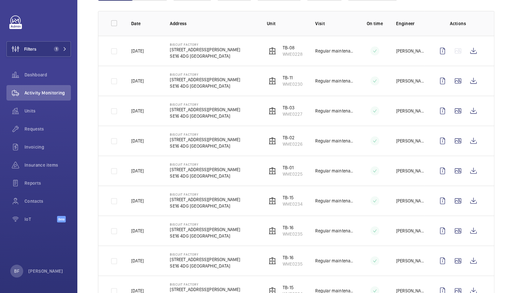
scroll to position [93, 0]
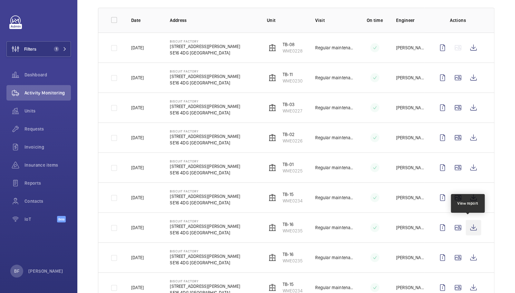
click at [466, 228] on wm-front-icon-button at bounding box center [472, 227] width 15 height 15
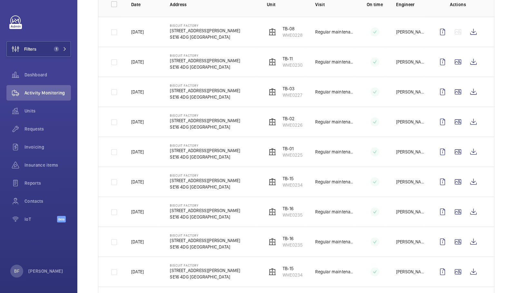
scroll to position [109, 0]
click at [468, 179] on wm-front-icon-button at bounding box center [472, 181] width 15 height 15
click at [469, 63] on wm-front-icon-button at bounding box center [472, 61] width 15 height 15
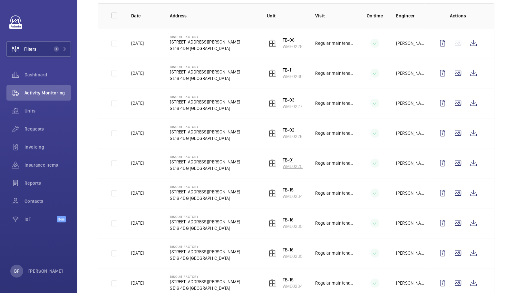
scroll to position [95, 0]
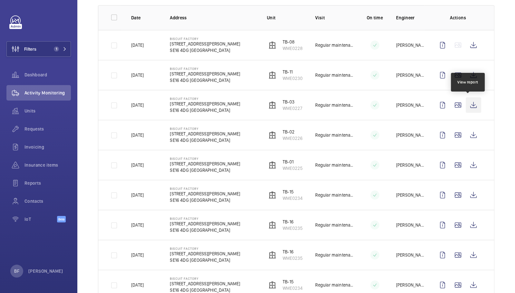
click at [471, 105] on wm-front-icon-button at bounding box center [472, 104] width 15 height 15
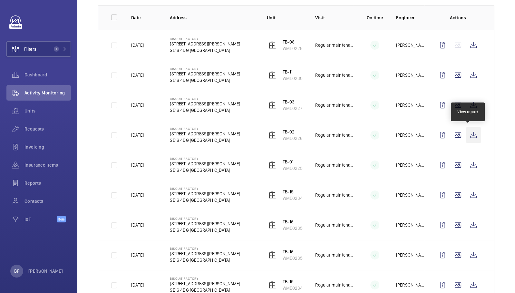
click at [468, 136] on wm-front-icon-button at bounding box center [472, 134] width 15 height 15
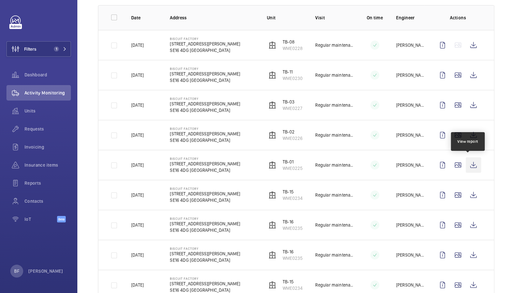
click at [469, 164] on wm-front-icon-button at bounding box center [472, 164] width 15 height 15
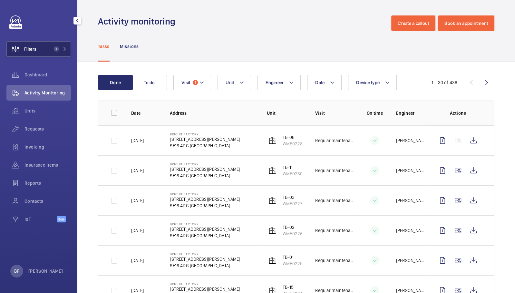
click at [57, 50] on span "1" at bounding box center [56, 48] width 5 height 5
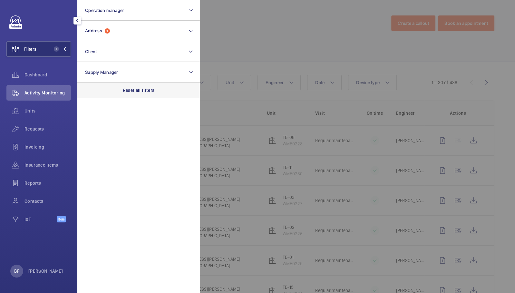
click at [135, 97] on div "Reset all filters" at bounding box center [138, 89] width 122 height 15
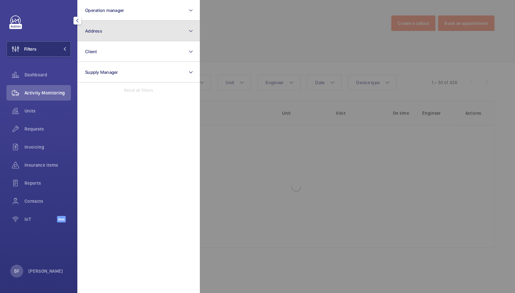
click at [119, 33] on button "Address" at bounding box center [138, 31] width 122 height 21
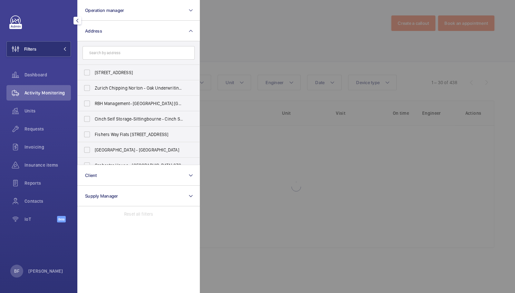
click at [126, 58] on input "text" at bounding box center [138, 53] width 112 height 14
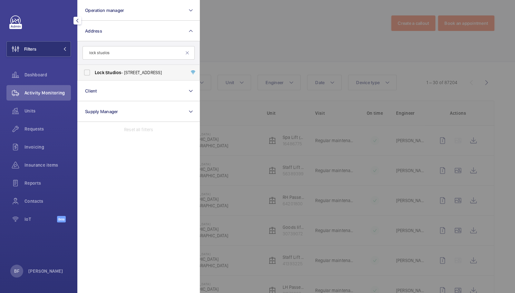
type input "lock studios"
click at [126, 71] on span "Lock Studios - [STREET_ADDRESS]" at bounding box center [139, 72] width 89 height 6
click at [93, 71] on input "Lock Studios - [STREET_ADDRESS]" at bounding box center [87, 72] width 13 height 13
checkbox input "true"
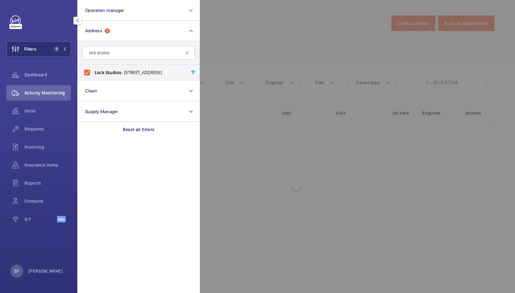
click at [248, 41] on div at bounding box center [457, 146] width 515 height 293
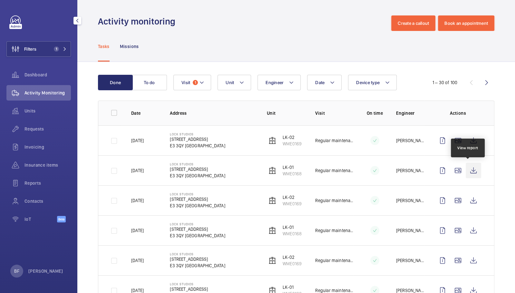
click at [466, 175] on wm-front-icon-button at bounding box center [472, 170] width 15 height 15
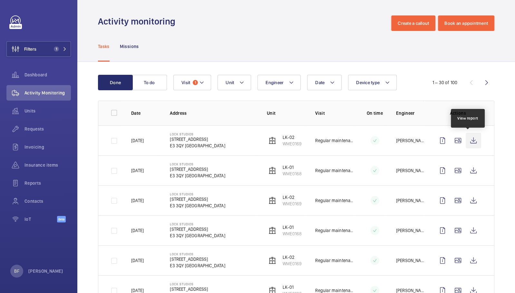
click at [469, 140] on wm-front-icon-button at bounding box center [472, 140] width 15 height 15
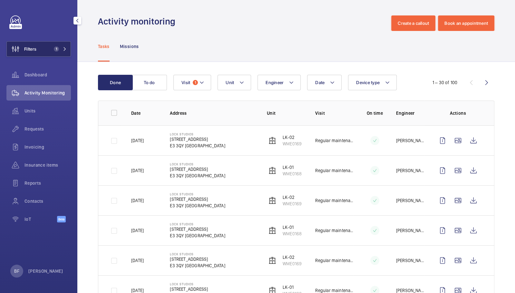
click at [44, 52] on button "Filters 1" at bounding box center [38, 48] width 64 height 15
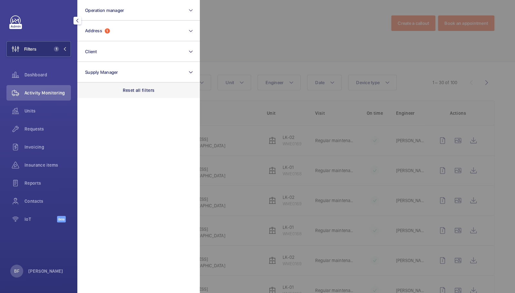
click at [139, 85] on div "Reset all filters" at bounding box center [138, 89] width 122 height 15
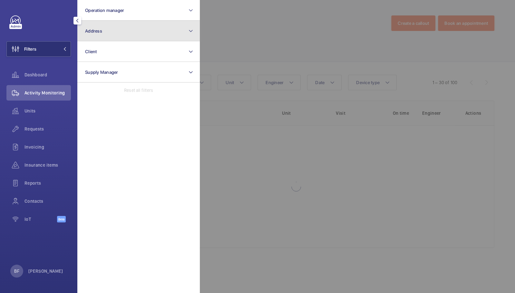
click at [118, 31] on button "Address" at bounding box center [138, 31] width 122 height 21
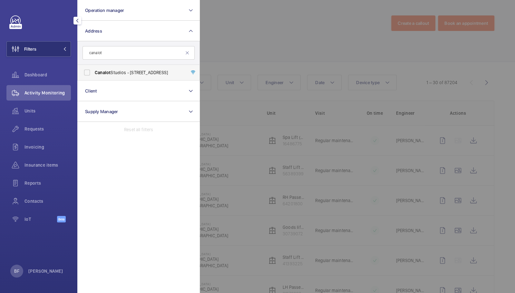
type input "canalot"
click at [126, 73] on span "[GEOGRAPHIC_DATA] - [STREET_ADDRESS]" at bounding box center [139, 72] width 89 height 6
click at [93, 73] on input "[GEOGRAPHIC_DATA] - [STREET_ADDRESS]" at bounding box center [87, 72] width 13 height 13
checkbox input "true"
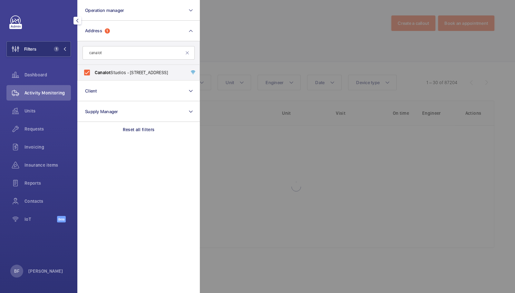
click at [253, 45] on div at bounding box center [457, 146] width 515 height 293
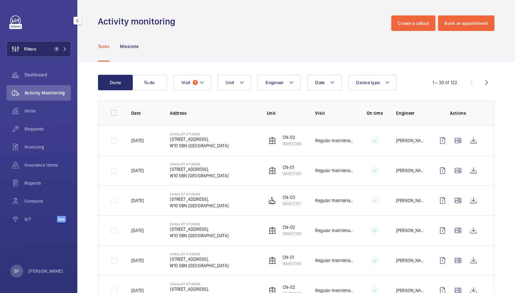
click at [59, 53] on button "Filters 1" at bounding box center [38, 48] width 64 height 15
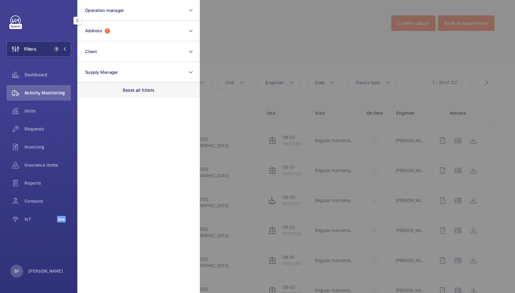
click at [134, 89] on p "Reset all filters" at bounding box center [139, 90] width 32 height 6
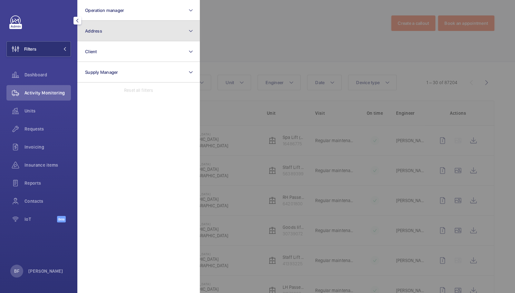
click at [125, 30] on button "Address" at bounding box center [138, 31] width 122 height 21
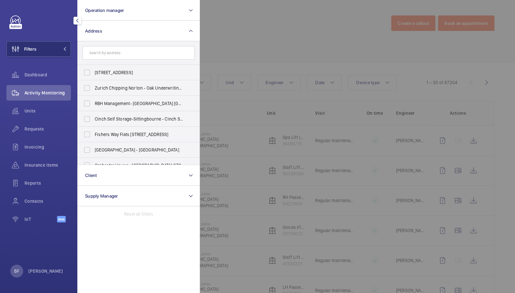
click at [132, 51] on input "text" at bounding box center [138, 53] width 112 height 14
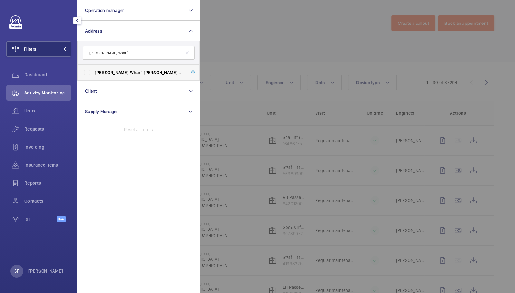
type input "[PERSON_NAME] wharf"
click at [144, 75] on span "[PERSON_NAME]" at bounding box center [161, 72] width 34 height 5
click at [93, 75] on input "[PERSON_NAME] Wharf - [PERSON_NAME] Wharf , [GEOGRAPHIC_DATA], [GEOGRAPHIC_DATA]" at bounding box center [87, 72] width 13 height 13
checkbox input "true"
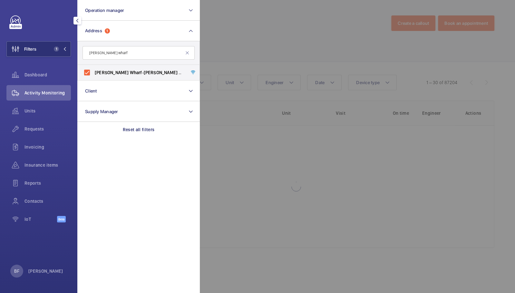
click at [262, 61] on div at bounding box center [457, 146] width 515 height 293
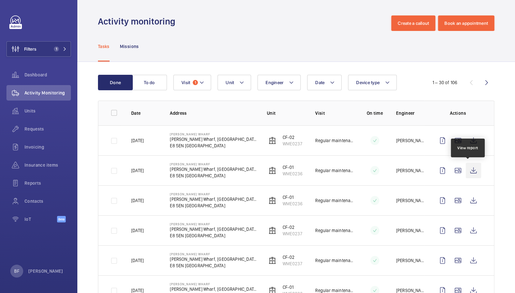
click at [466, 173] on wm-front-icon-button at bounding box center [472, 170] width 15 height 15
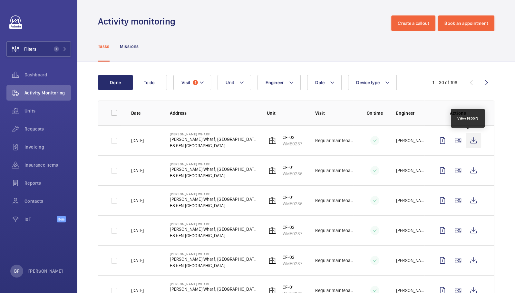
click at [468, 140] on wm-front-icon-button at bounding box center [472, 140] width 15 height 15
